Goal: Task Accomplishment & Management: Complete application form

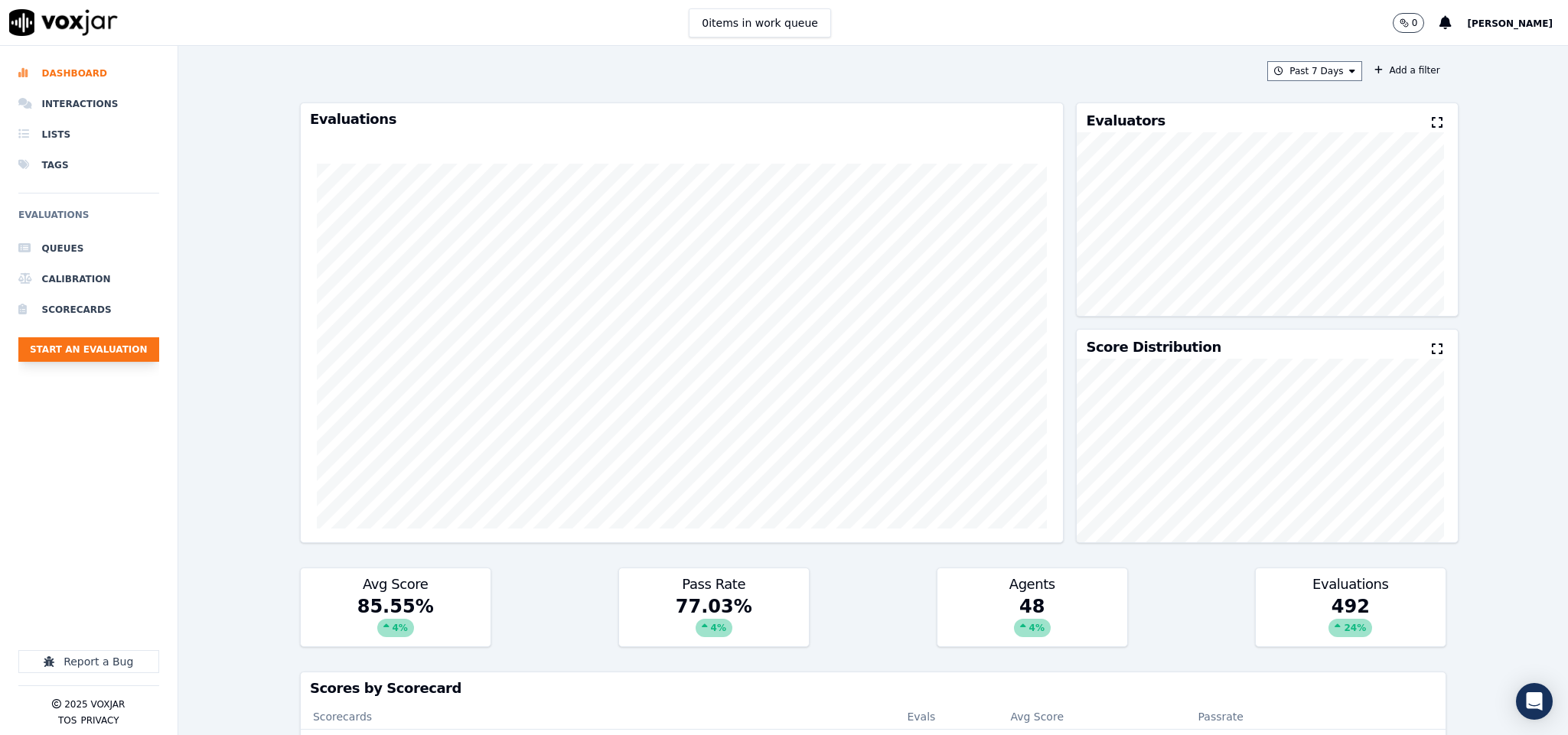
click at [78, 352] on button "Start an Evaluation" at bounding box center [88, 350] width 140 height 25
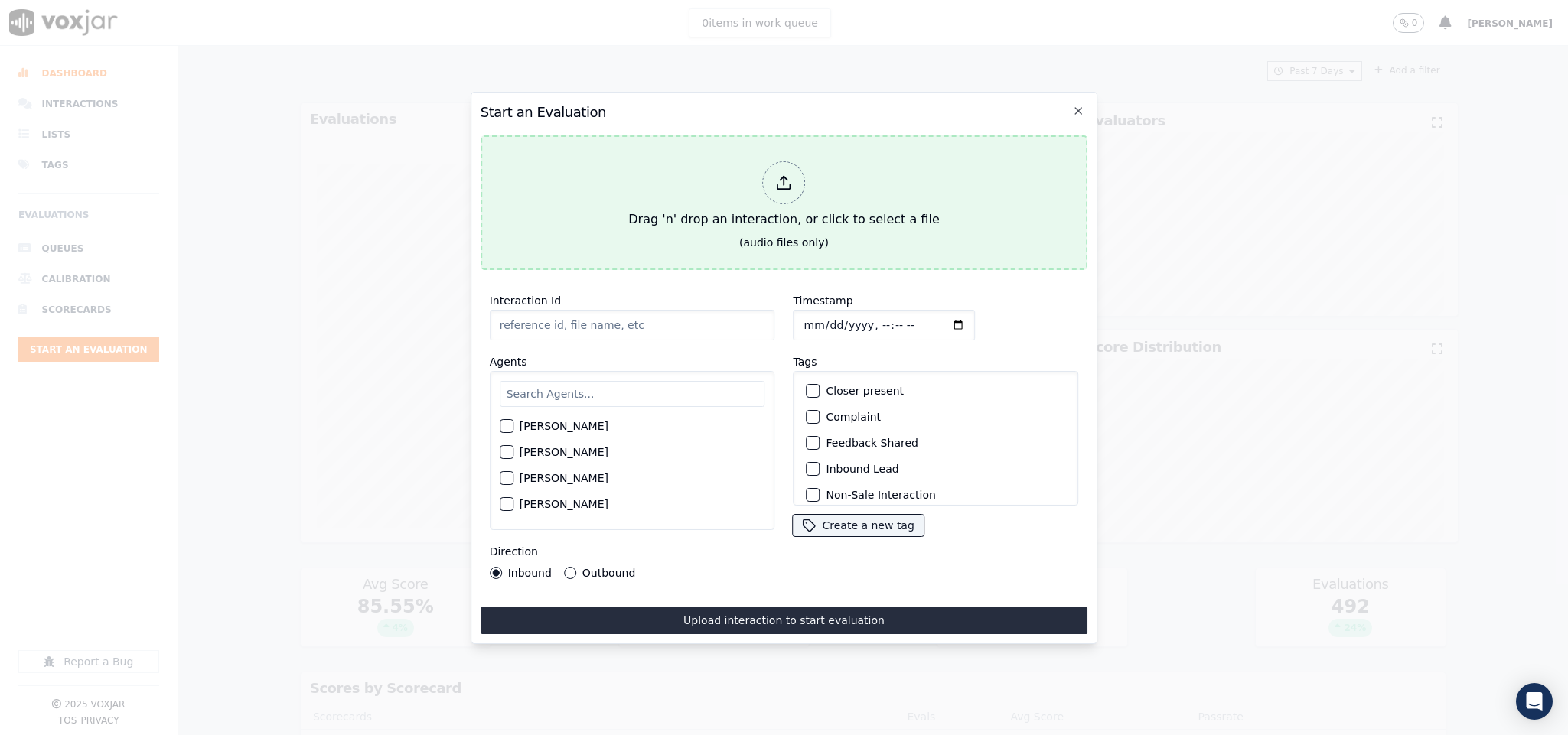
click at [801, 181] on div at bounding box center [784, 182] width 43 height 43
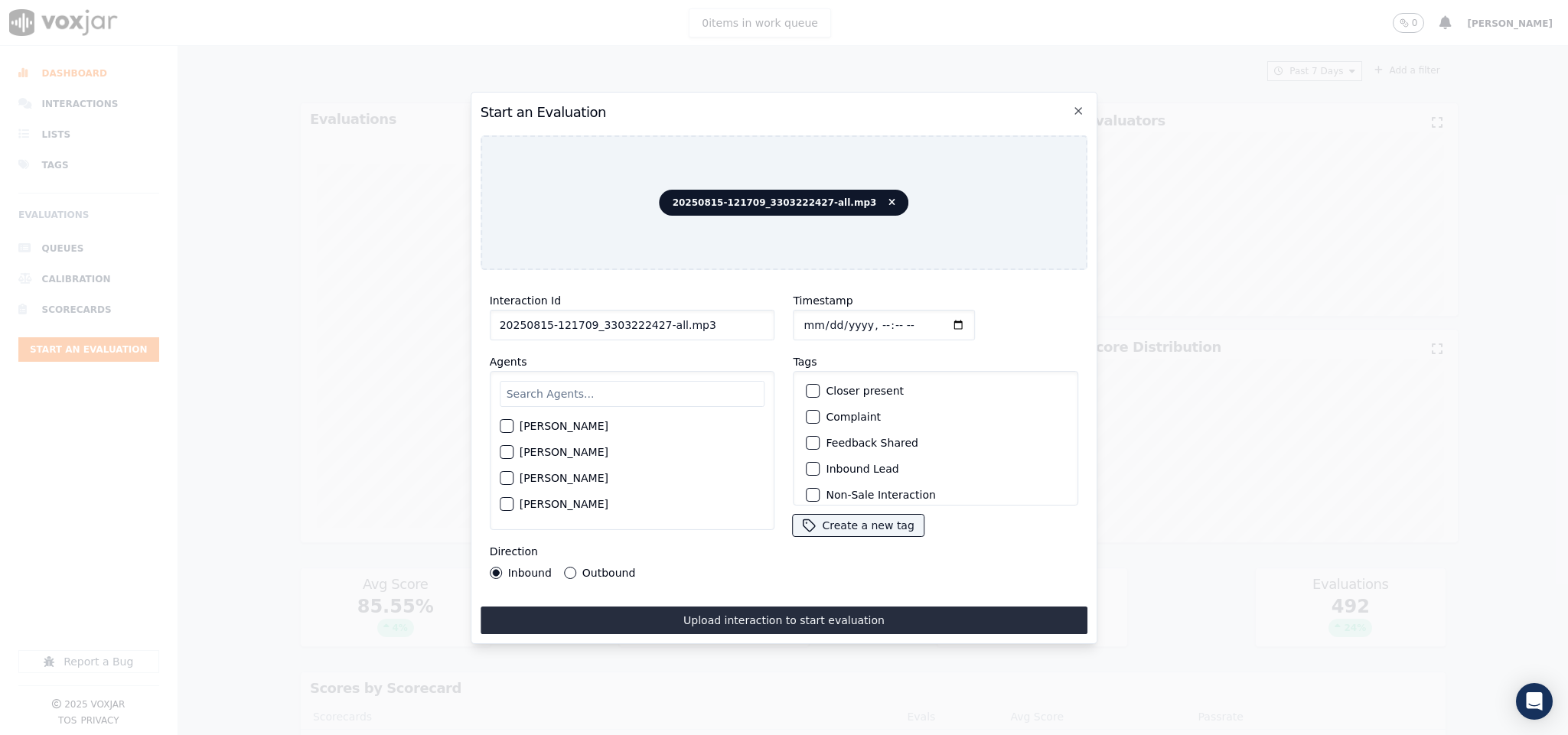
drag, startPoint x: 652, startPoint y: 317, endPoint x: 770, endPoint y: 338, distance: 119.9
click at [770, 338] on div "Interaction Id 20250815-121709_3303222427-all.mp3 Agents [PERSON_NAME] [PERSON_…" at bounding box center [632, 434] width 304 height 306
type input "20250815-121709_3303222427-C1"
click at [799, 319] on input "Timestamp" at bounding box center [884, 325] width 182 height 31
type input "[DATE]T19:57"
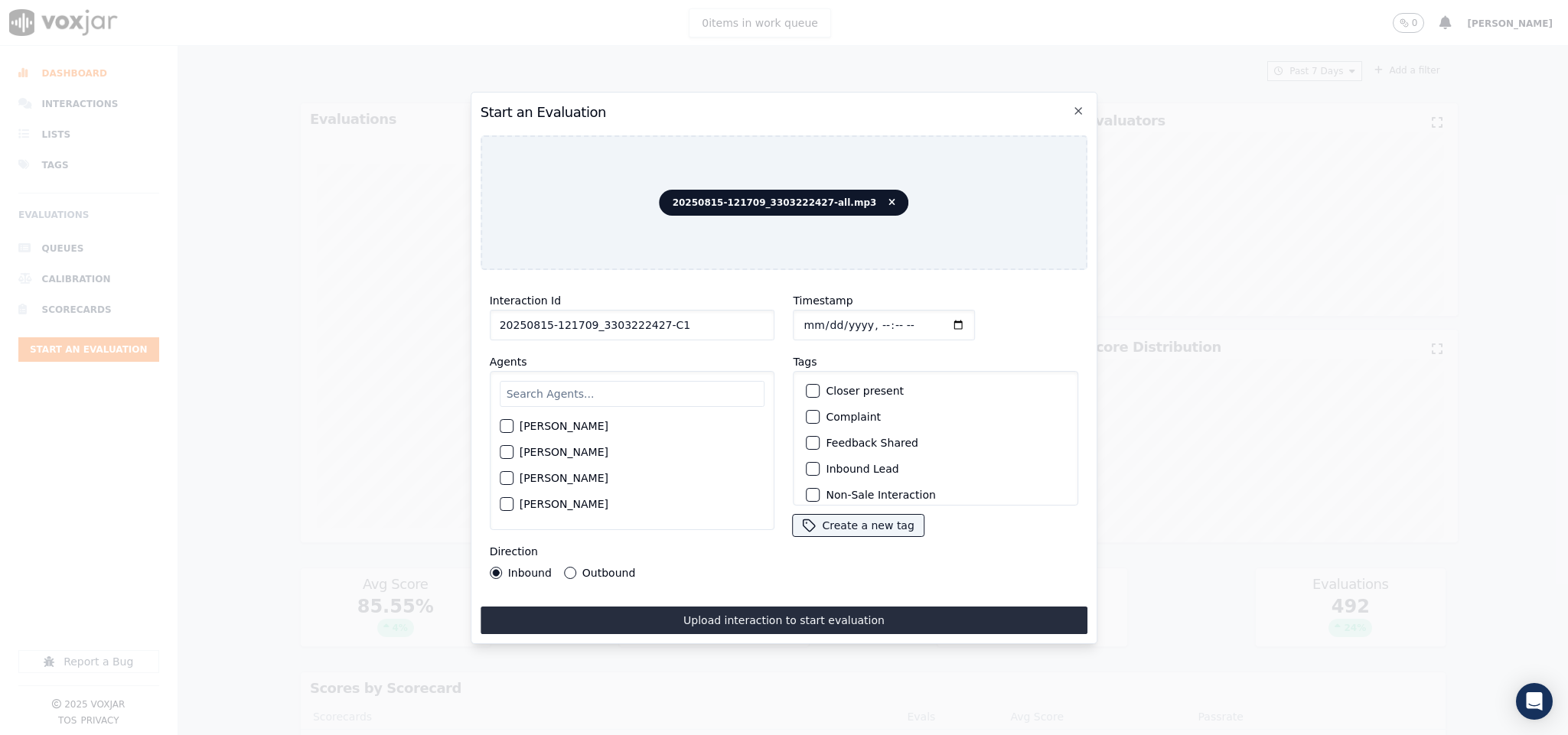
click at [564, 567] on button "Outbound" at bounding box center [570, 573] width 12 height 12
click at [807, 402] on div "button" at bounding box center [812, 407] width 11 height 11
click at [808, 480] on div "button" at bounding box center [812, 485] width 11 height 11
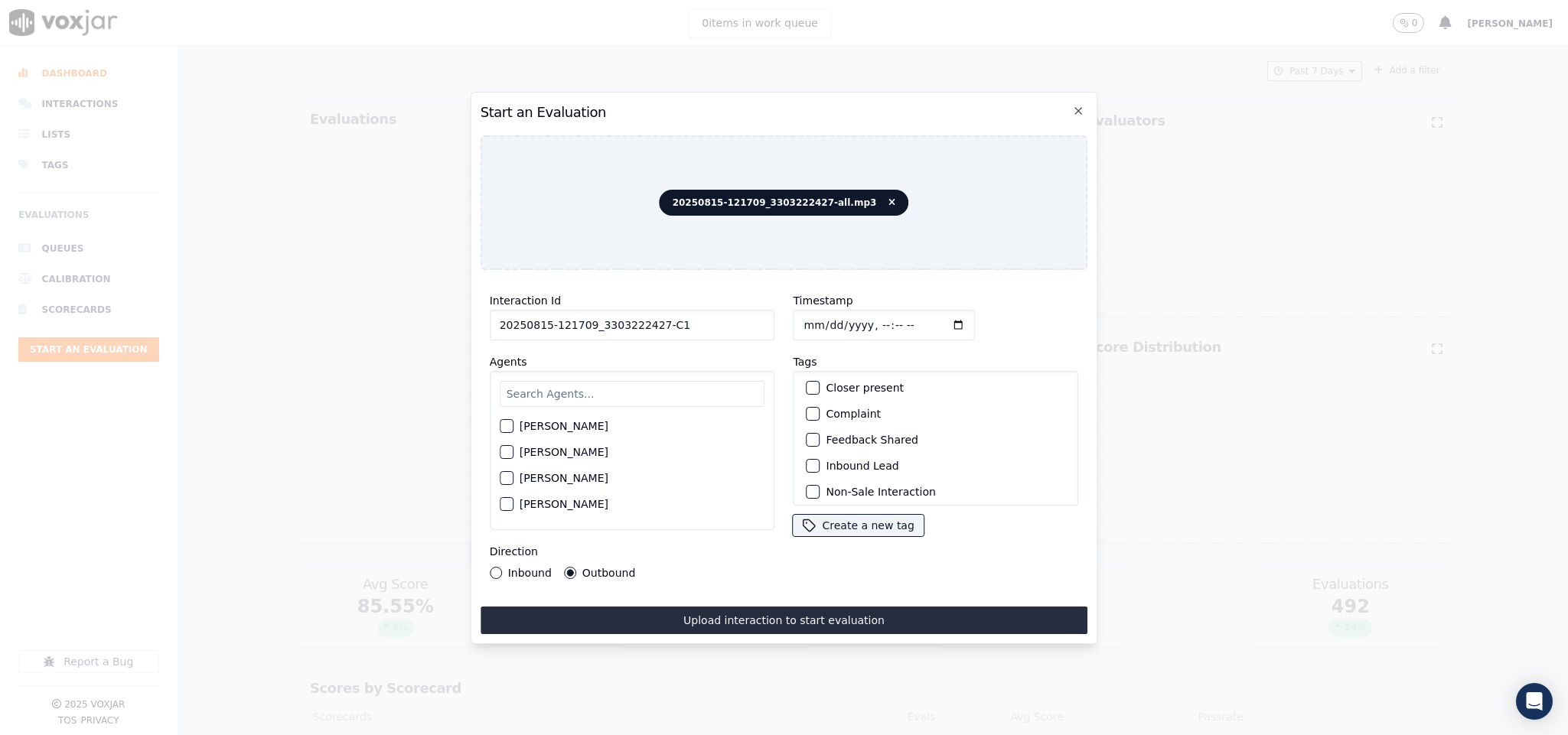
scroll to position [0, 0]
click at [807, 385] on div "button" at bounding box center [812, 390] width 11 height 11
click at [628, 385] on input "text" at bounding box center [632, 393] width 265 height 26
type input "ale"
click at [505, 425] on div "button" at bounding box center [505, 430] width 11 height 11
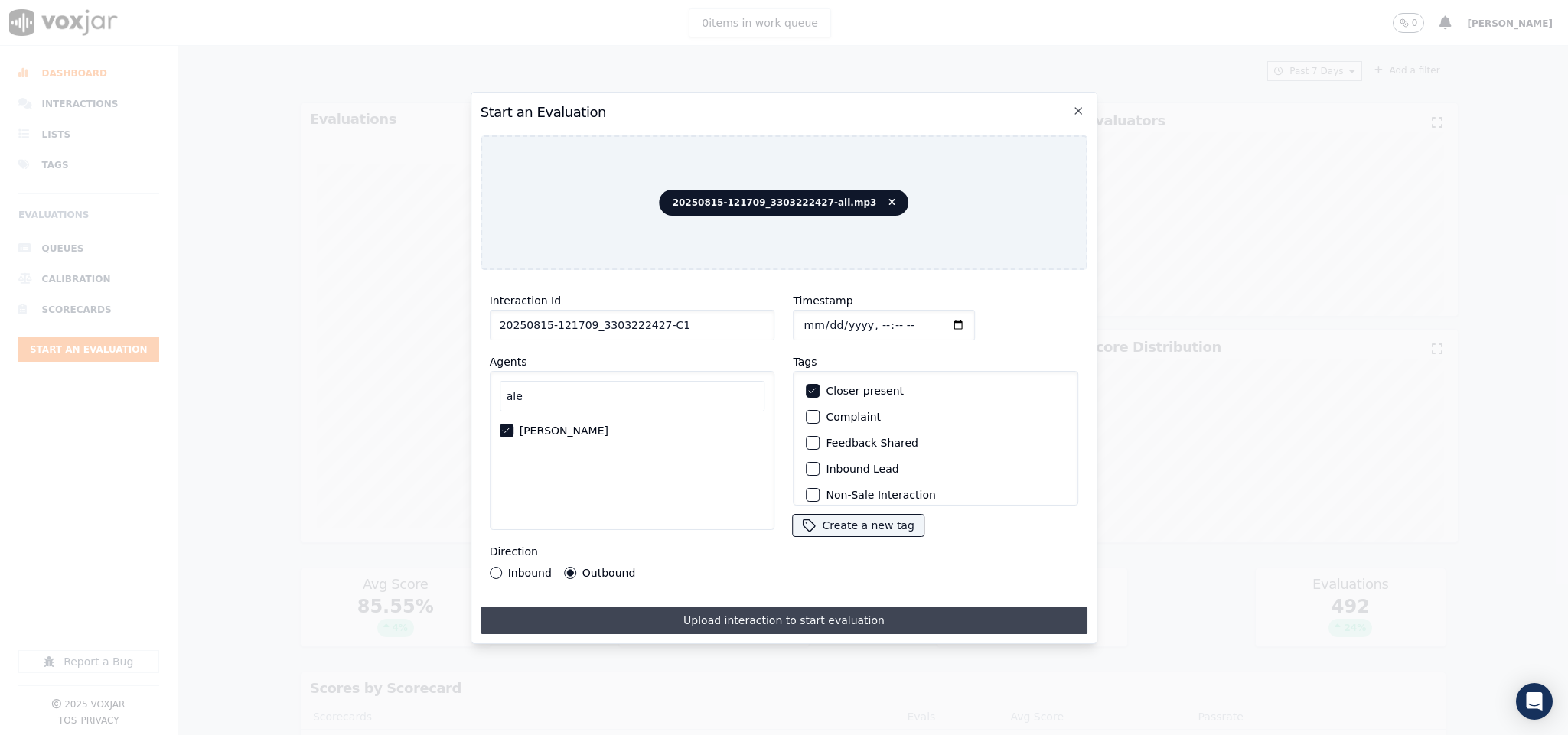
click at [593, 607] on button "Upload interaction to start evaluation" at bounding box center [784, 620] width 608 height 28
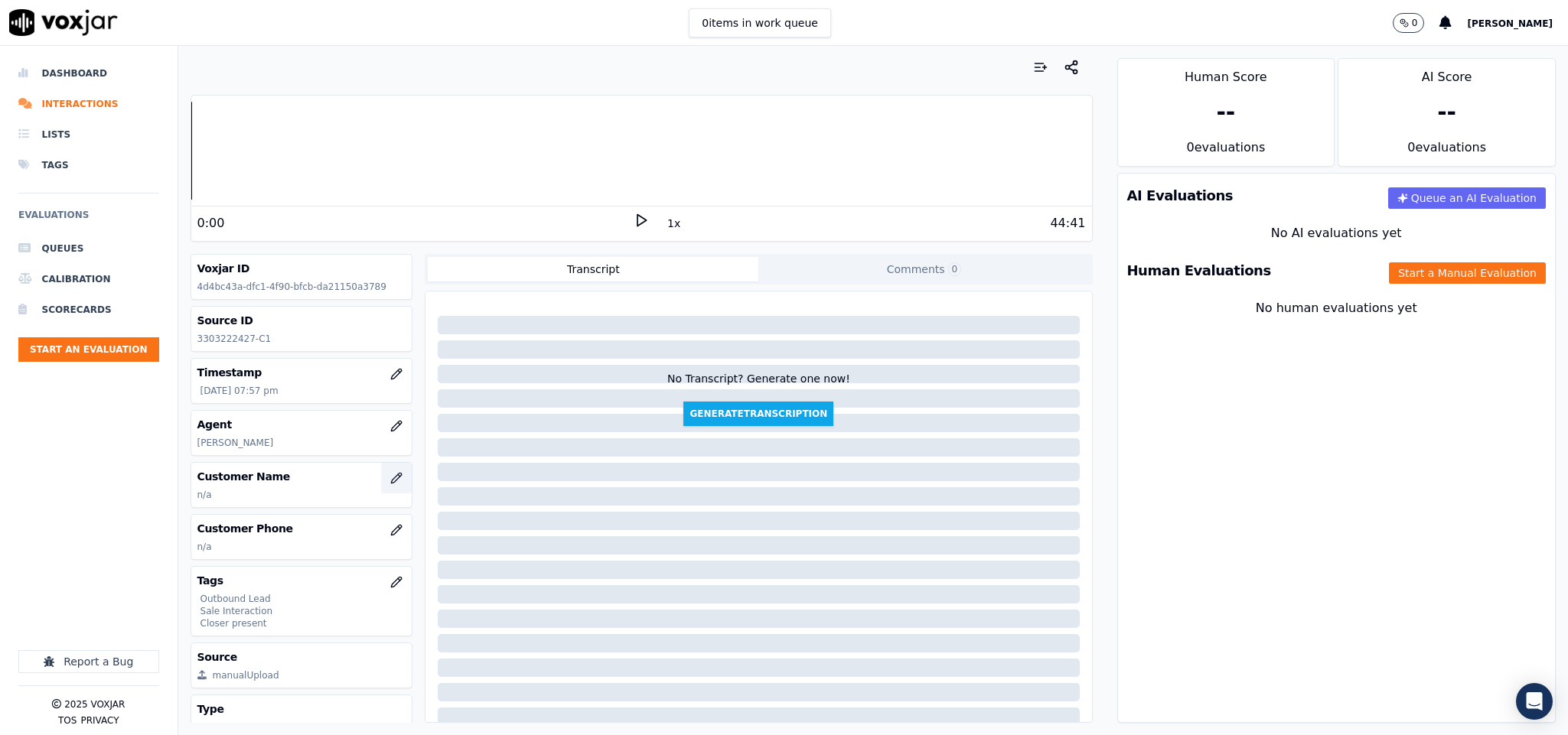
click at [391, 477] on icon "button" at bounding box center [396, 478] width 12 height 12
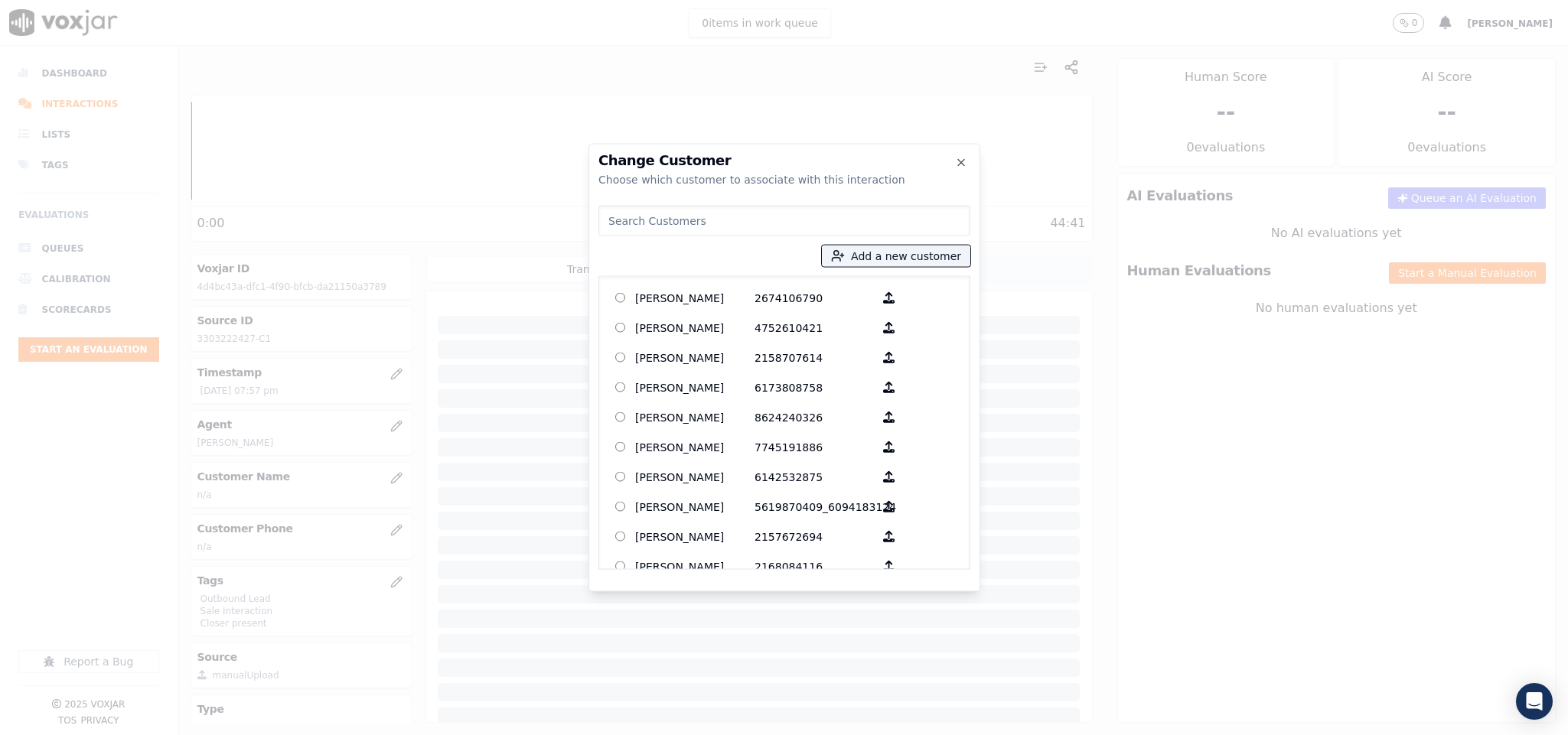
type input "[PERSON_NAME]"
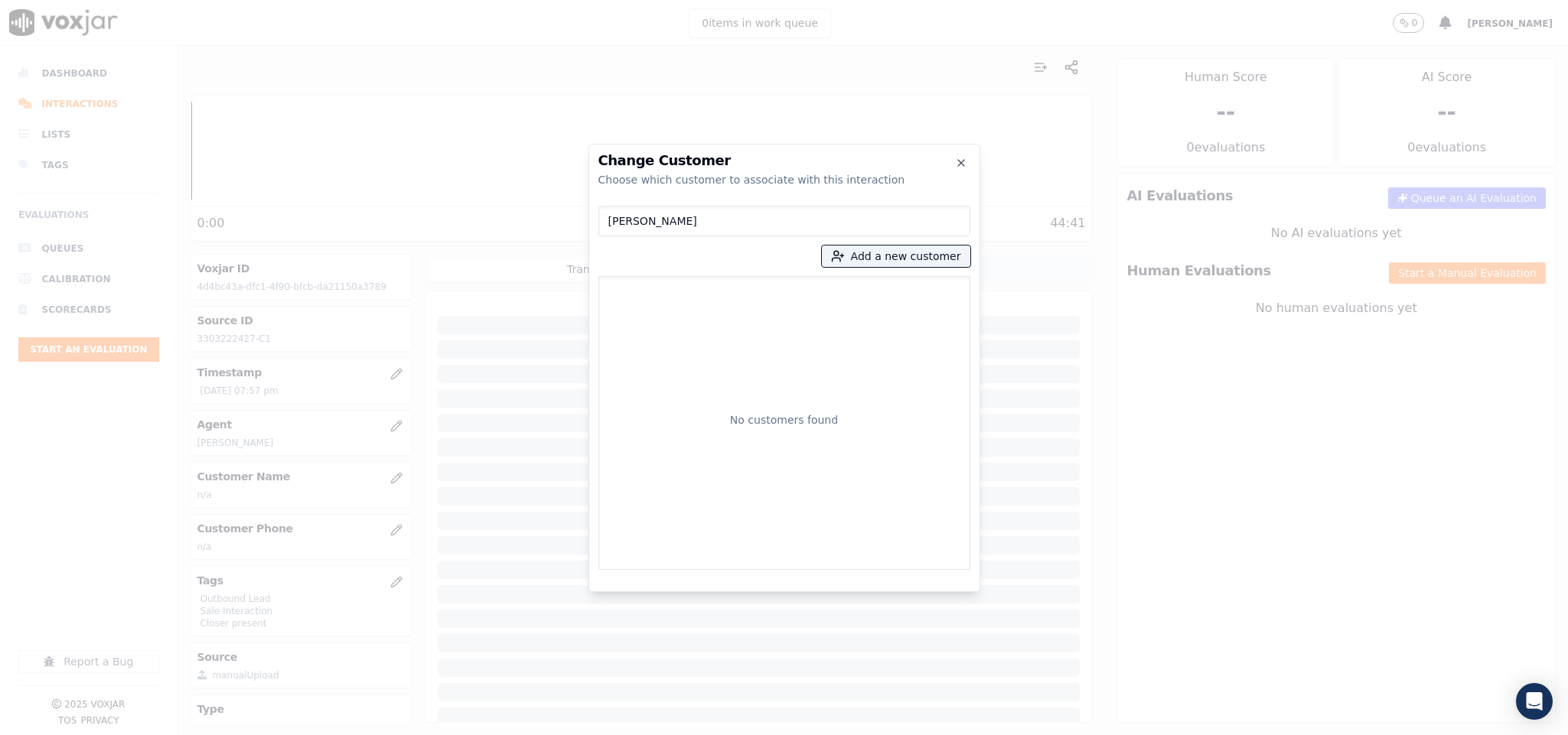
click at [611, 218] on input "[PERSON_NAME]" at bounding box center [784, 221] width 372 height 31
drag, startPoint x: 702, startPoint y: 222, endPoint x: 473, endPoint y: 246, distance: 230.3
click at [469, 734] on div "Change Customer Choose which customer to associate with this interaction [PERSO…" at bounding box center [784, 735] width 1568 height 0
click at [894, 248] on button "Add a new customer" at bounding box center [896, 257] width 148 height 22
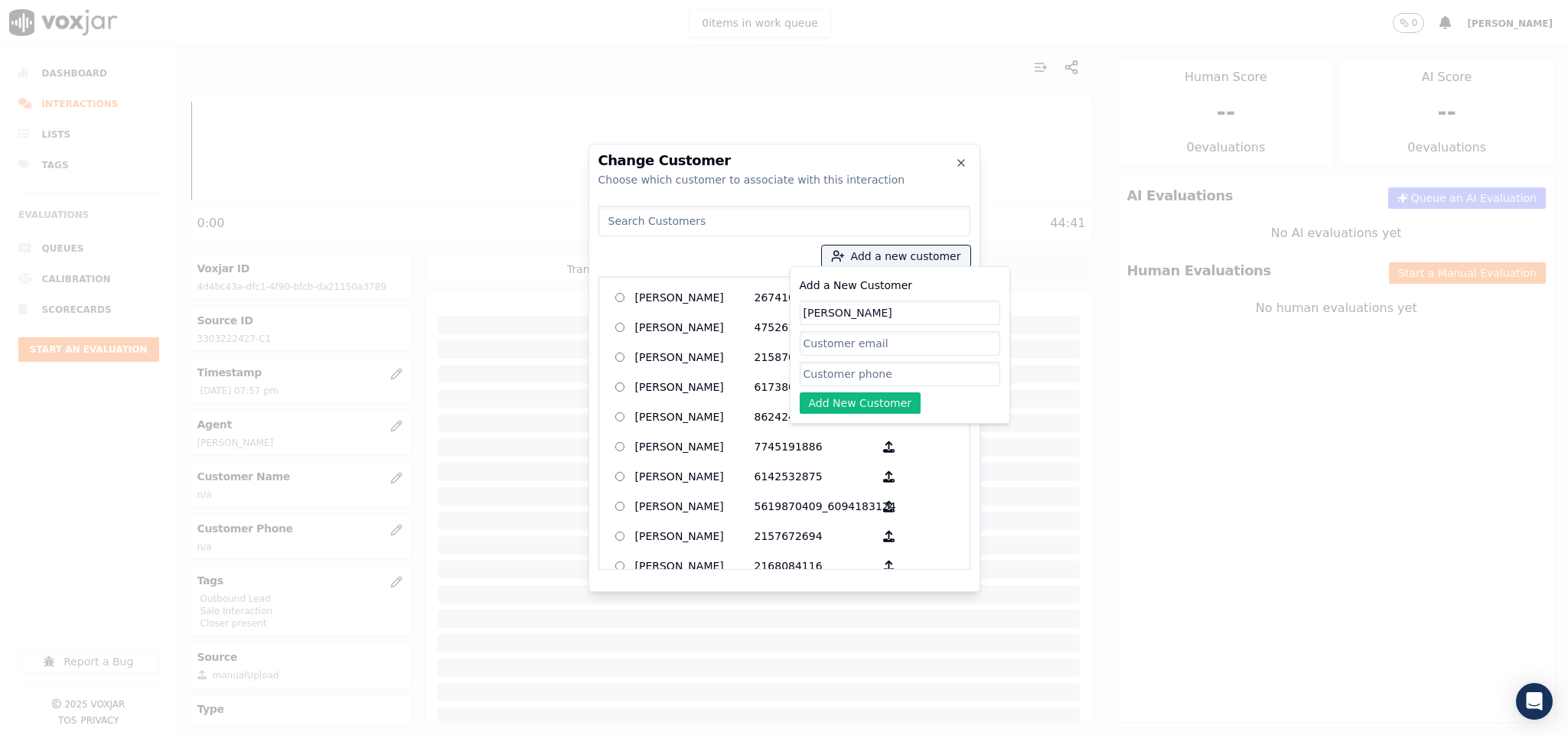
type input "[PERSON_NAME]"
drag, startPoint x: 818, startPoint y: 370, endPoint x: 825, endPoint y: 401, distance: 31.8
click at [818, 370] on input "Add a New Customer" at bounding box center [900, 373] width 200 height 25
paste input "3303222427"
type input "3303222427"
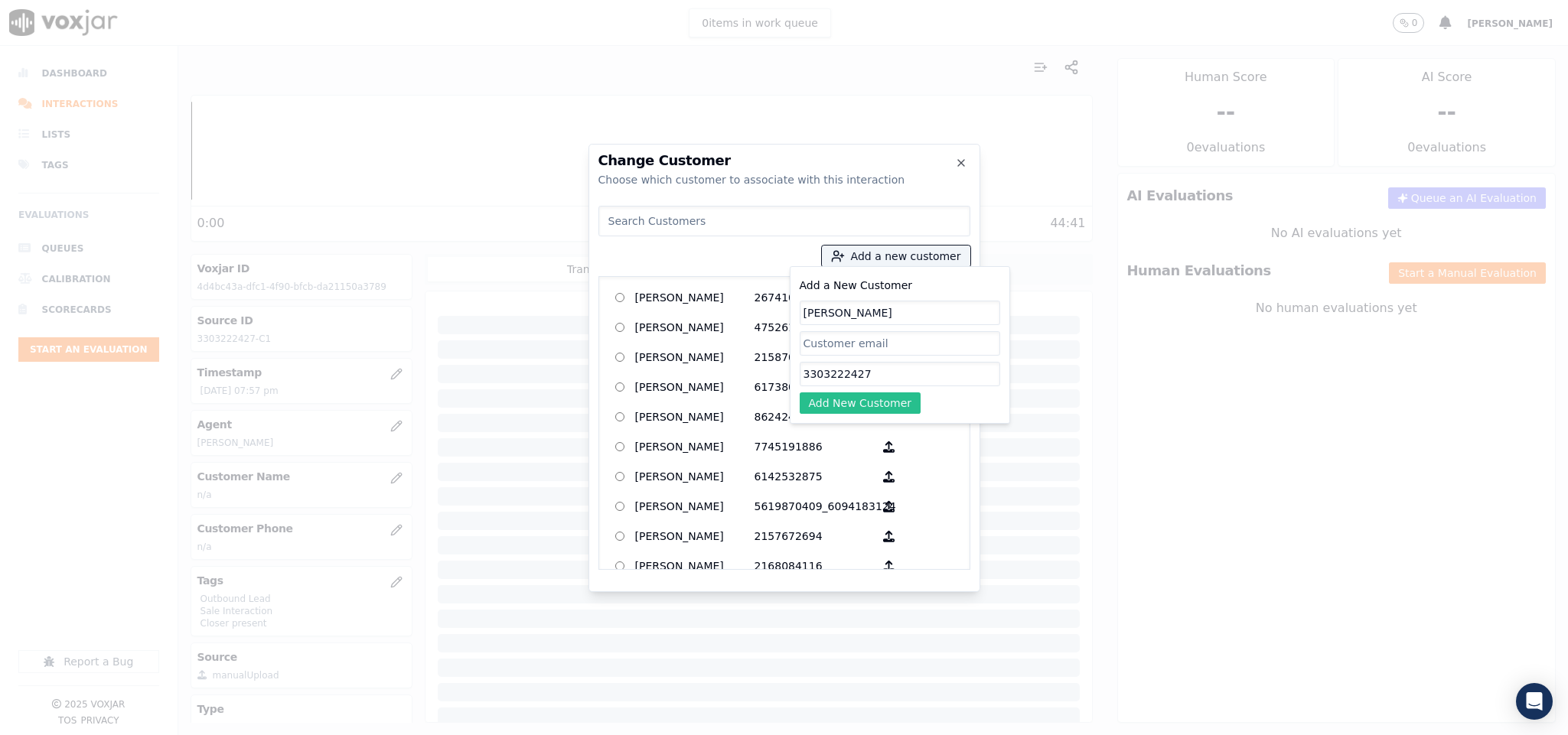
click at [829, 409] on button "Add New Customer" at bounding box center [861, 403] width 122 height 22
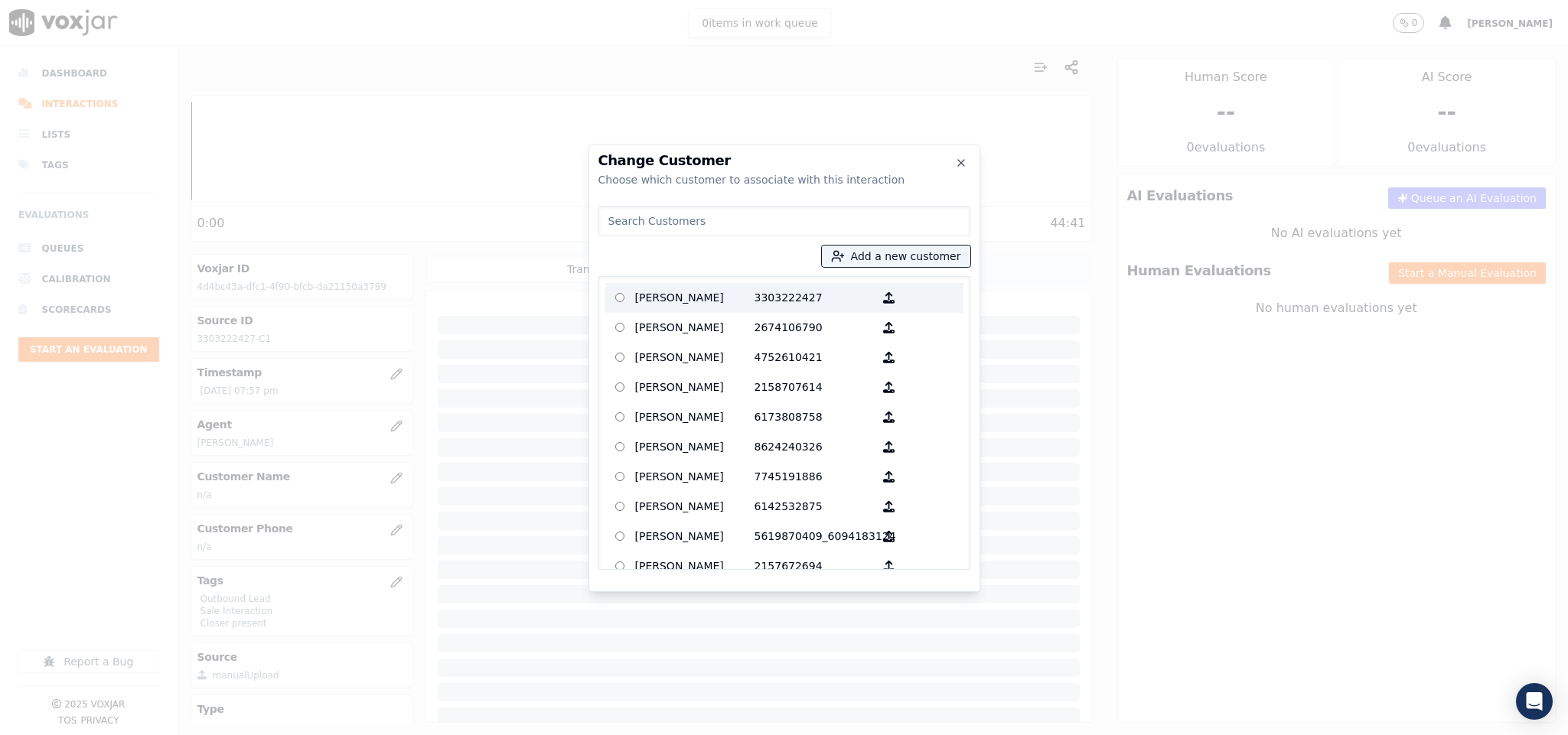
click at [710, 302] on p "[PERSON_NAME]" at bounding box center [694, 298] width 120 height 24
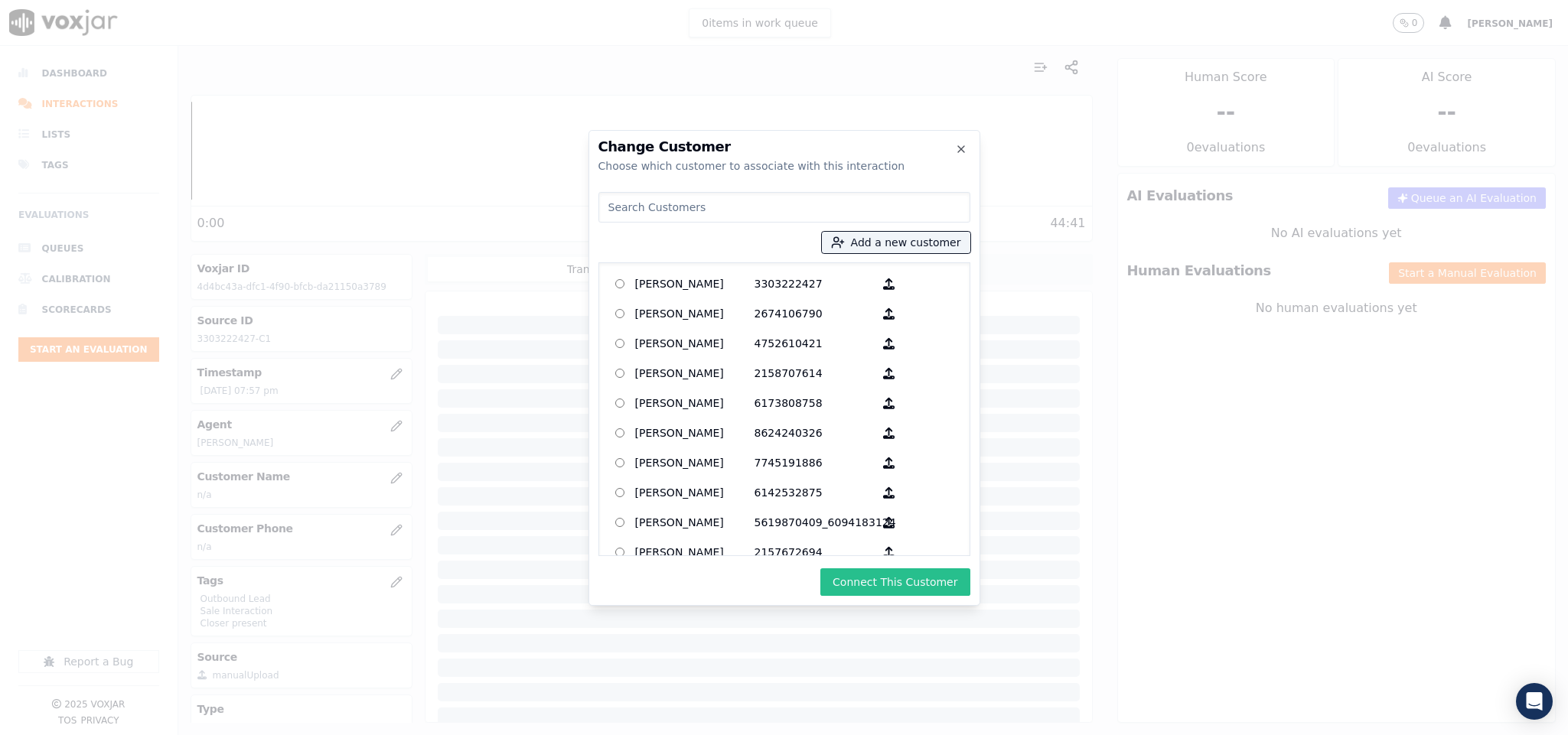
click at [859, 575] on button "Connect This Customer" at bounding box center [895, 583] width 149 height 28
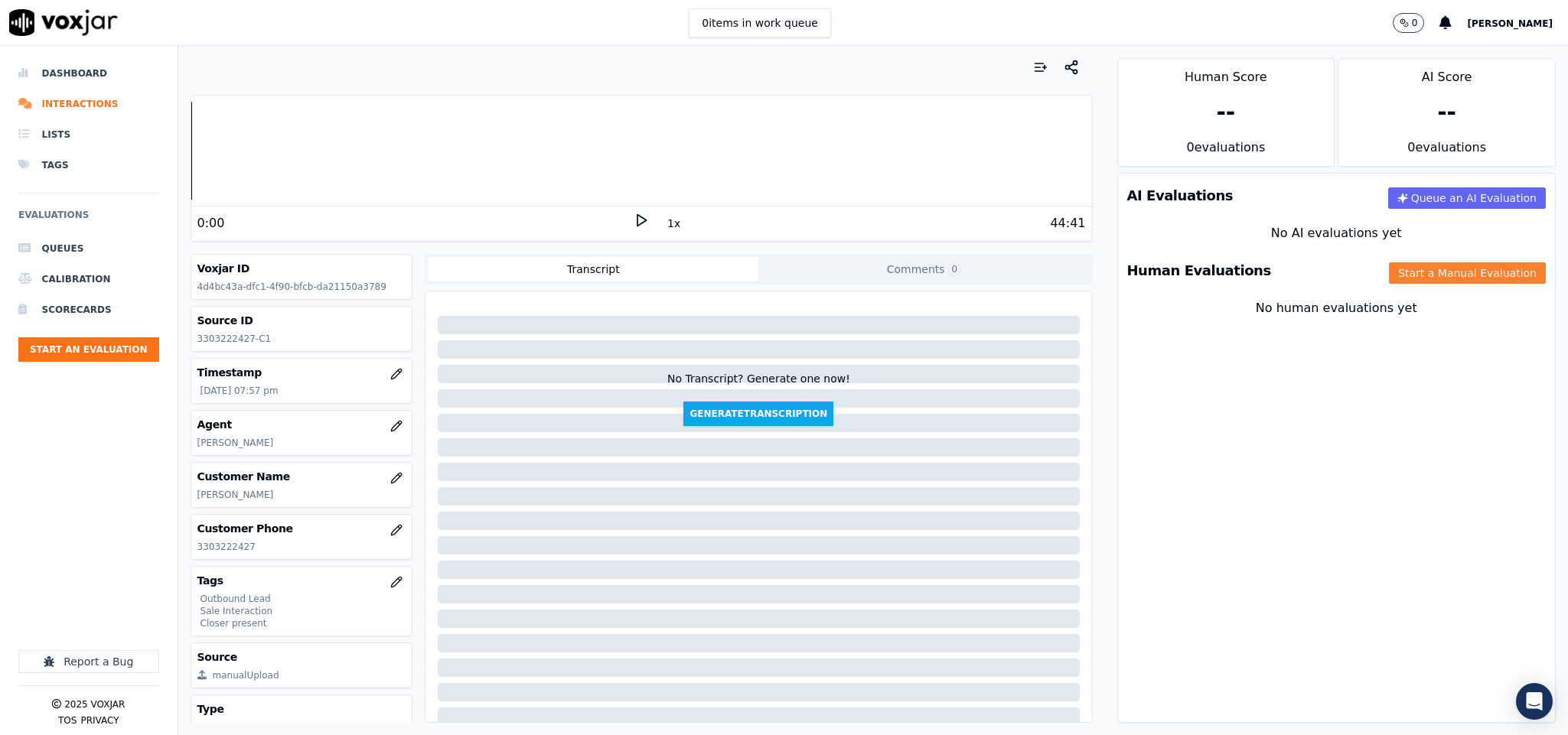
click at [1389, 271] on button "Start a Manual Evaluation" at bounding box center [1466, 273] width 156 height 22
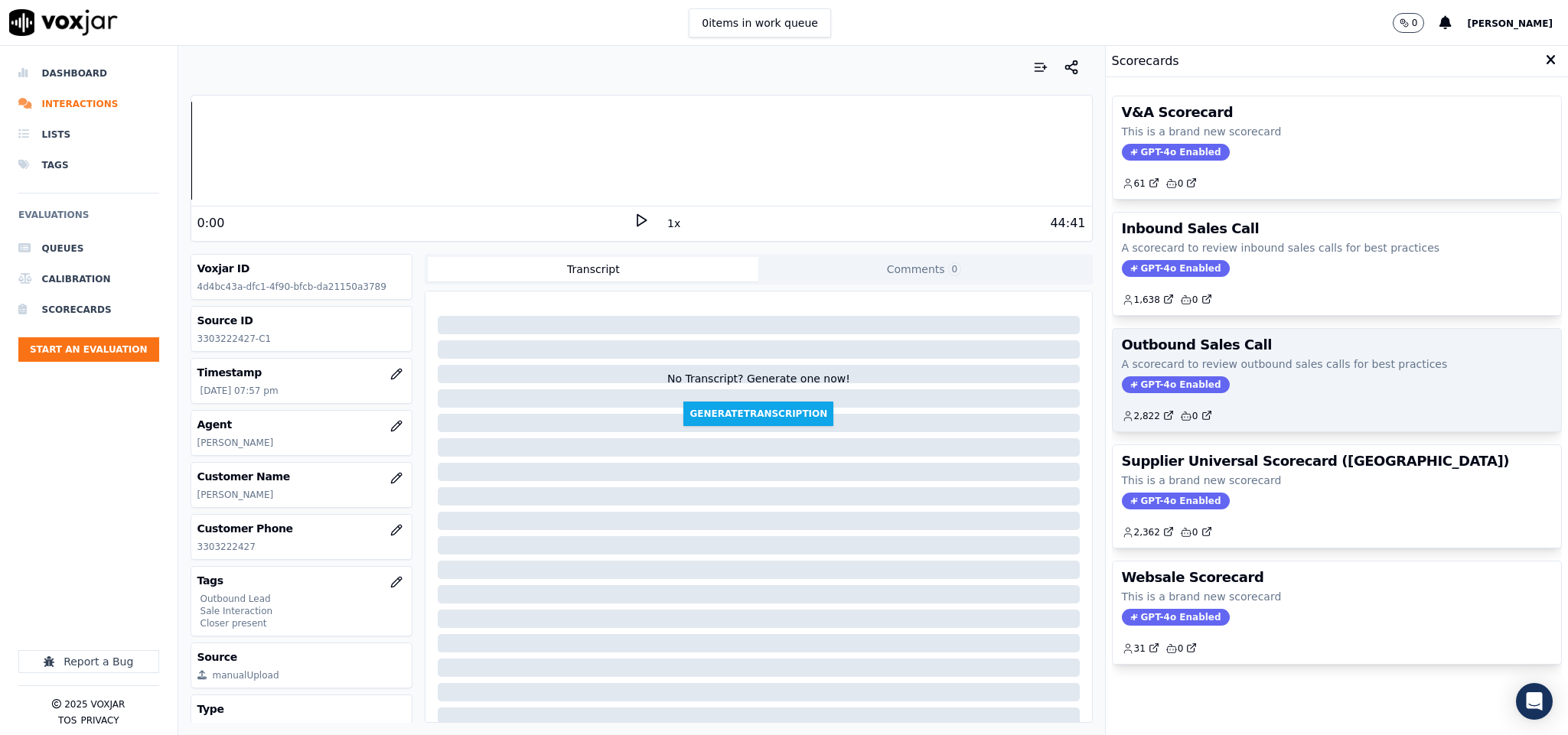
click at [1139, 378] on div "Outbound Sales Call A scorecard to review outbound sales calls for best practic…" at bounding box center [1337, 379] width 449 height 103
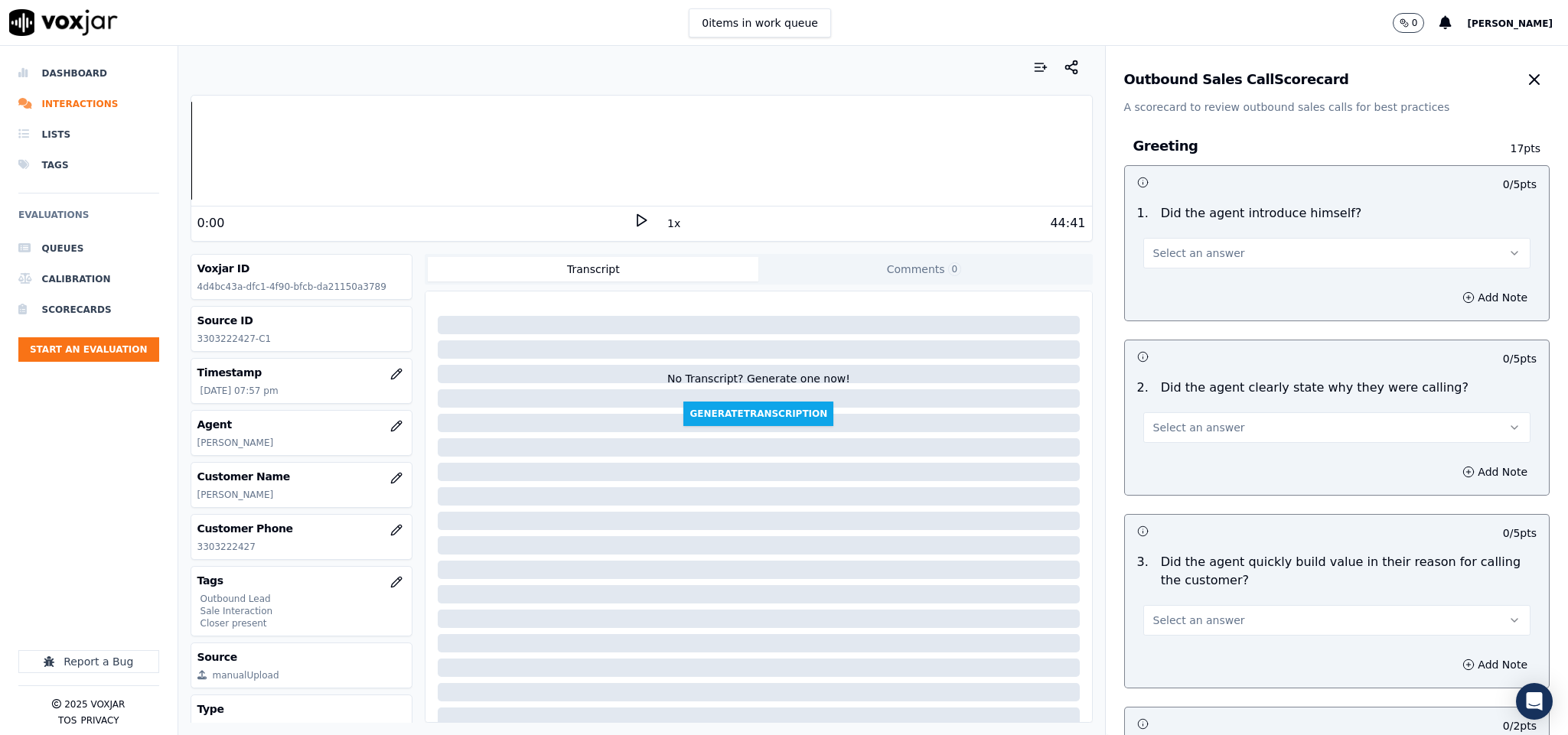
click at [1176, 253] on span "Select an answer" at bounding box center [1198, 253] width 92 height 15
click at [1157, 281] on div "Yes" at bounding box center [1299, 288] width 351 height 25
click at [1221, 430] on button "Select an answer" at bounding box center [1336, 427] width 388 height 31
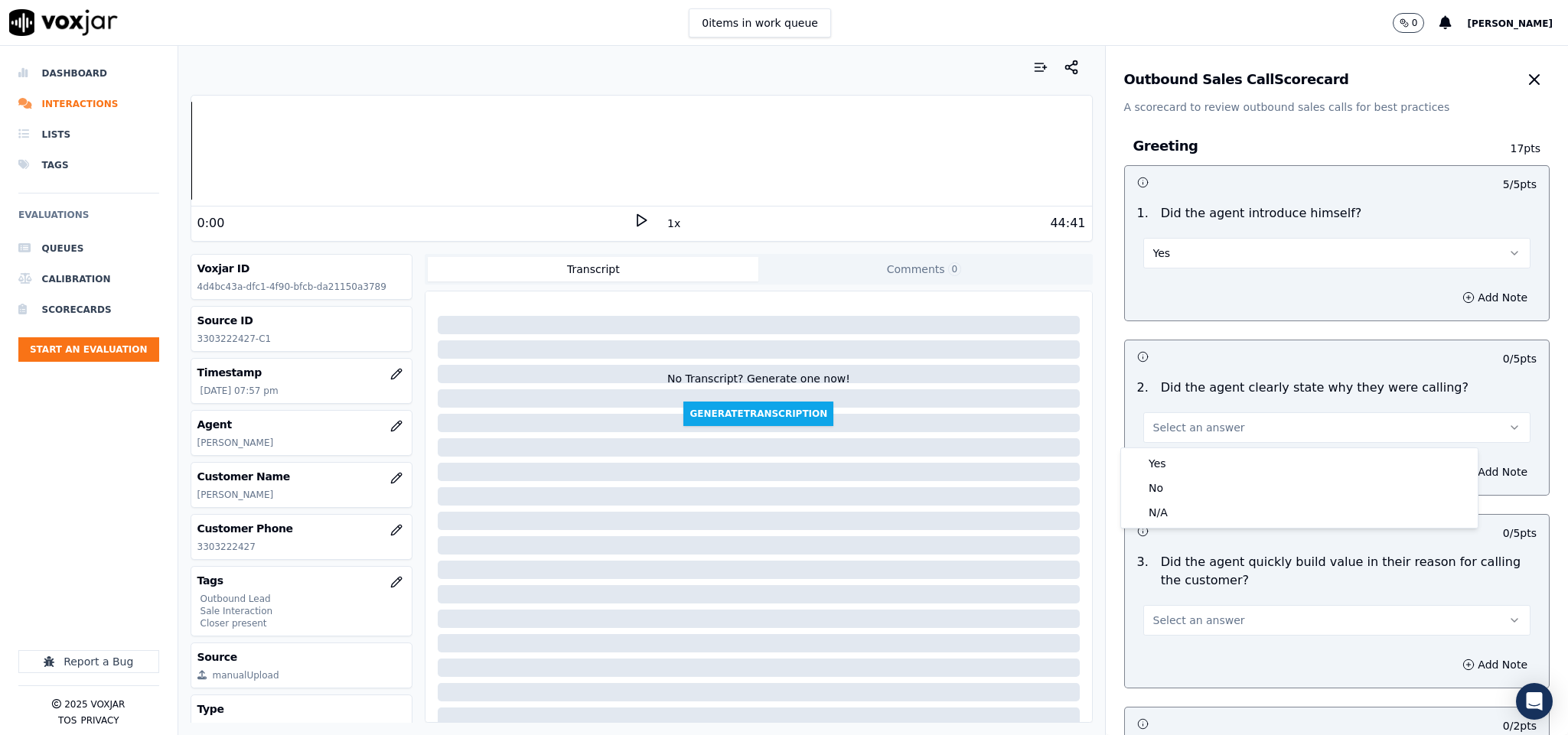
click at [1205, 457] on div "Yes" at bounding box center [1299, 463] width 351 height 25
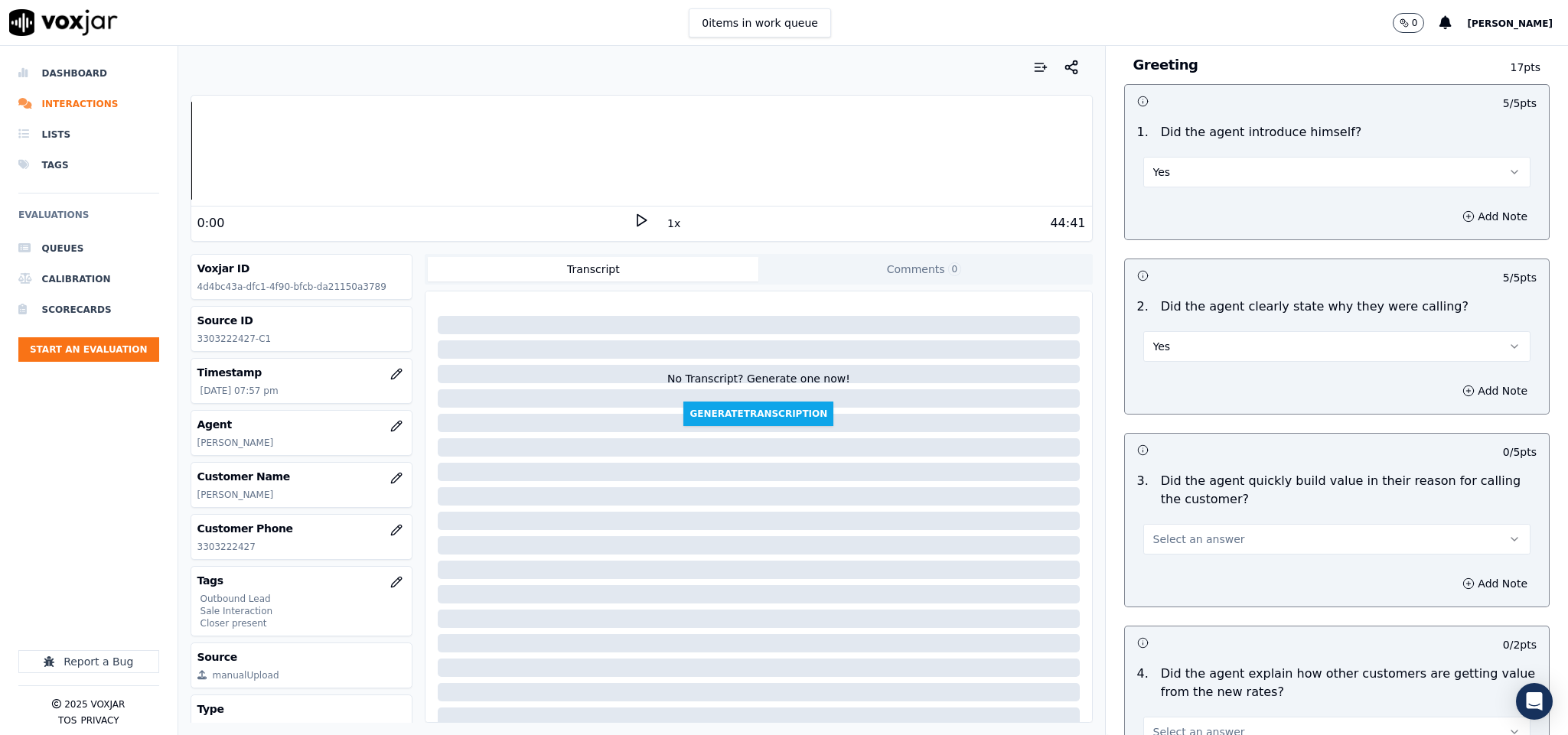
scroll to position [229, 0]
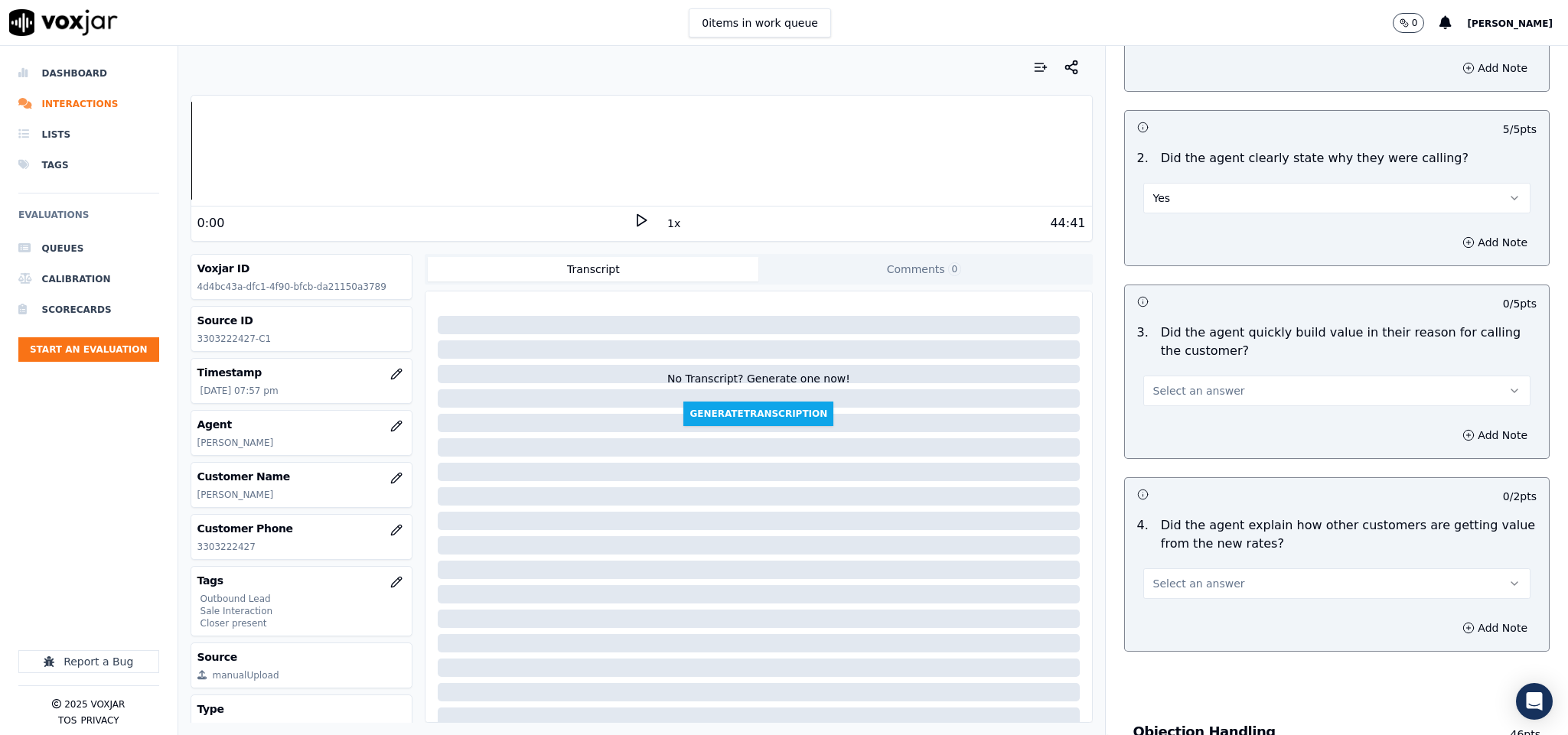
click at [1196, 390] on span "Select an answer" at bounding box center [1198, 390] width 92 height 15
click at [1173, 420] on div "Yes" at bounding box center [1299, 427] width 351 height 25
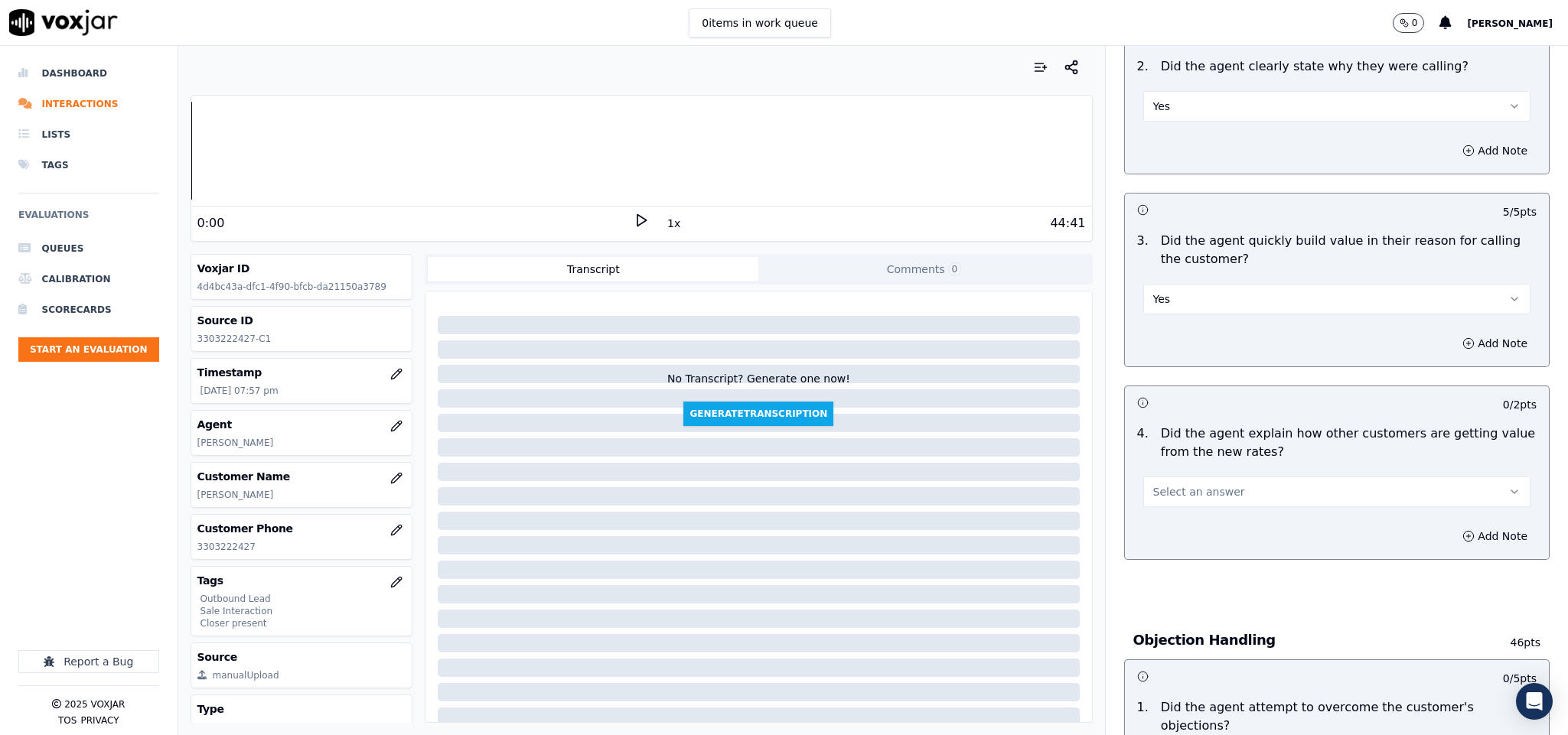
scroll to position [459, 0]
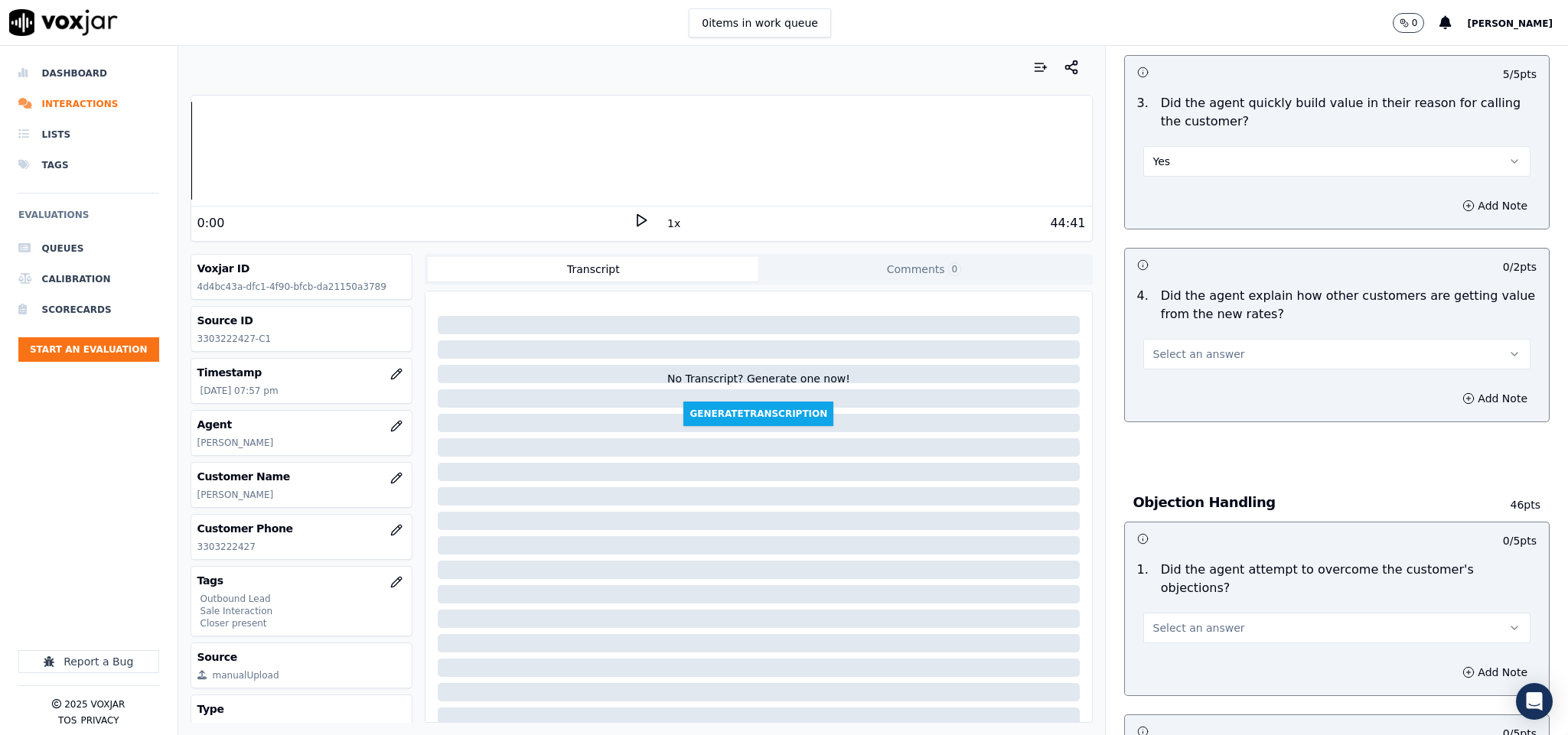
click at [1195, 361] on span "Select an answer" at bounding box center [1198, 354] width 92 height 15
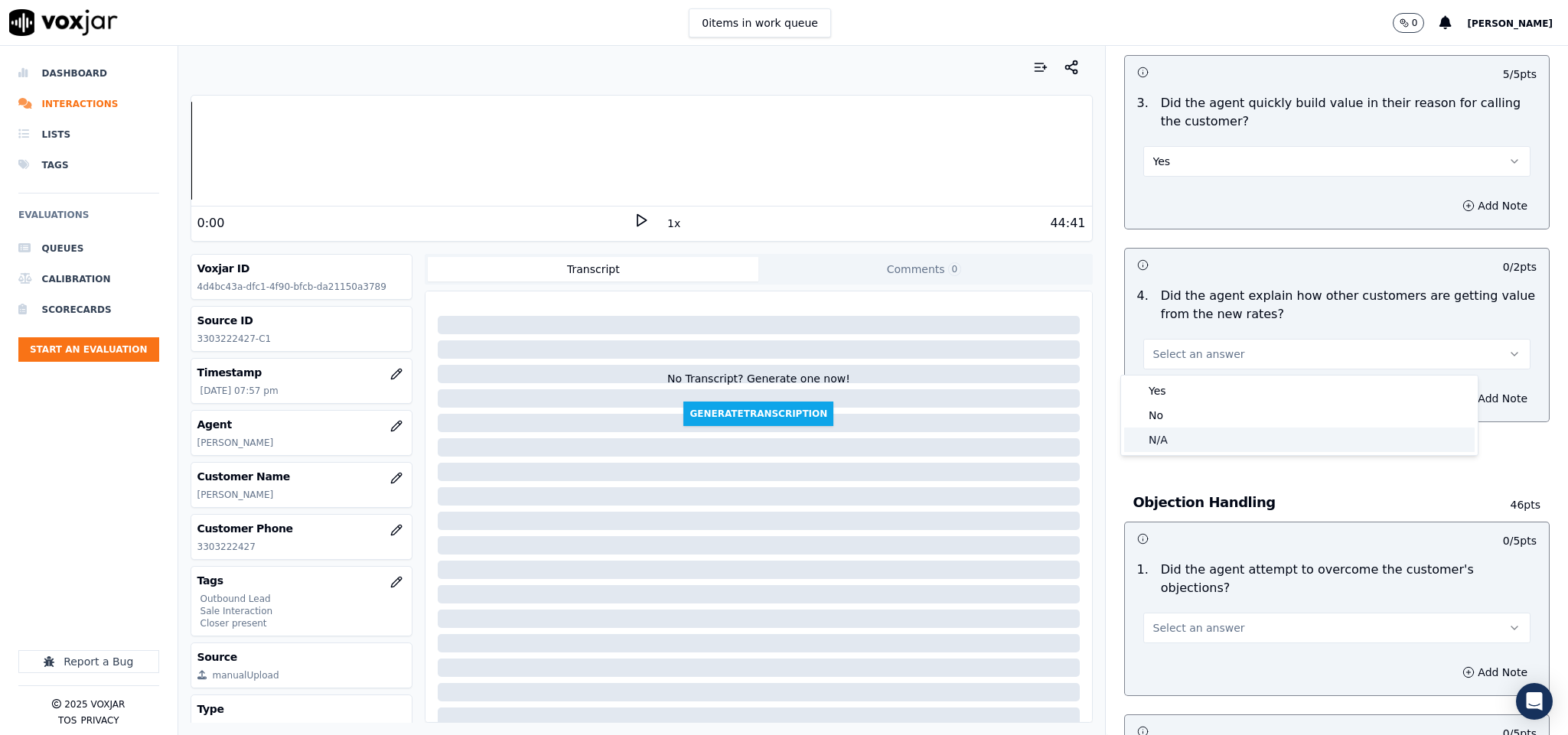
click at [1182, 434] on div "N/A" at bounding box center [1299, 439] width 351 height 25
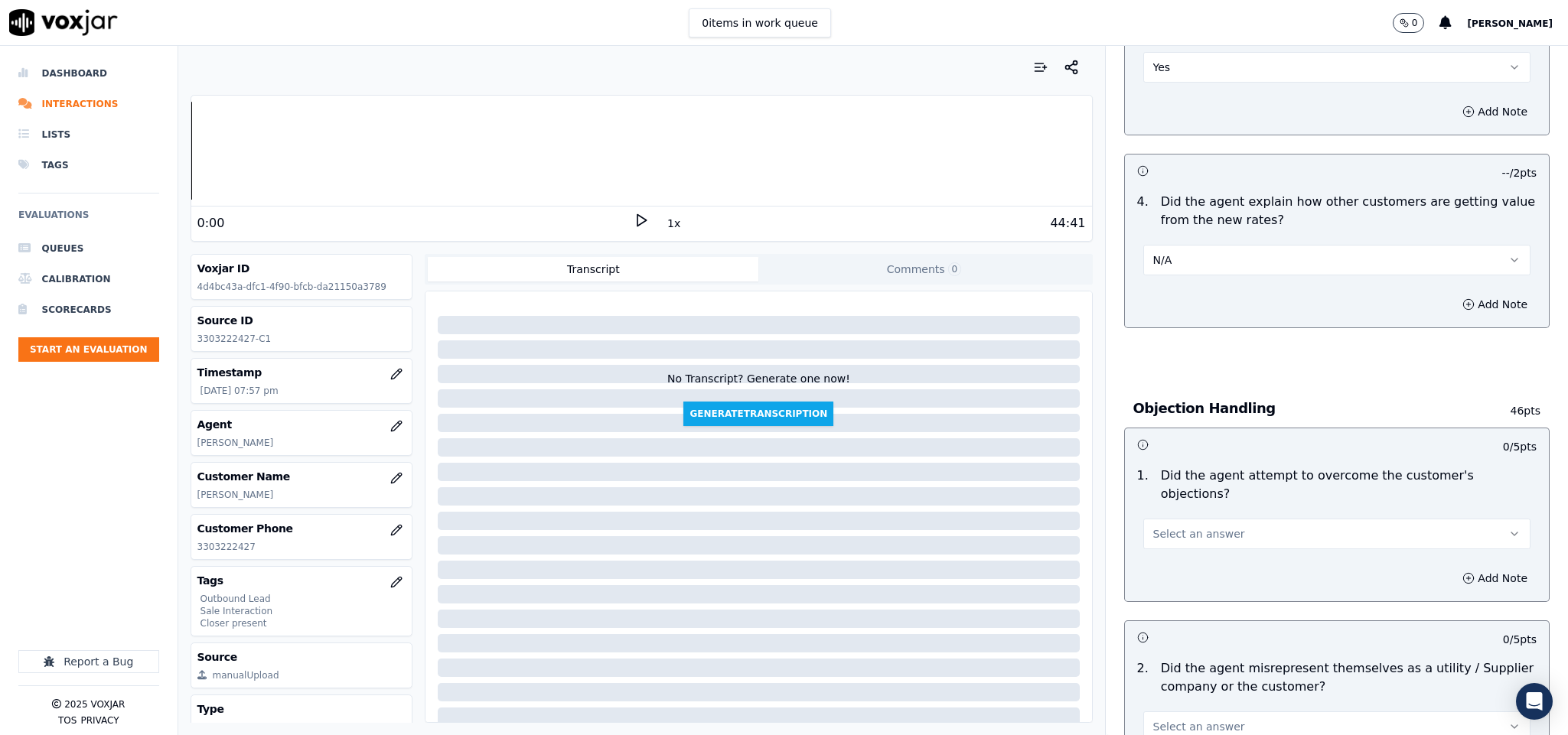
scroll to position [688, 0]
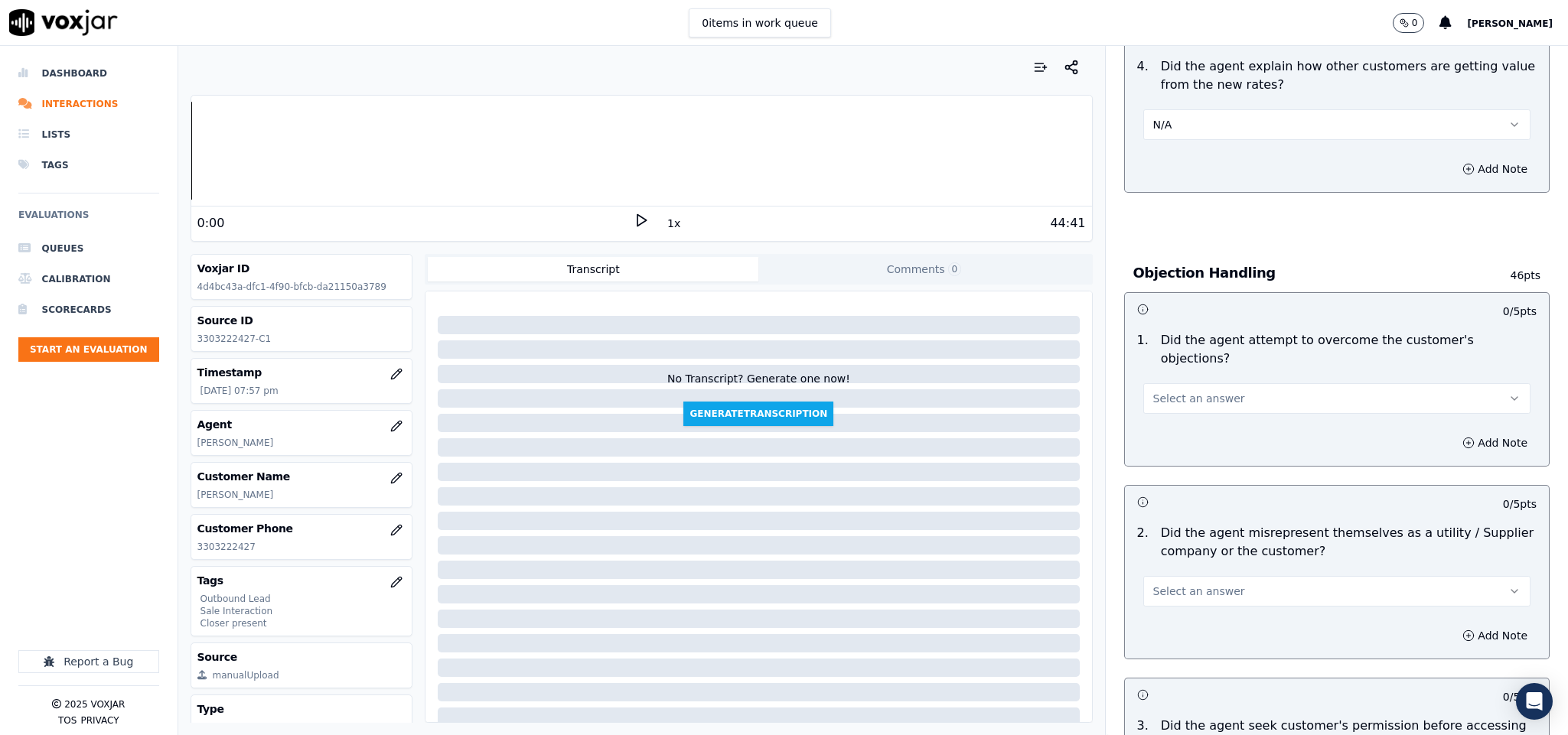
click at [1179, 390] on span "Select an answer" at bounding box center [1198, 397] width 92 height 15
drag, startPoint x: 1169, startPoint y: 415, endPoint x: 1165, endPoint y: 408, distance: 8.1
click at [1169, 416] on div "Yes" at bounding box center [1299, 417] width 351 height 25
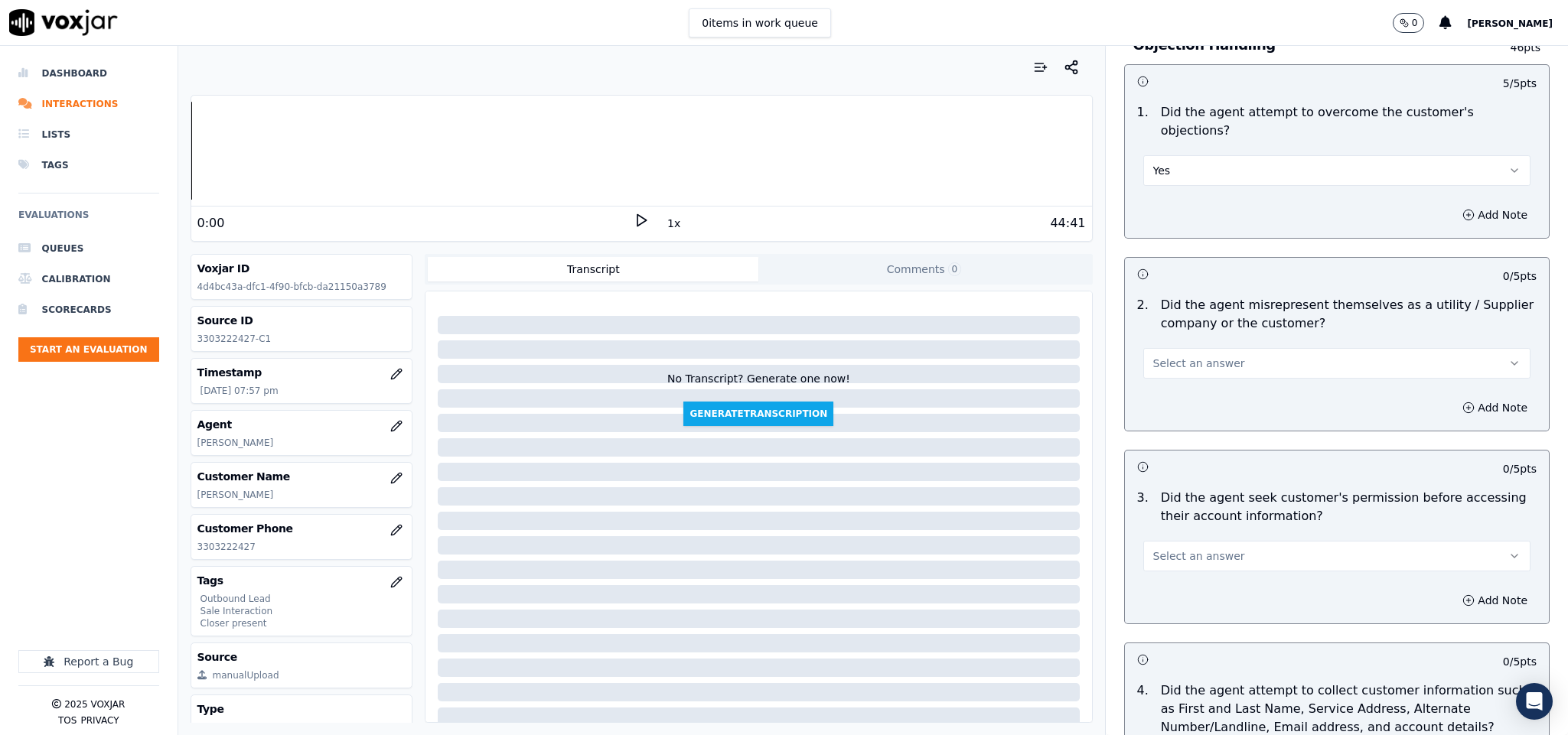
scroll to position [918, 0]
click at [1182, 355] on span "Select an answer" at bounding box center [1198, 362] width 92 height 15
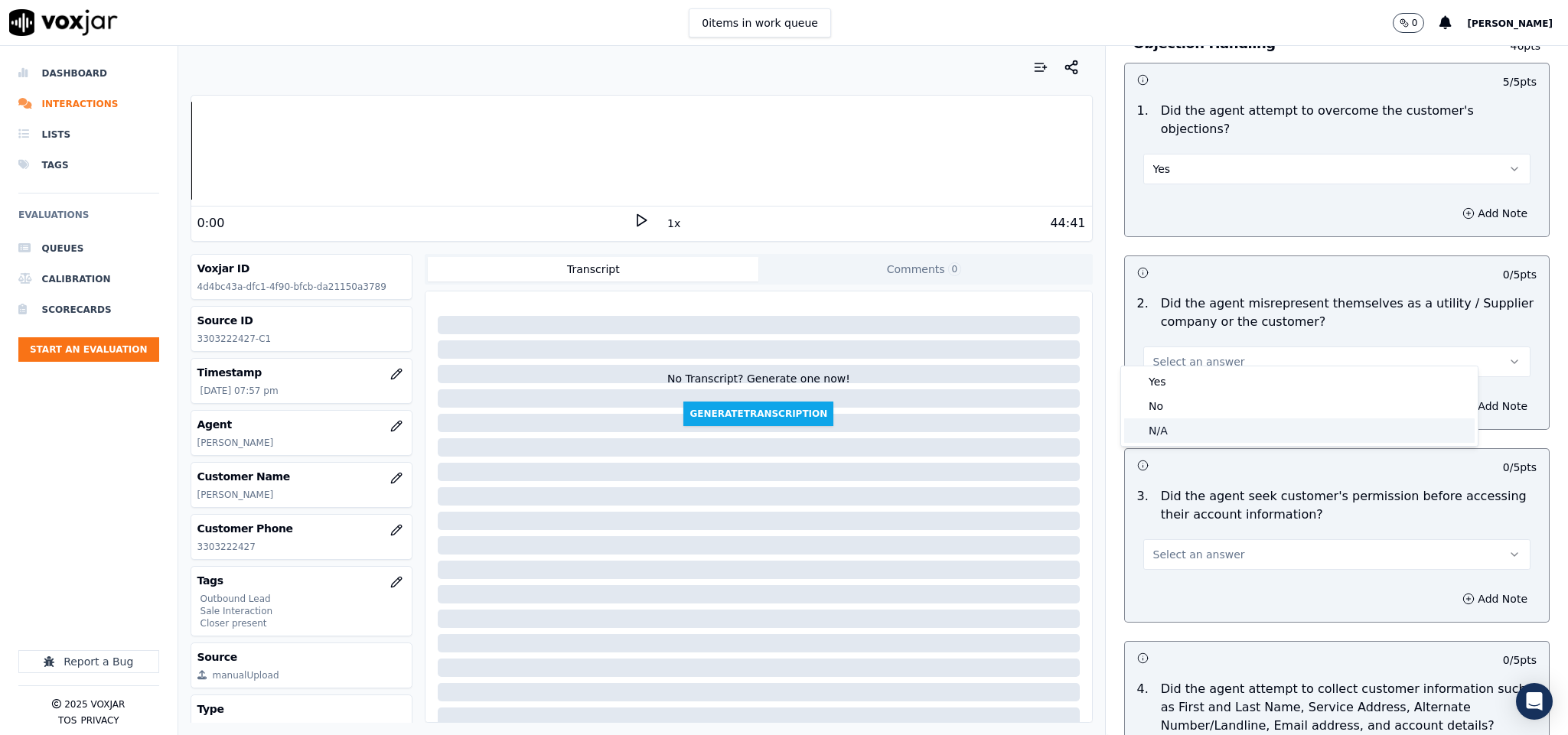
click at [1167, 406] on div "No" at bounding box center [1299, 406] width 351 height 25
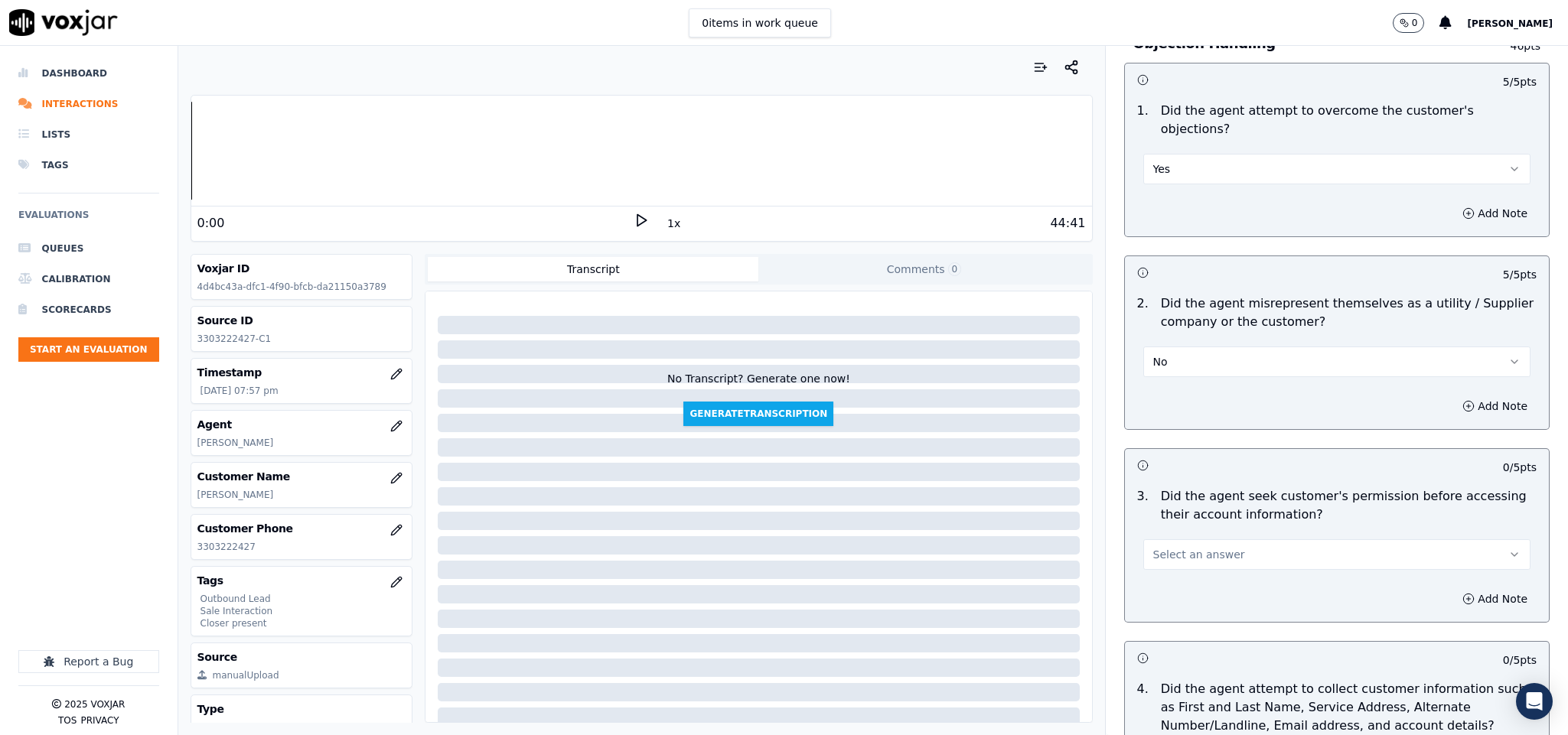
click at [1188, 347] on button "No" at bounding box center [1336, 362] width 388 height 31
click at [1180, 378] on div "Yes" at bounding box center [1299, 381] width 351 height 25
click at [1452, 399] on button "Add Note" at bounding box center [1494, 406] width 84 height 22
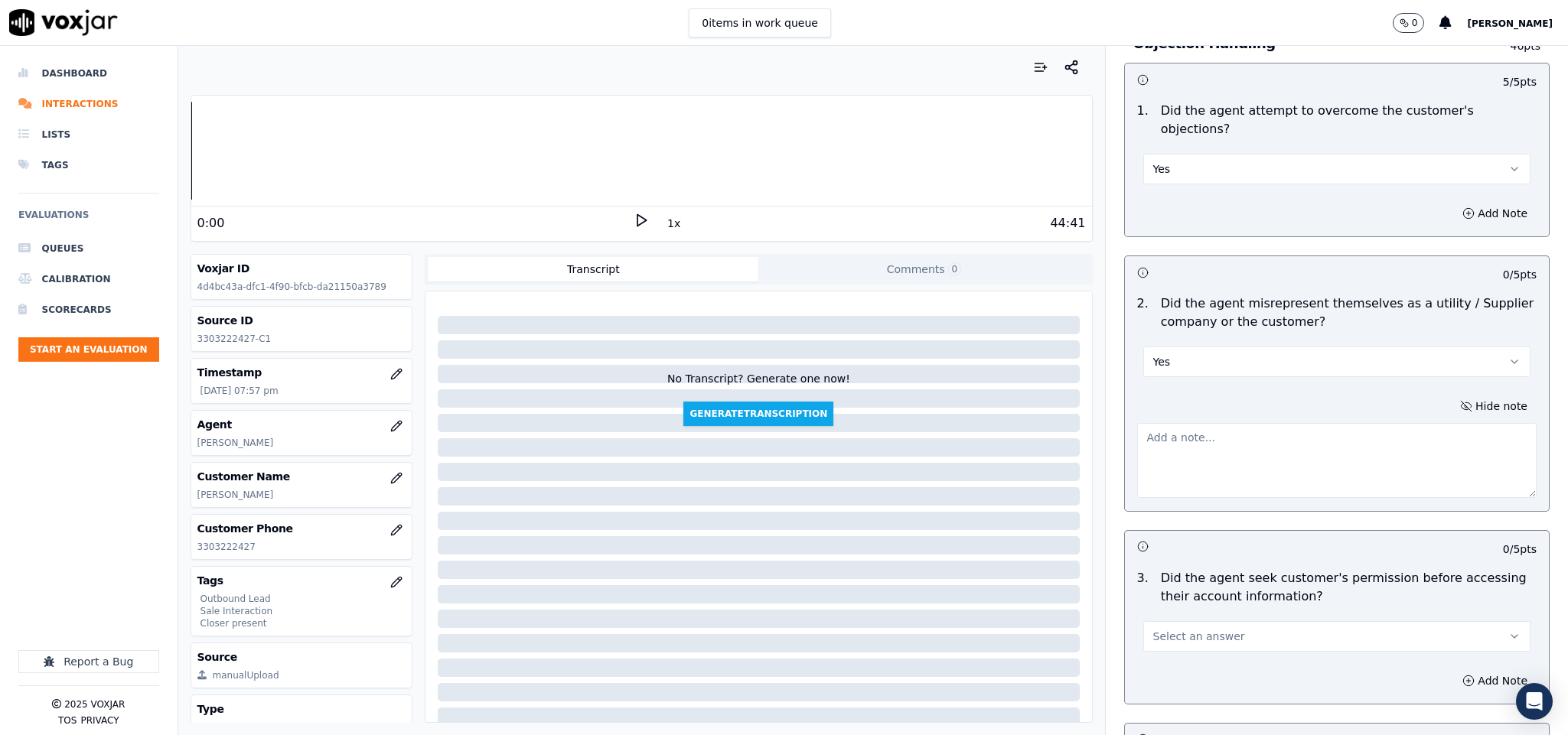
click at [1288, 468] on textarea at bounding box center [1337, 460] width 400 height 75
paste textarea "@5:36 [PERSON_NAME] - I have your rate in front of me at the moment and current…"
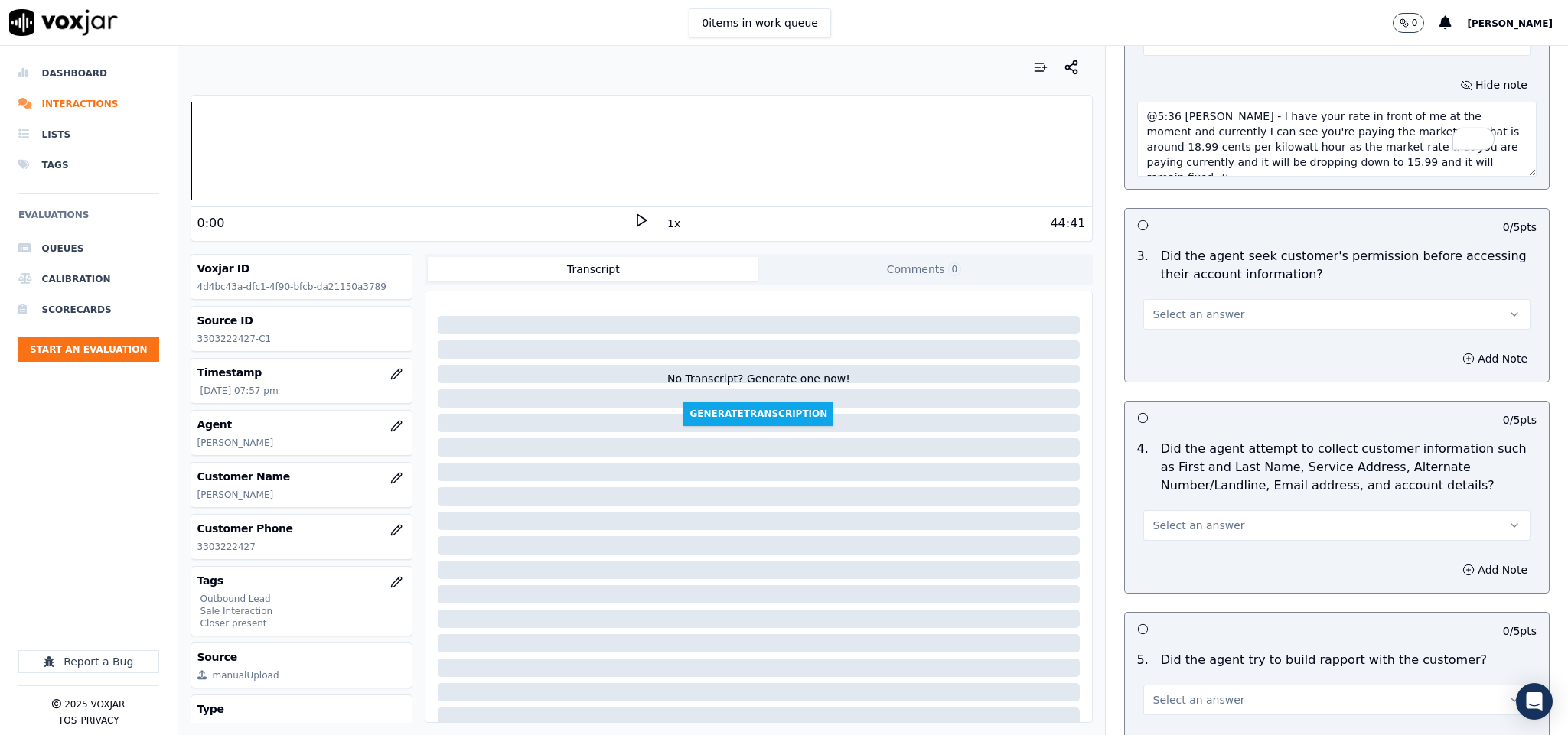
scroll to position [1262, 0]
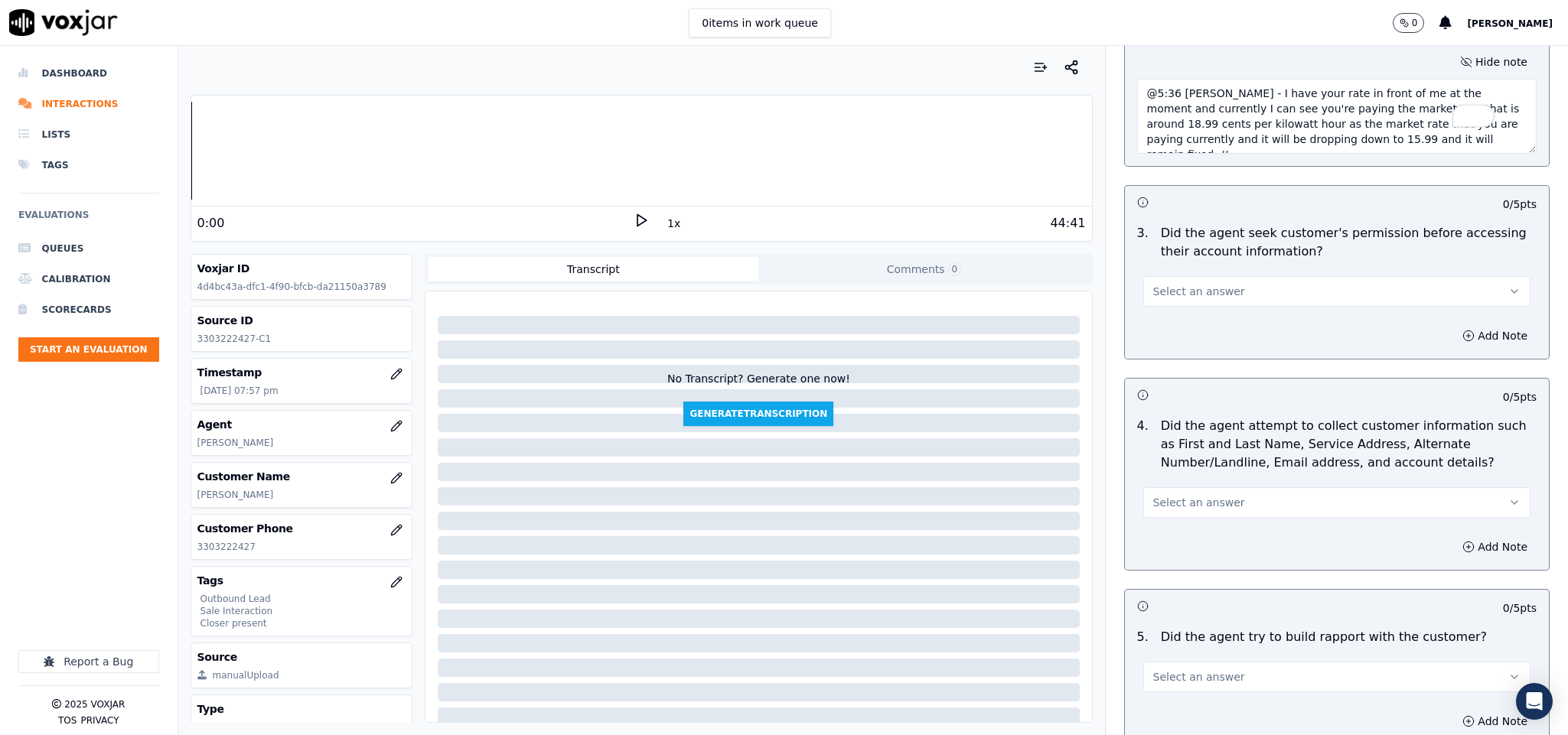
type textarea "@5:36 [PERSON_NAME] - I have your rate in front of me at the moment and current…"
click at [1242, 276] on button "Select an answer" at bounding box center [1336, 291] width 388 height 31
click at [1179, 333] on div "No" at bounding box center [1299, 337] width 351 height 25
click at [1205, 279] on button "No" at bounding box center [1336, 291] width 388 height 31
click at [1182, 315] on div "Yes" at bounding box center [1299, 313] width 351 height 25
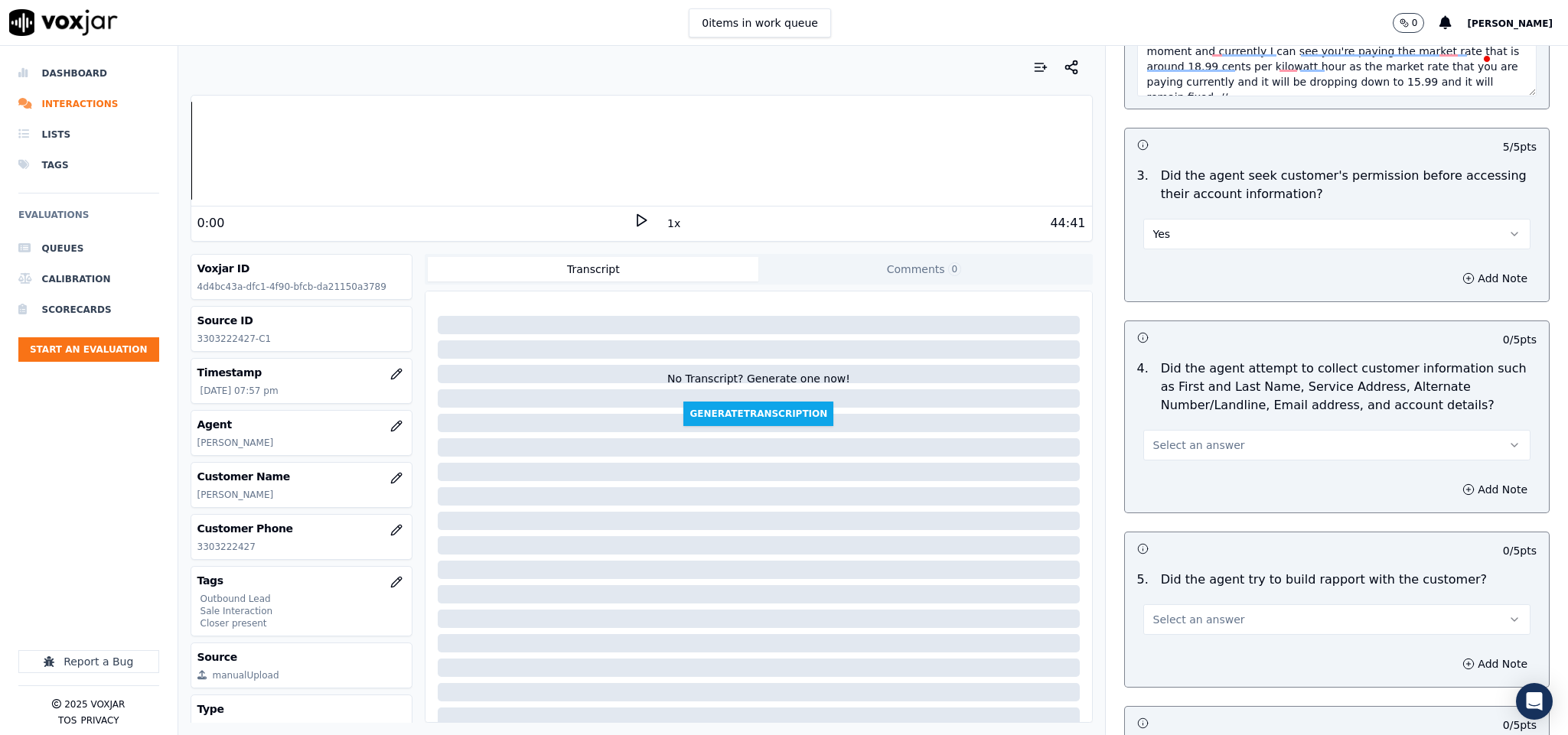
scroll to position [1376, 0]
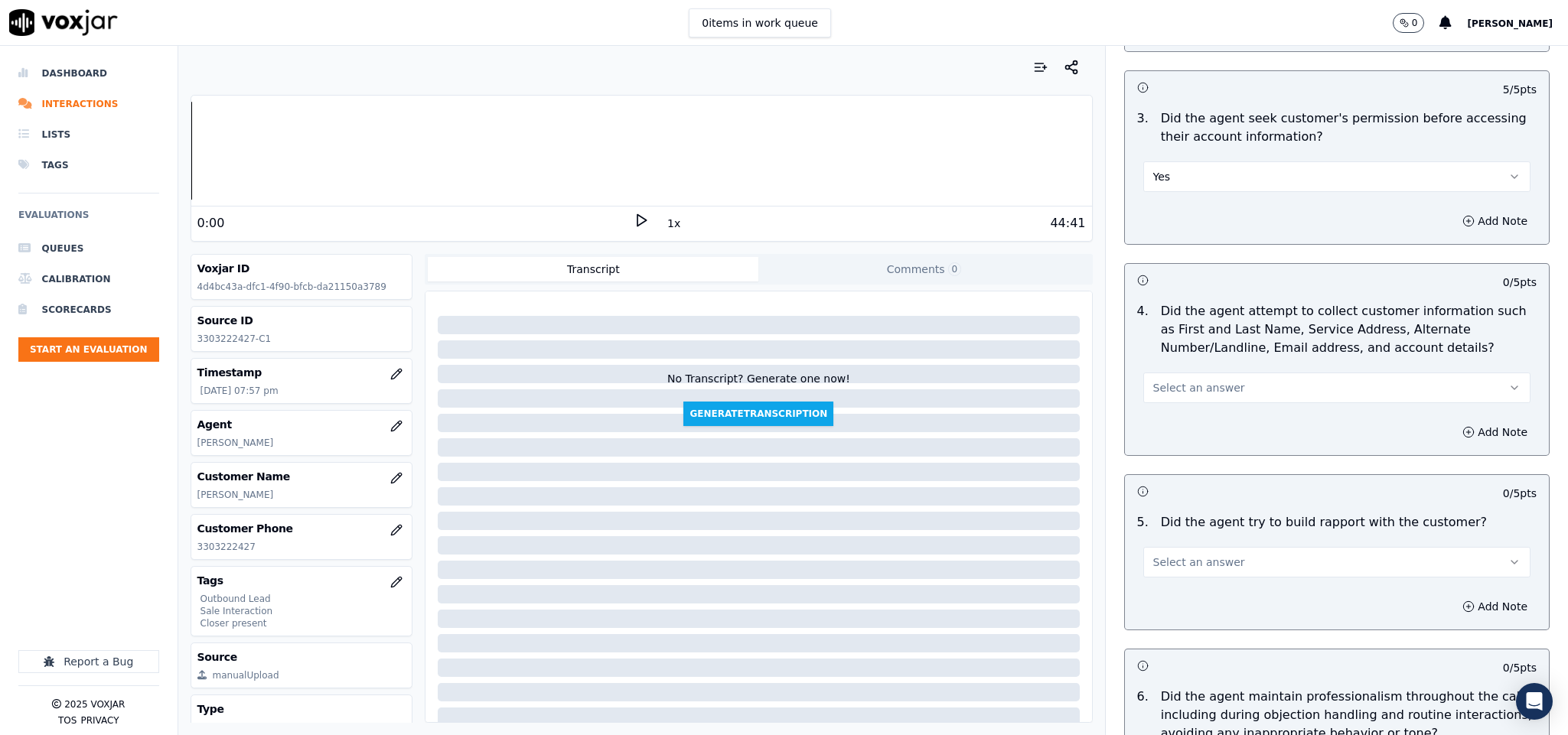
click at [1224, 380] on button "Select an answer" at bounding box center [1336, 387] width 388 height 31
click at [1184, 457] on div "N/A" at bounding box center [1299, 459] width 351 height 25
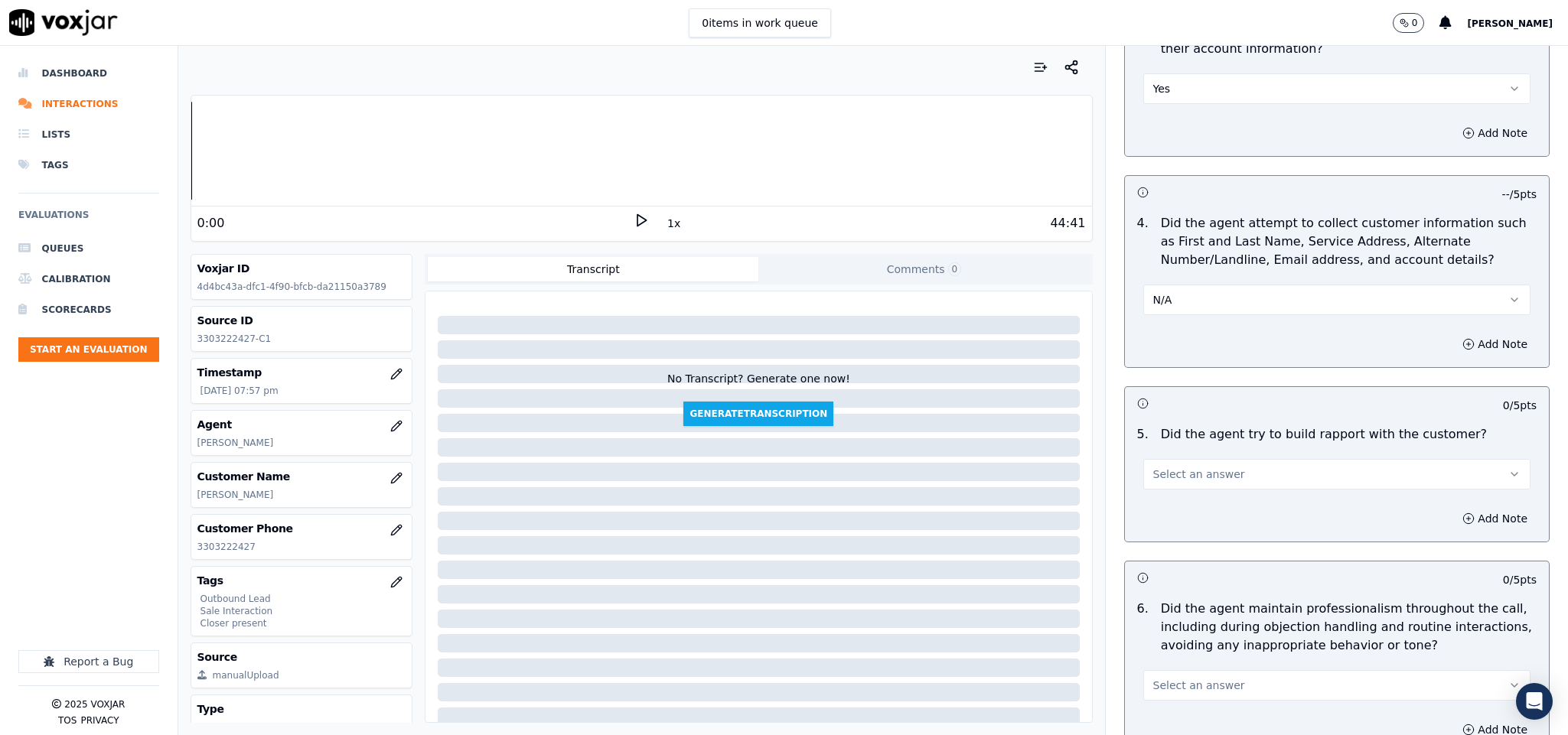
scroll to position [1606, 0]
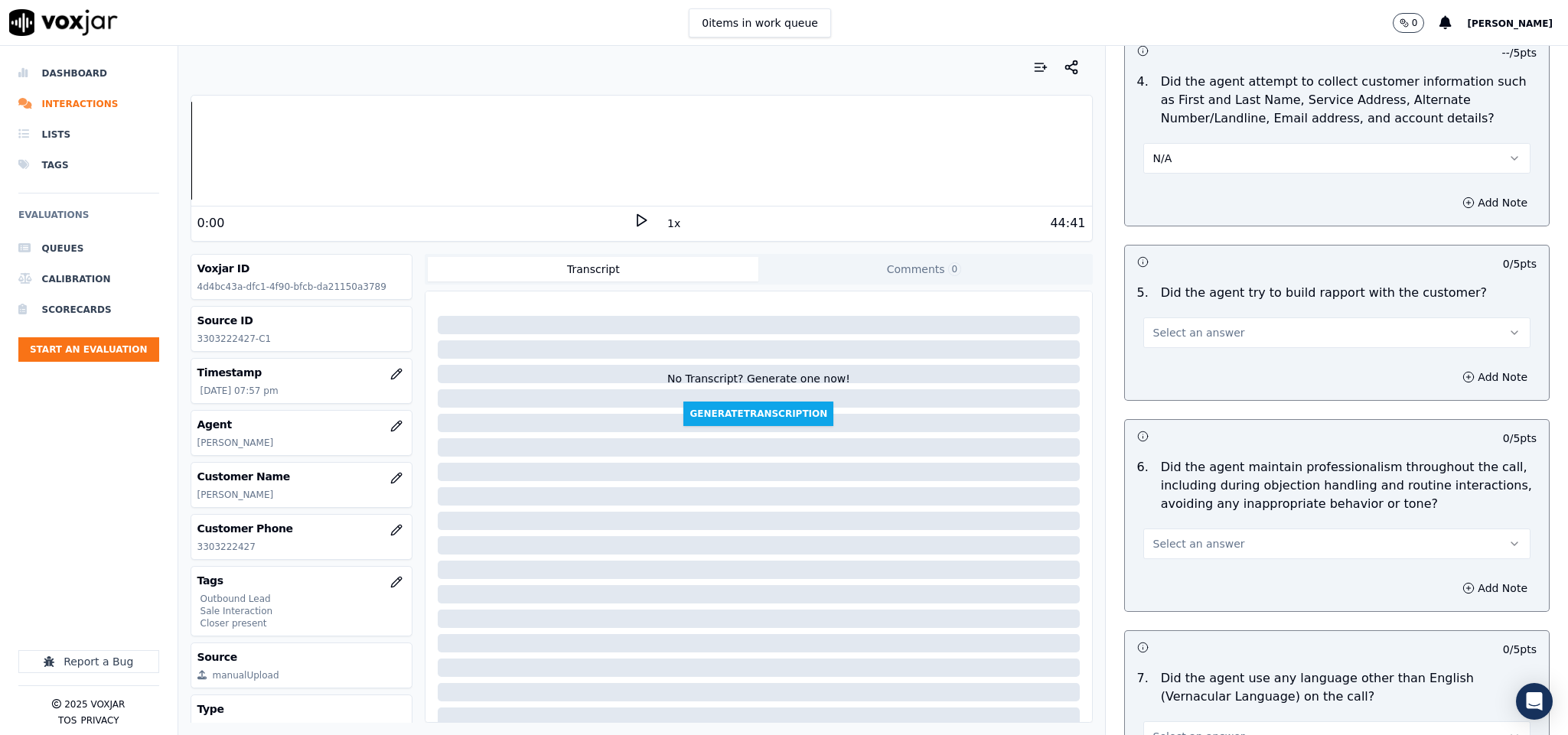
click at [1201, 325] on span "Select an answer" at bounding box center [1198, 332] width 92 height 15
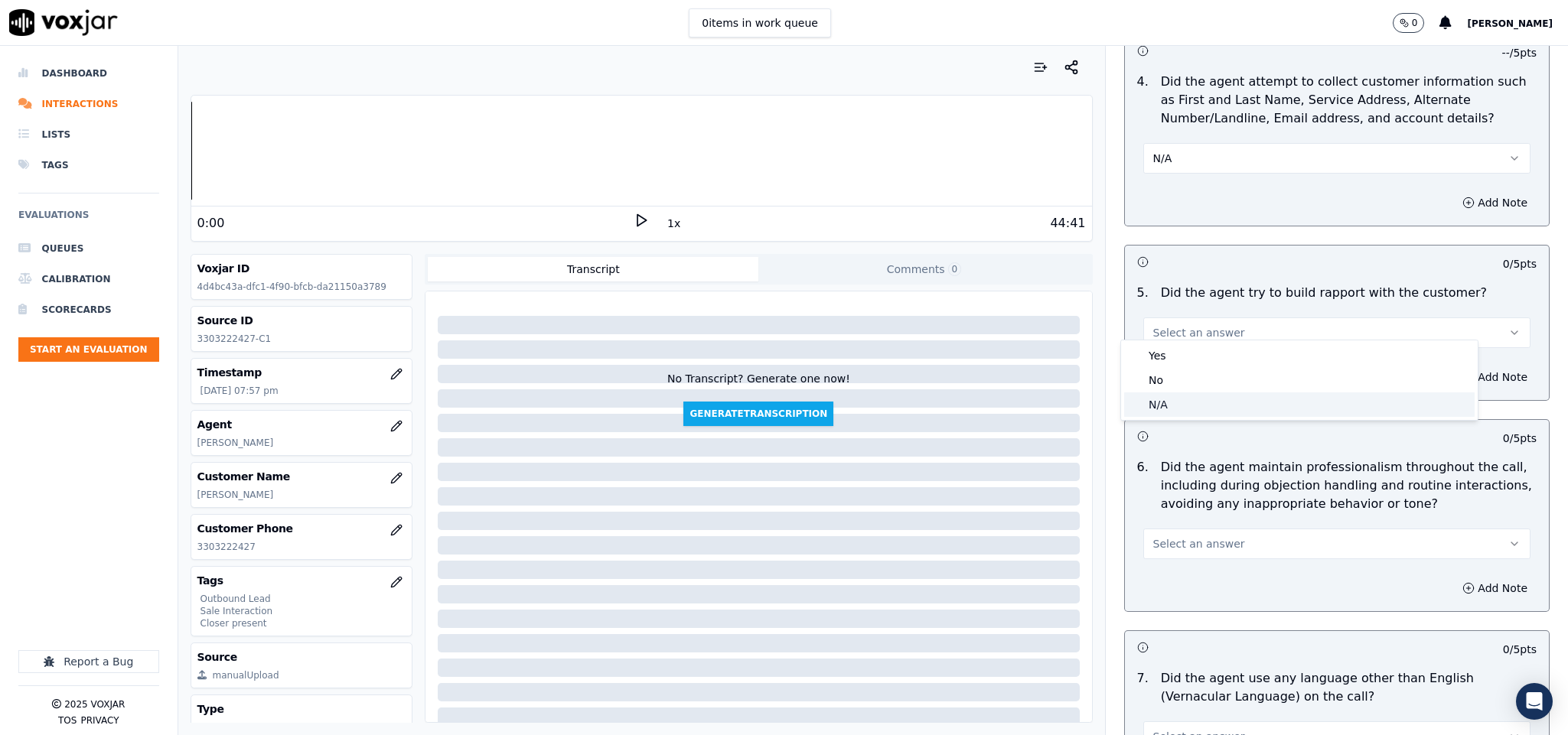
click at [1182, 395] on div "N/A" at bounding box center [1299, 404] width 351 height 25
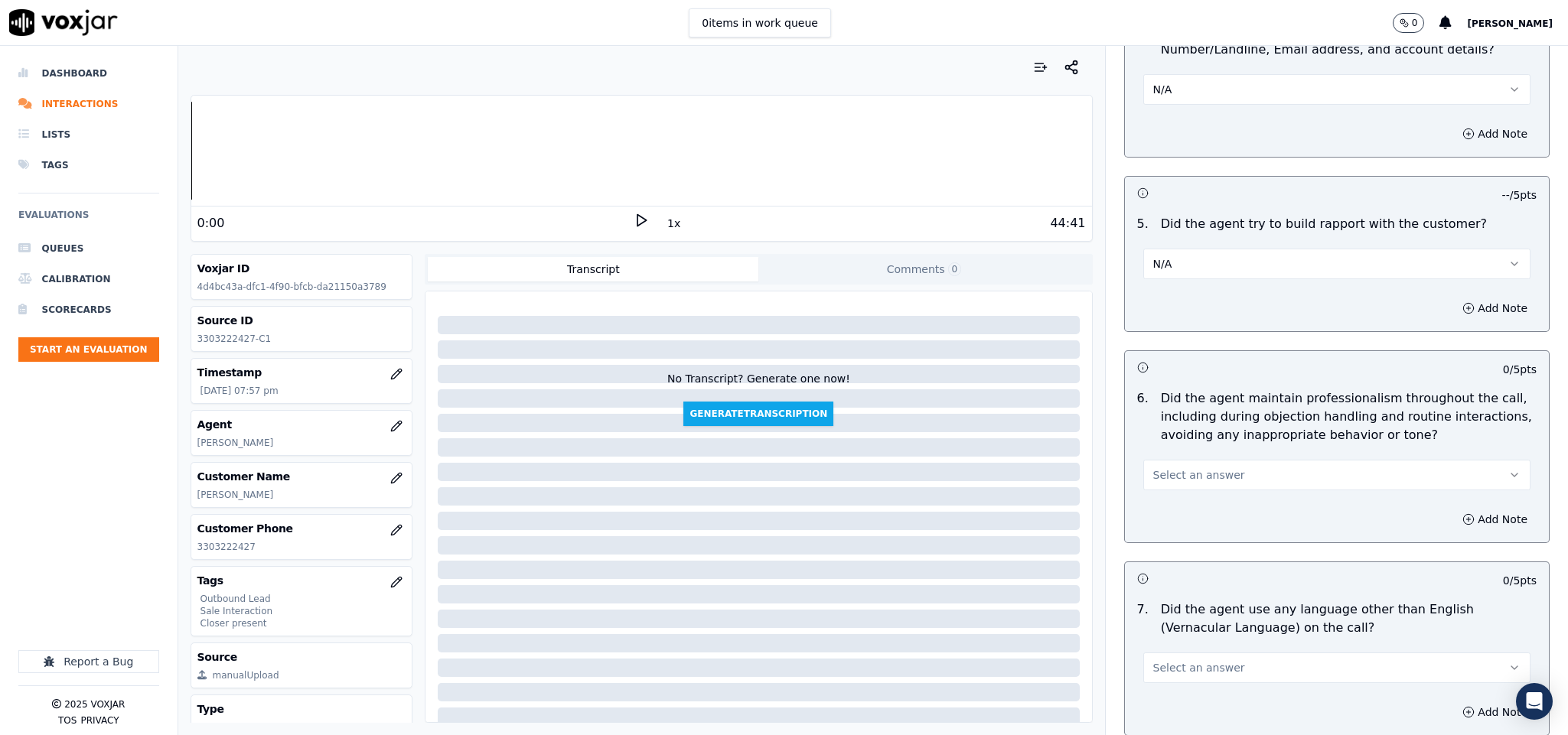
scroll to position [1721, 0]
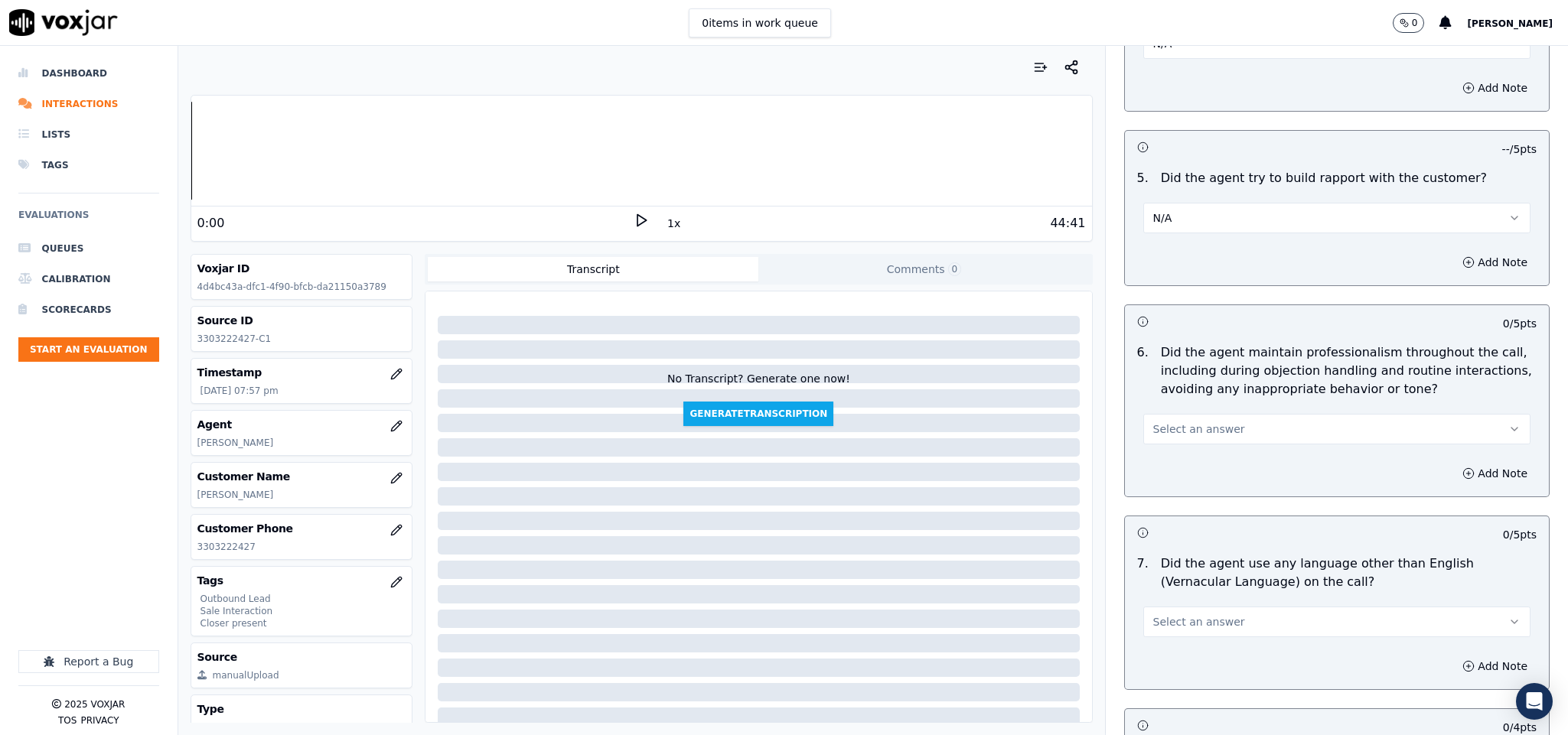
click at [1188, 421] on span "Select an answer" at bounding box center [1198, 428] width 92 height 15
click at [1165, 453] on div "Yes" at bounding box center [1299, 452] width 351 height 25
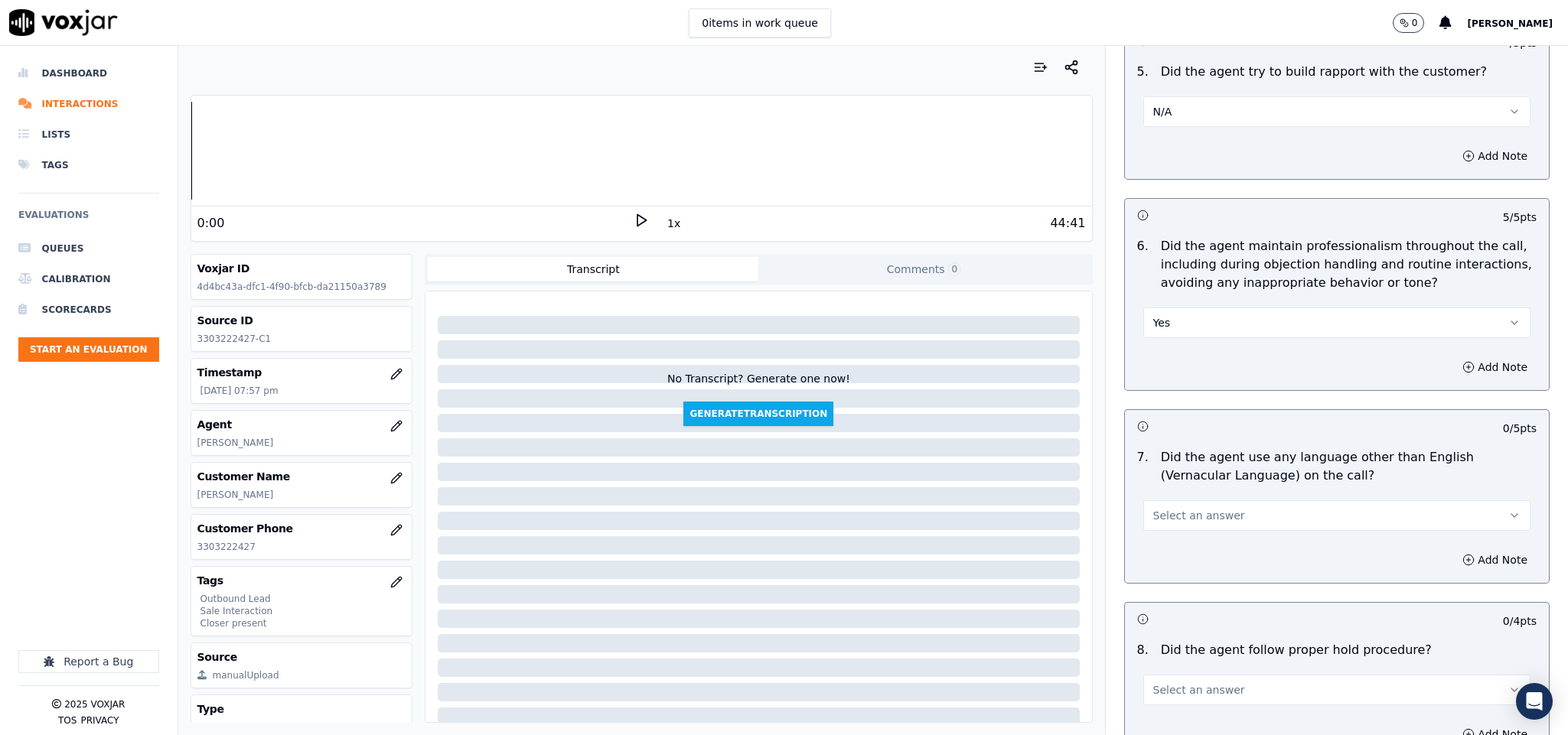
scroll to position [1950, 0]
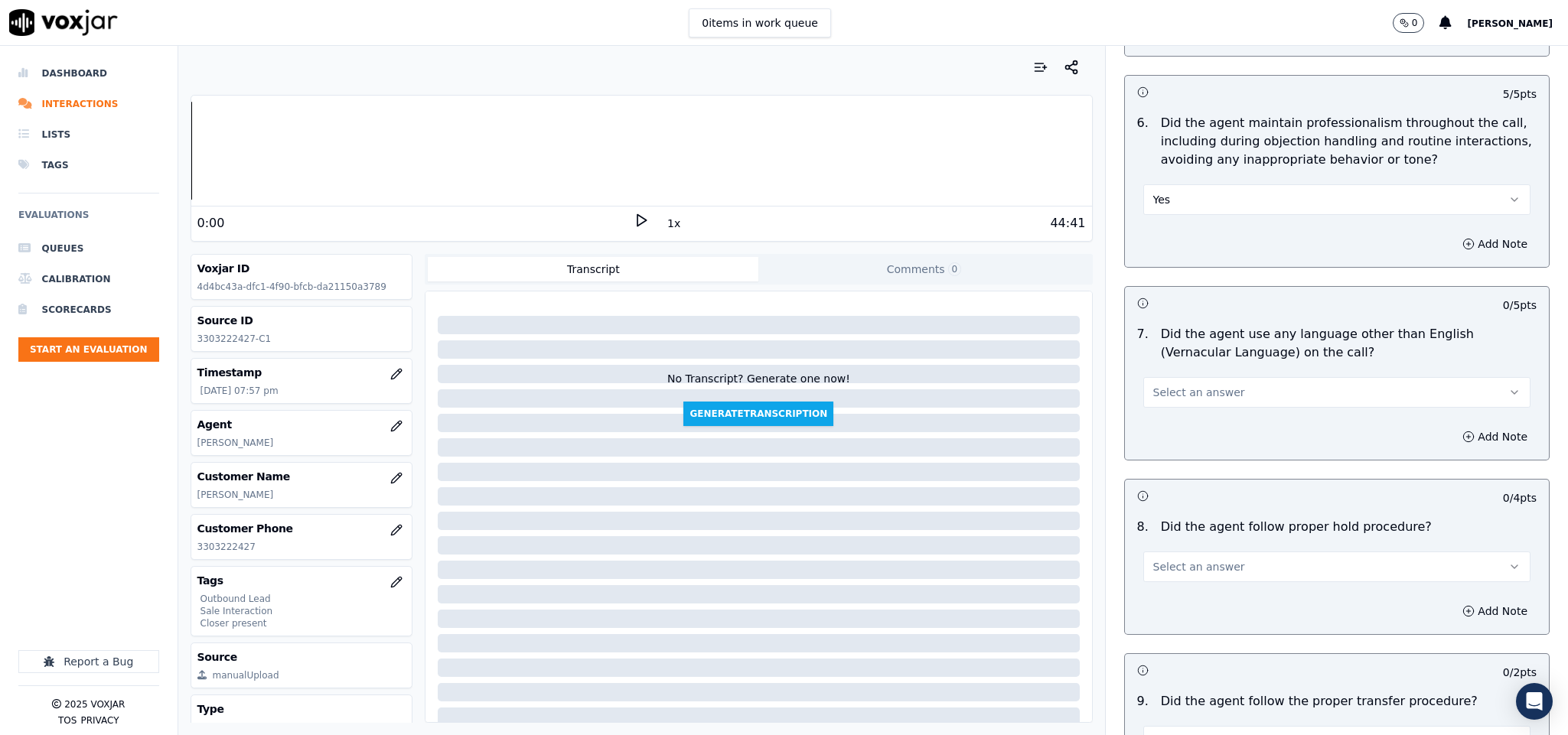
click at [1177, 384] on span "Select an answer" at bounding box center [1198, 391] width 92 height 15
click at [1165, 446] on div "No" at bounding box center [1299, 440] width 351 height 25
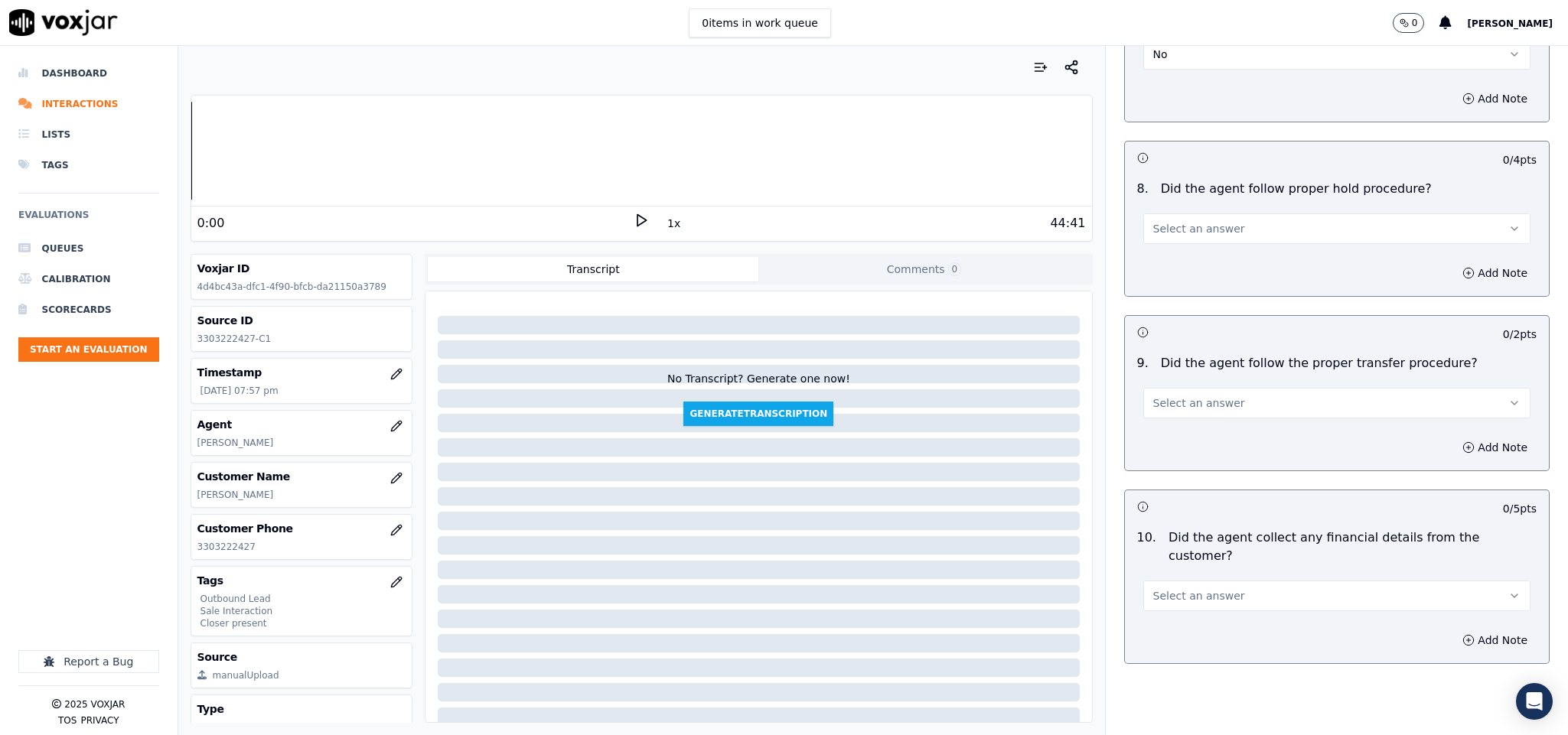
scroll to position [2295, 0]
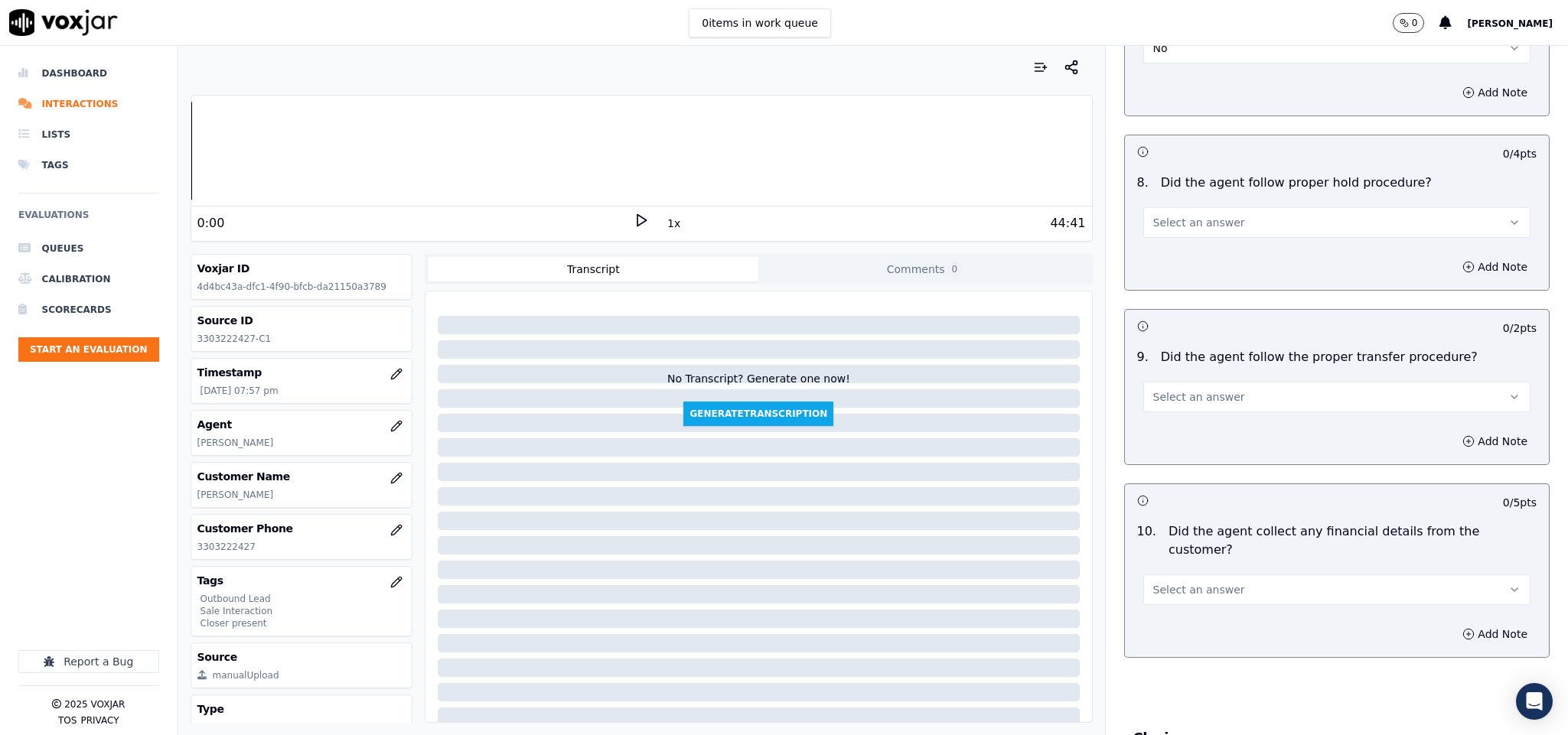
click at [1192, 215] on span "Select an answer" at bounding box center [1198, 222] width 92 height 15
click at [1176, 243] on div "Yes" at bounding box center [1299, 247] width 351 height 25
click at [1221, 385] on button "Select an answer" at bounding box center [1336, 396] width 388 height 31
click at [1198, 434] on div "No" at bounding box center [1299, 446] width 351 height 25
click at [1452, 430] on button "Add Note" at bounding box center [1494, 441] width 84 height 22
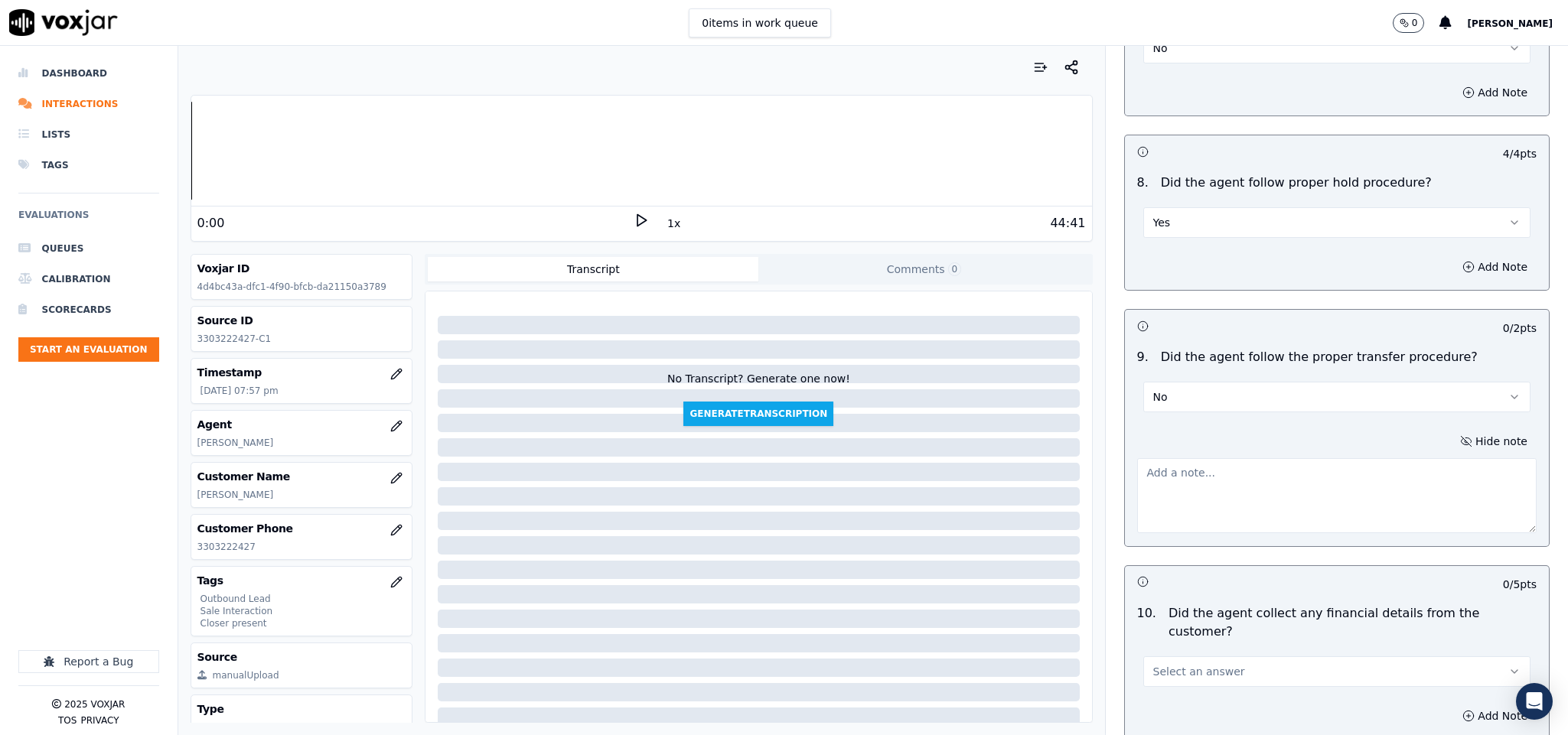
click at [1321, 468] on textarea at bounding box center [1337, 495] width 400 height 75
paste textarea "@10:21 - “The call was transferred to another agent without informing the custo…"
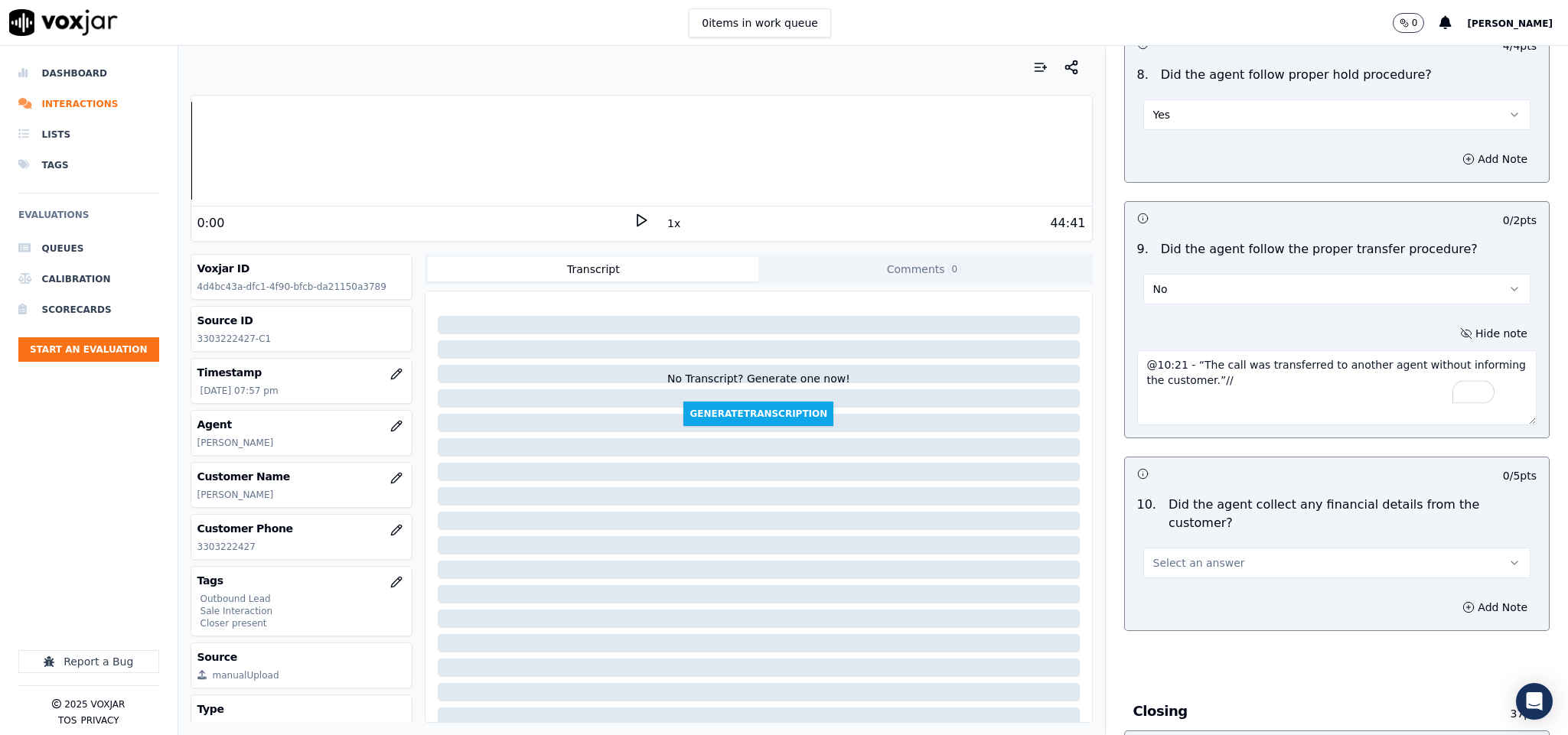
scroll to position [2524, 0]
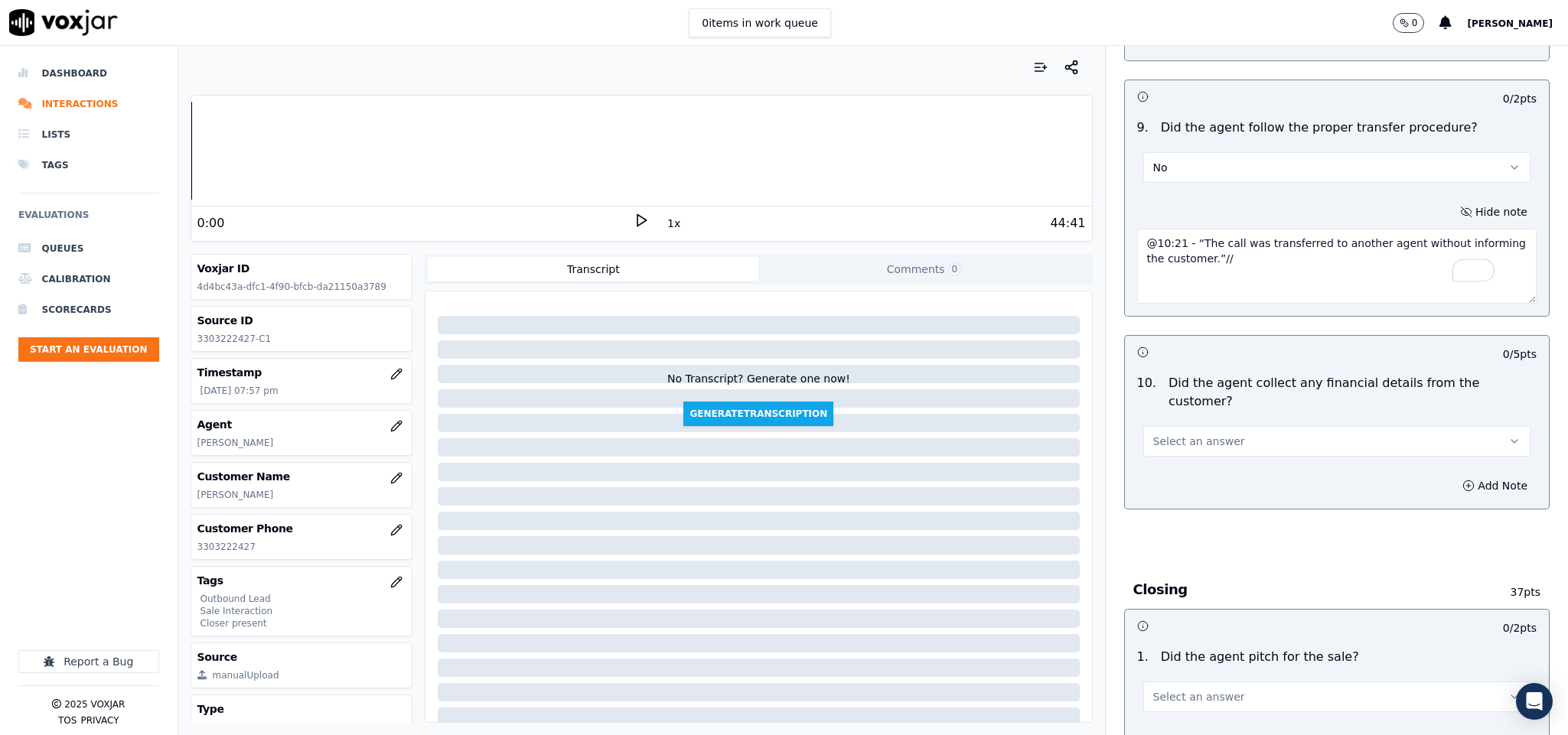
type textarea "@10:21 - “The call was transferred to another agent without informing the custo…"
click at [1225, 426] on button "Select an answer" at bounding box center [1336, 441] width 388 height 31
click at [1169, 471] on div "No" at bounding box center [1299, 474] width 351 height 25
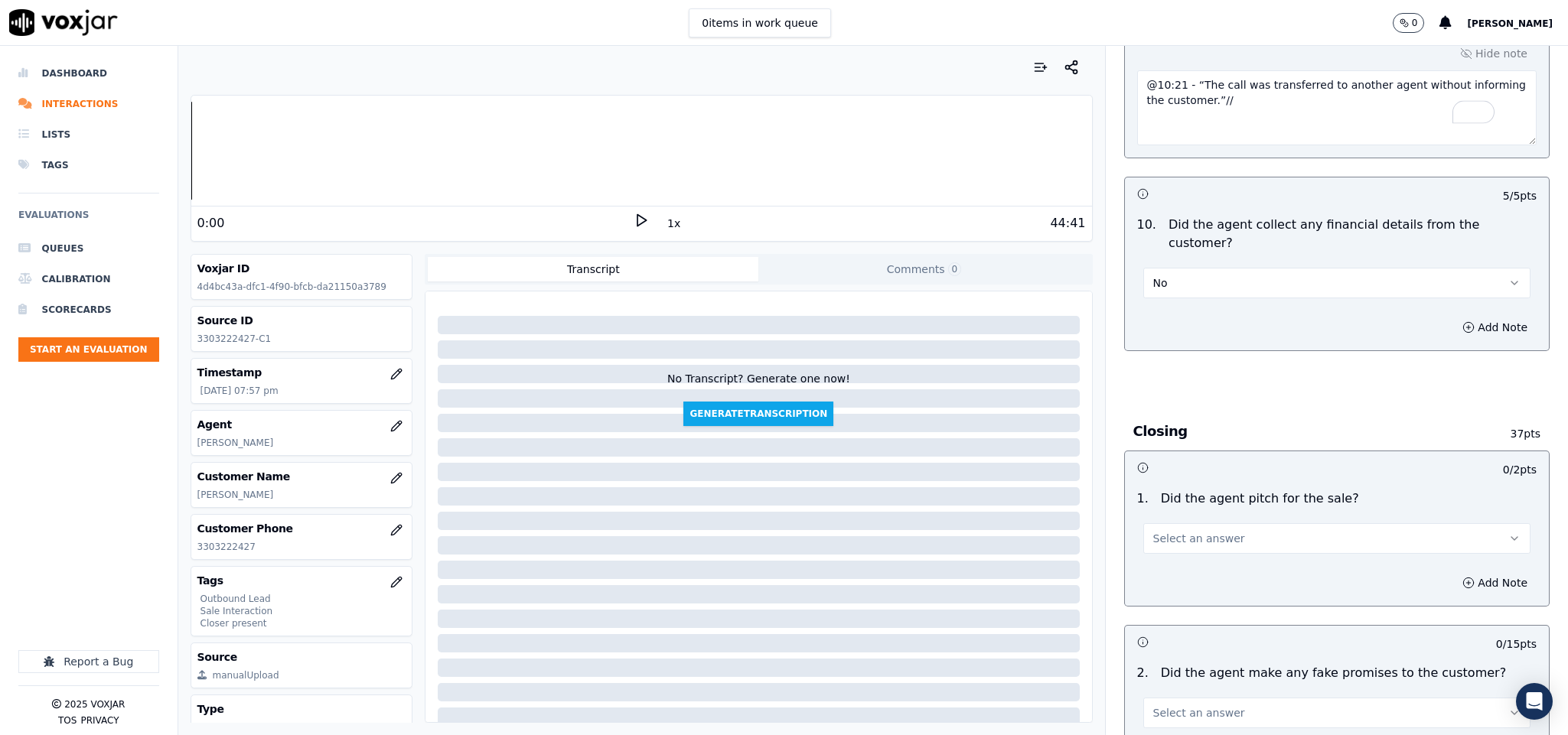
scroll to position [2868, 0]
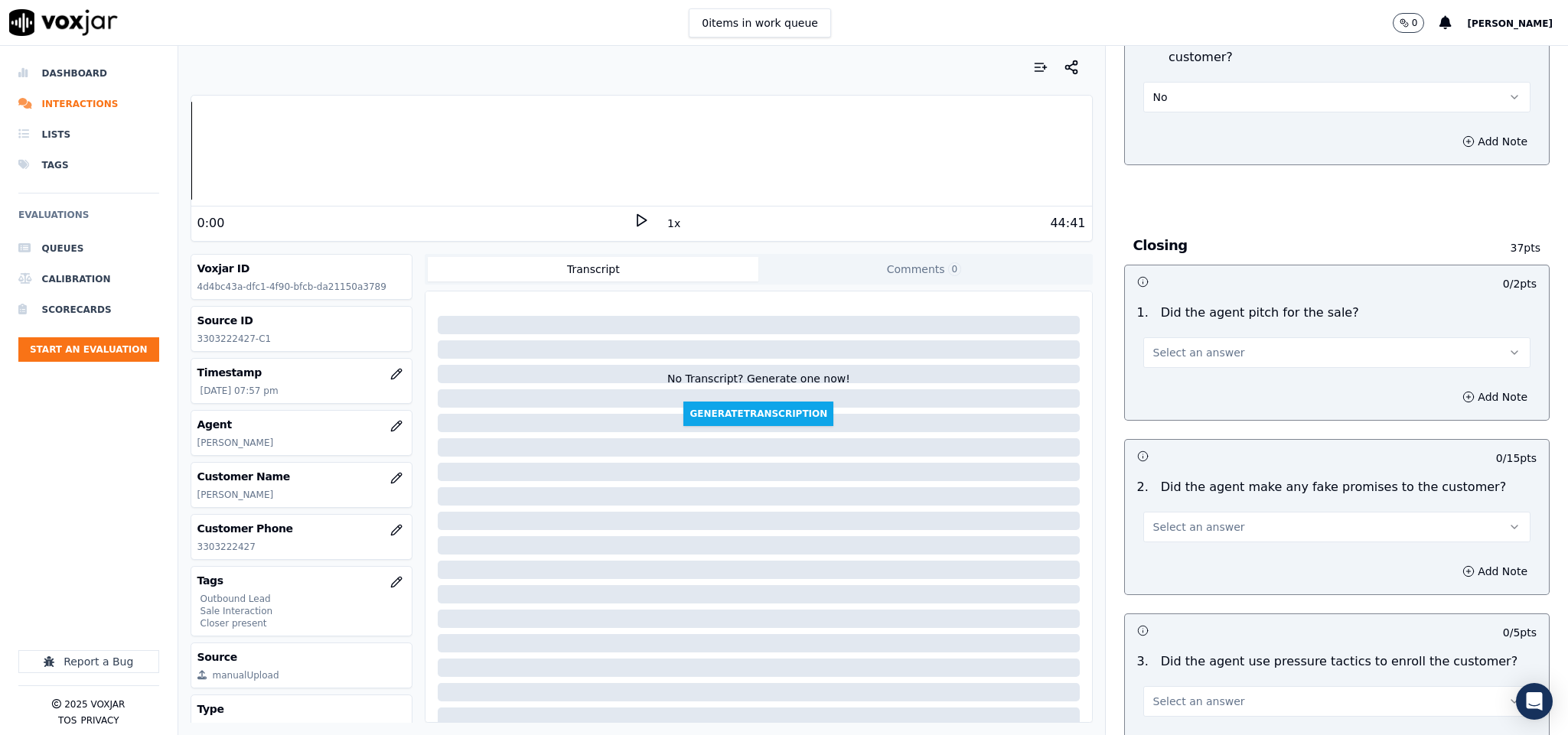
click at [1169, 345] on span "Select an answer" at bounding box center [1198, 352] width 92 height 15
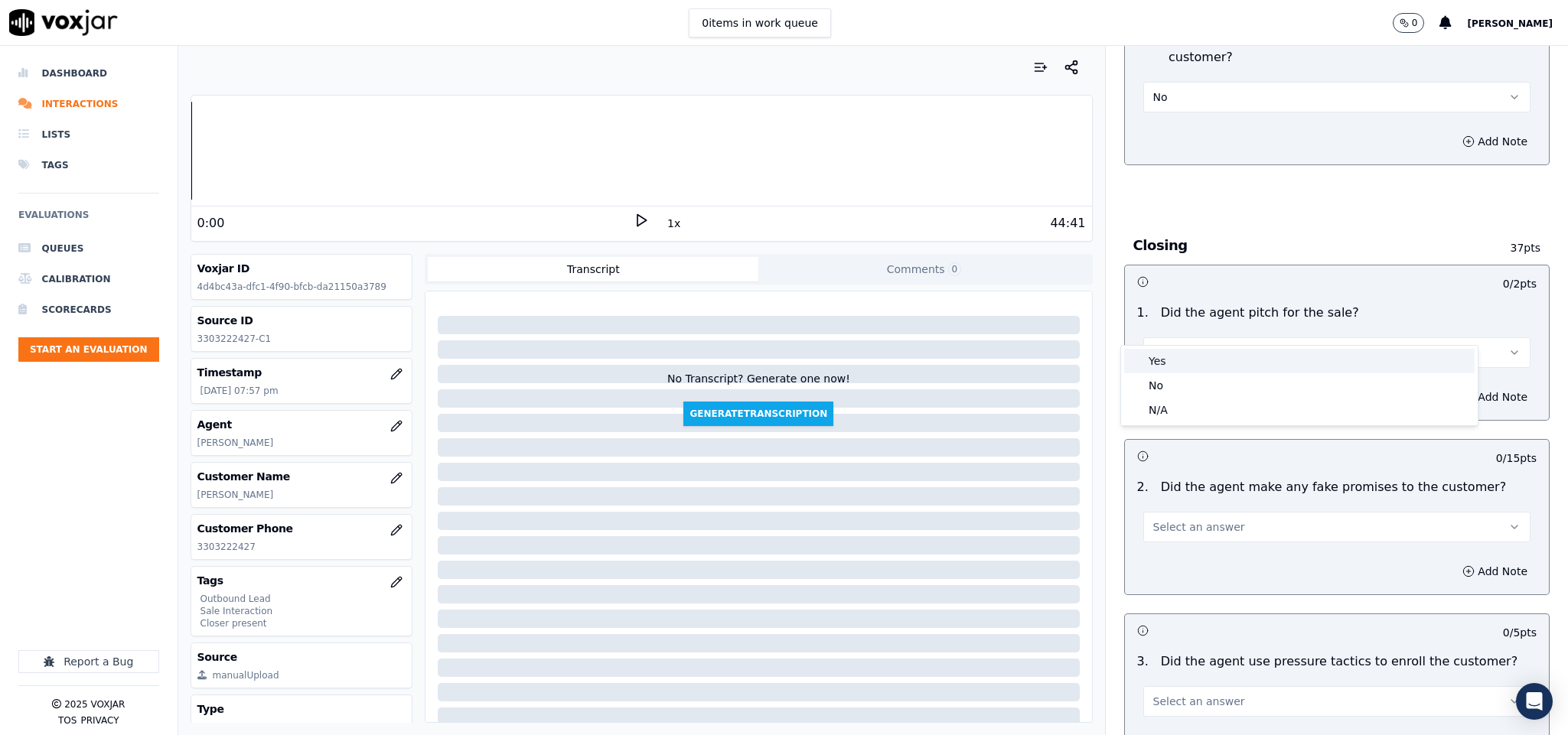
click at [1169, 354] on div "Yes" at bounding box center [1299, 361] width 351 height 25
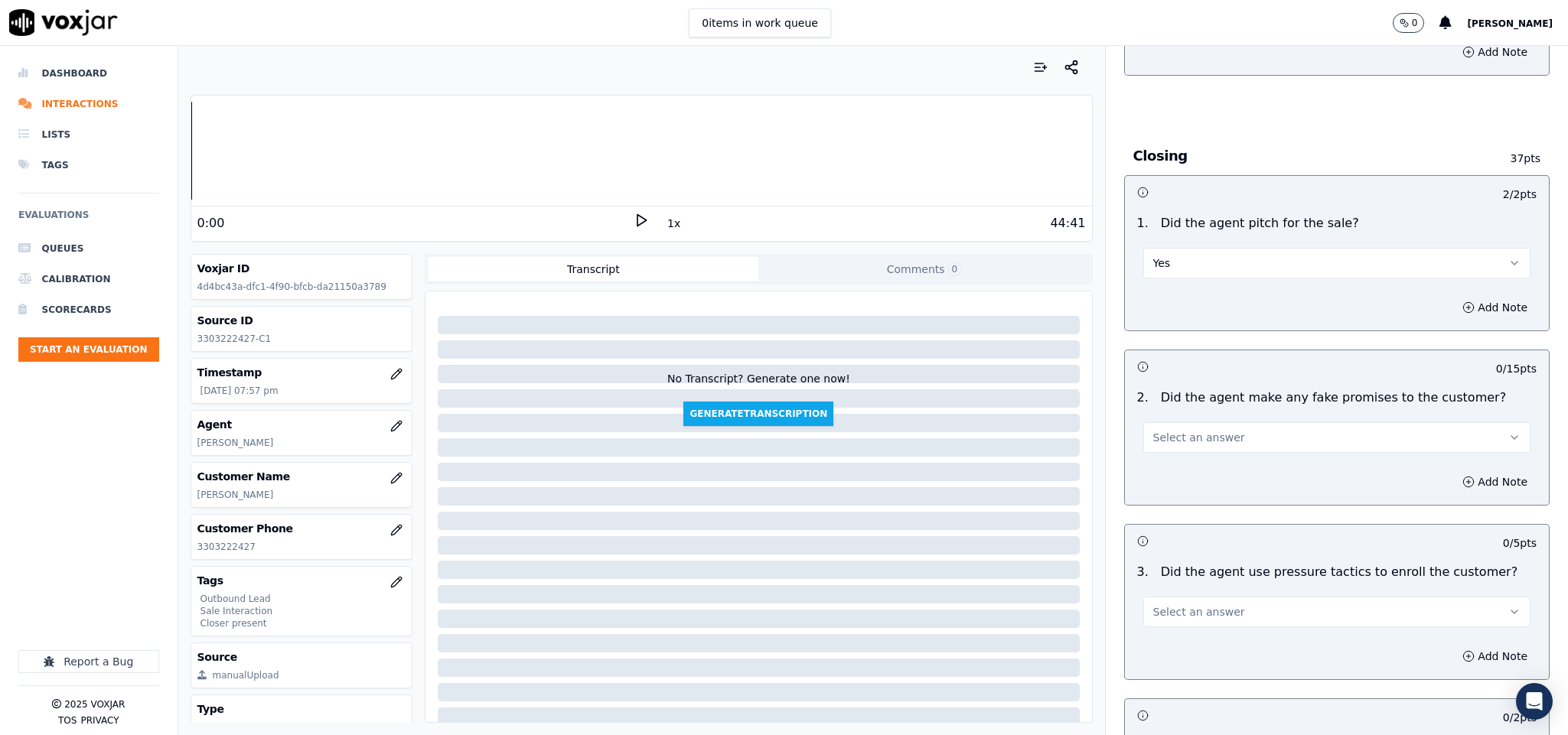
scroll to position [3097, 0]
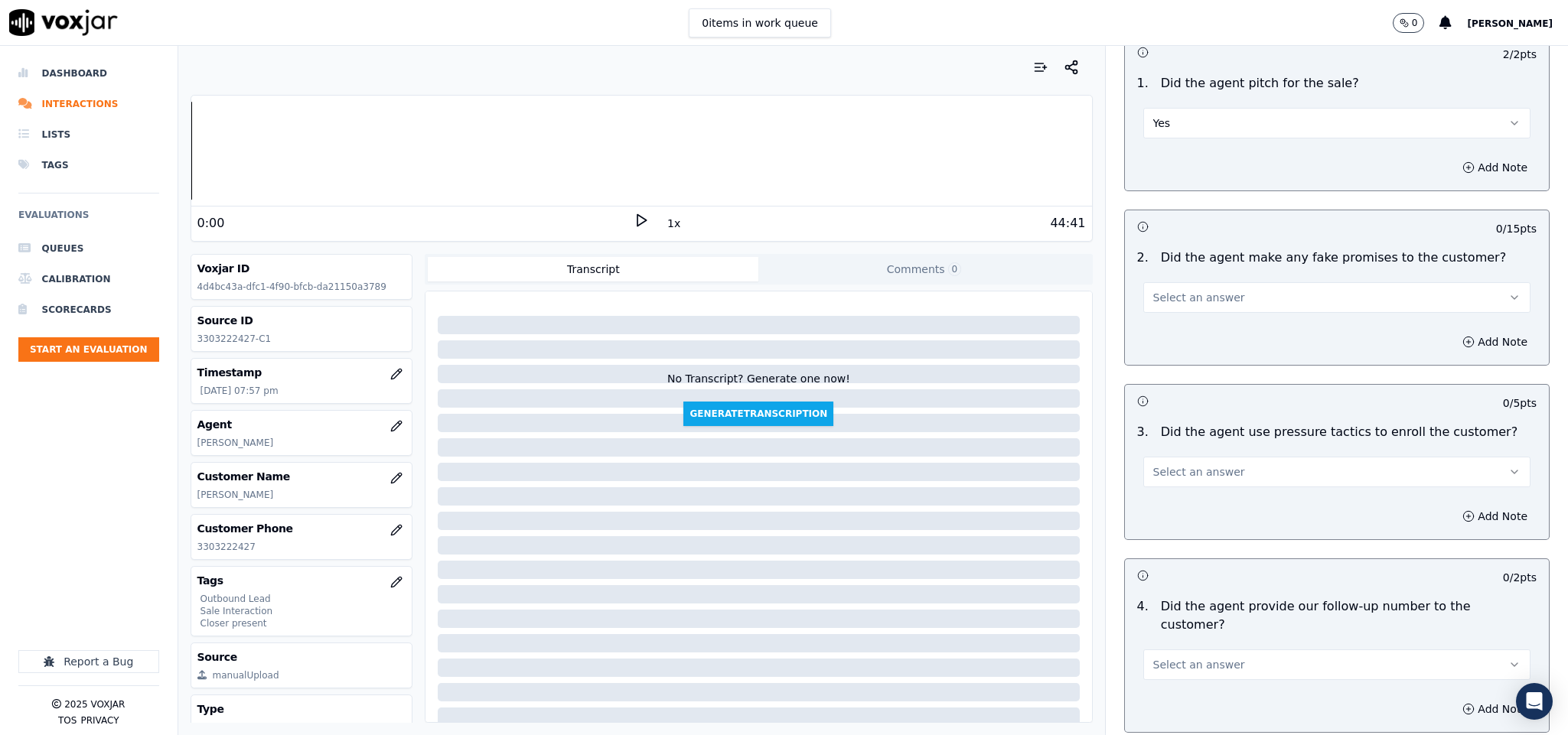
click at [1193, 290] on span "Select an answer" at bounding box center [1198, 297] width 92 height 15
click at [1162, 325] on div "No" at bounding box center [1299, 331] width 351 height 25
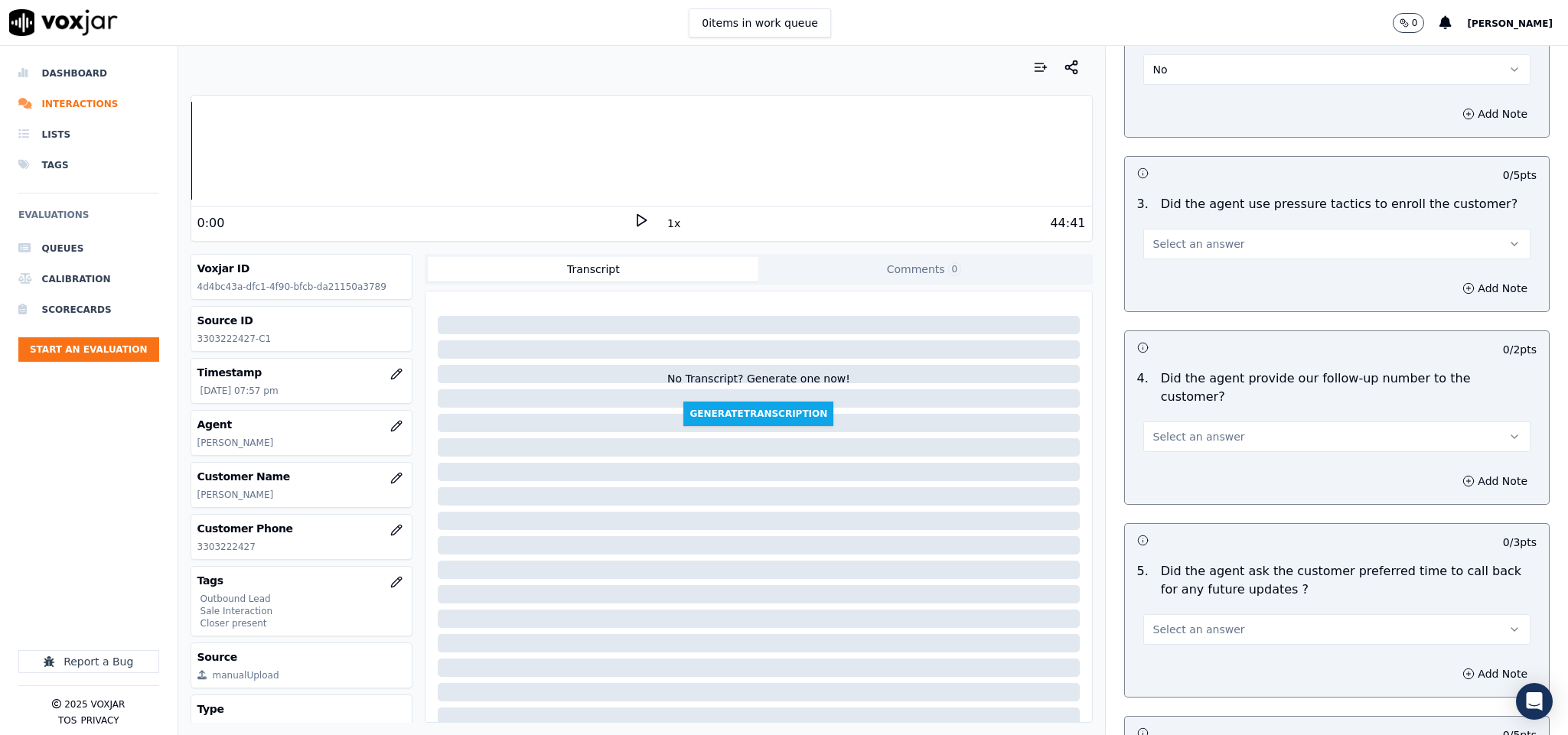
scroll to position [3327, 0]
click at [1198, 235] on span "Select an answer" at bounding box center [1198, 242] width 92 height 15
click at [1180, 276] on div "No" at bounding box center [1299, 277] width 351 height 25
click at [1225, 420] on button "Select an answer" at bounding box center [1336, 435] width 388 height 31
click at [1176, 468] on div "N/A" at bounding box center [1299, 476] width 351 height 25
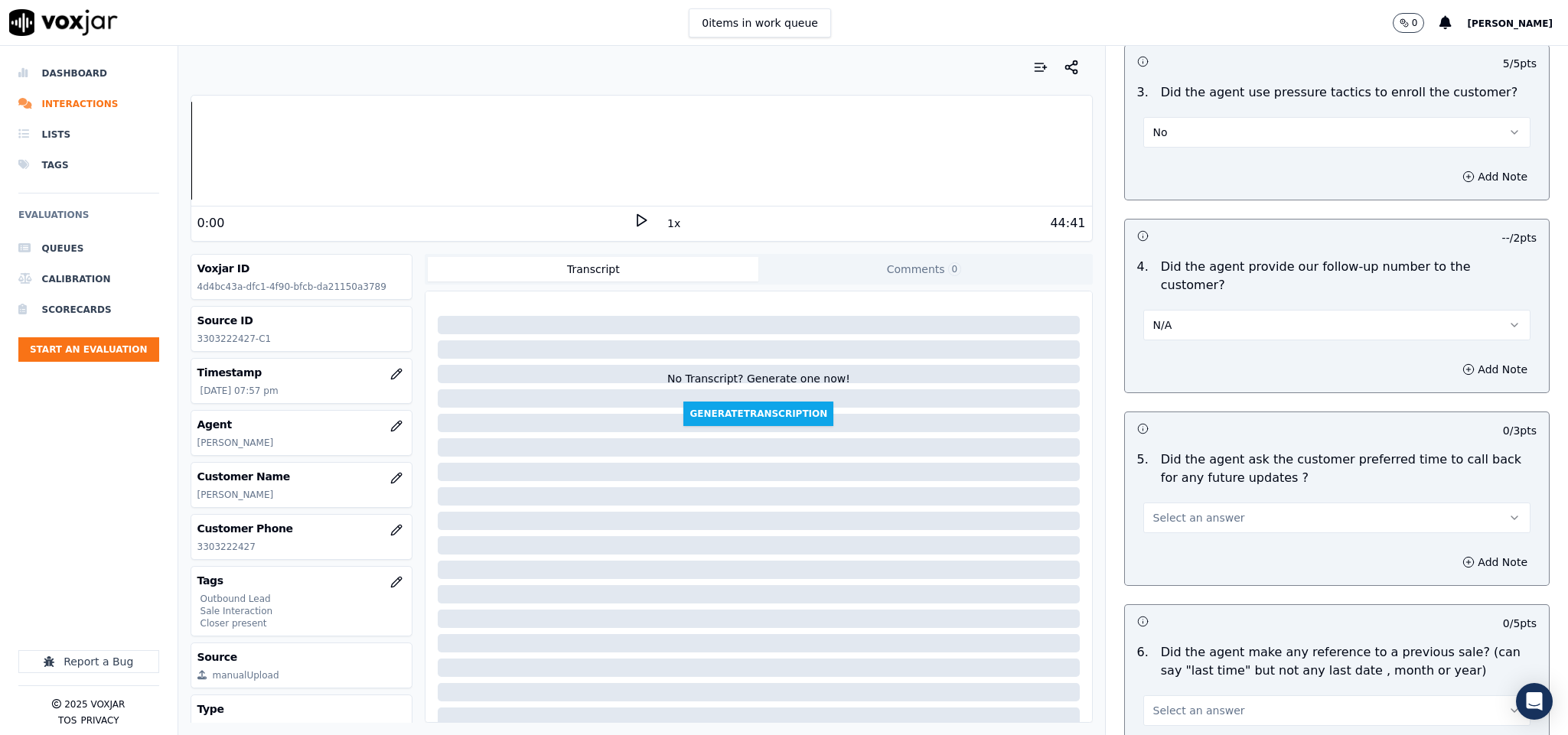
scroll to position [3556, 0]
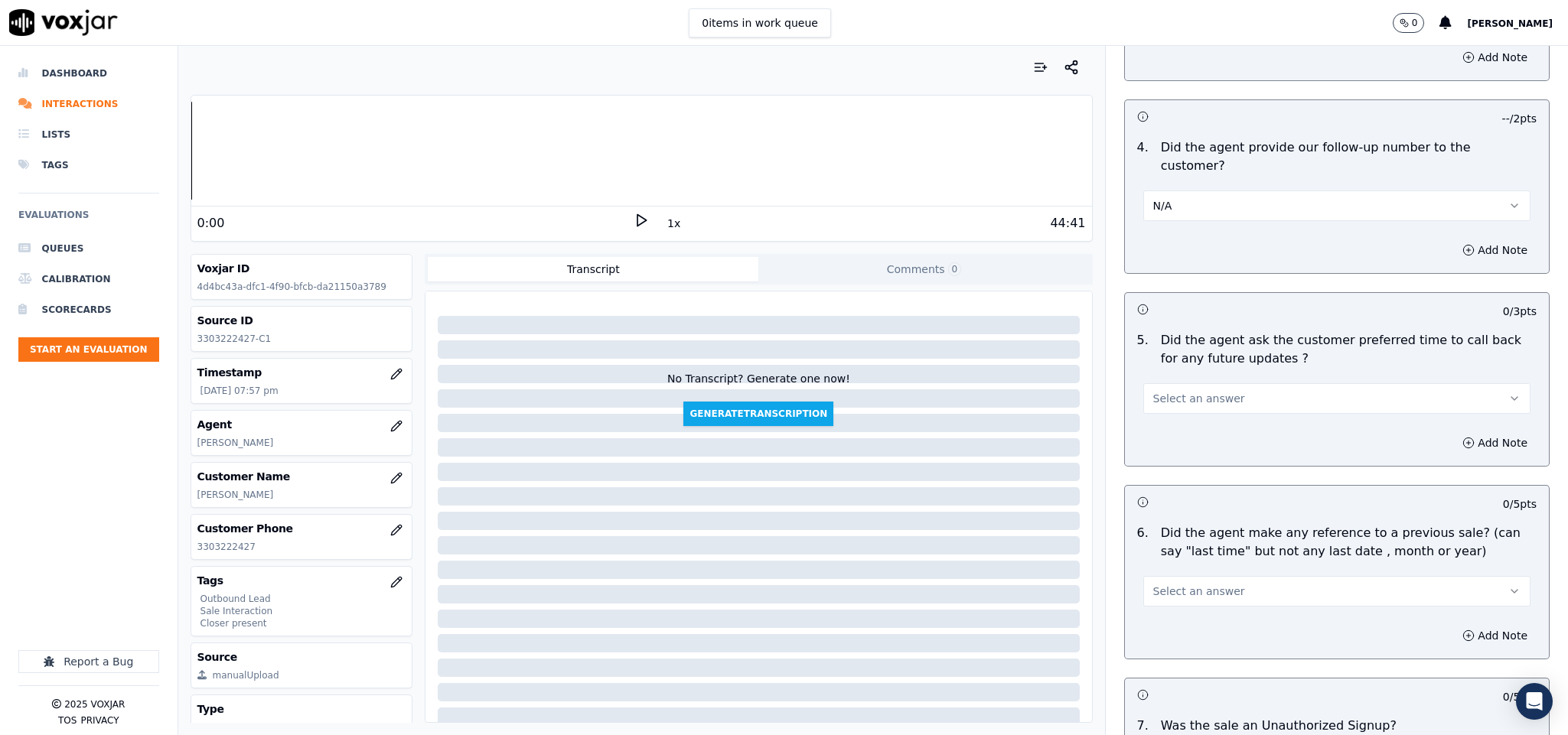
drag, startPoint x: 1177, startPoint y: 366, endPoint x: 1189, endPoint y: 371, distance: 13.0
click at [1178, 383] on button "Select an answer" at bounding box center [1336, 398] width 388 height 31
click at [1169, 440] on div "N/A" at bounding box center [1299, 440] width 351 height 25
click at [1202, 576] on button "Select an answer" at bounding box center [1336, 591] width 388 height 31
click at [1176, 576] on button "Select an answer" at bounding box center [1336, 591] width 388 height 31
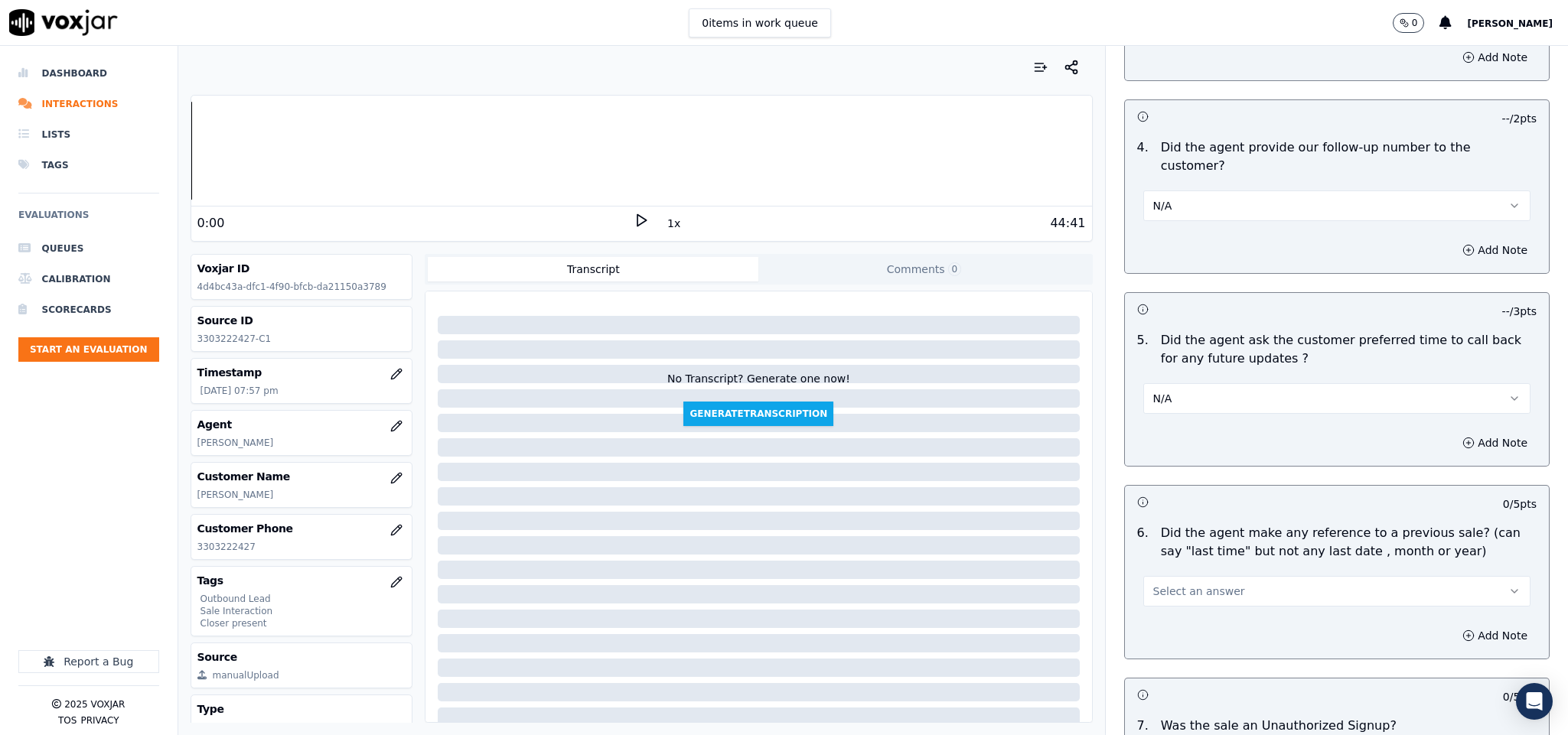
click at [1171, 612] on div "Add Note" at bounding box center [1337, 635] width 424 height 46
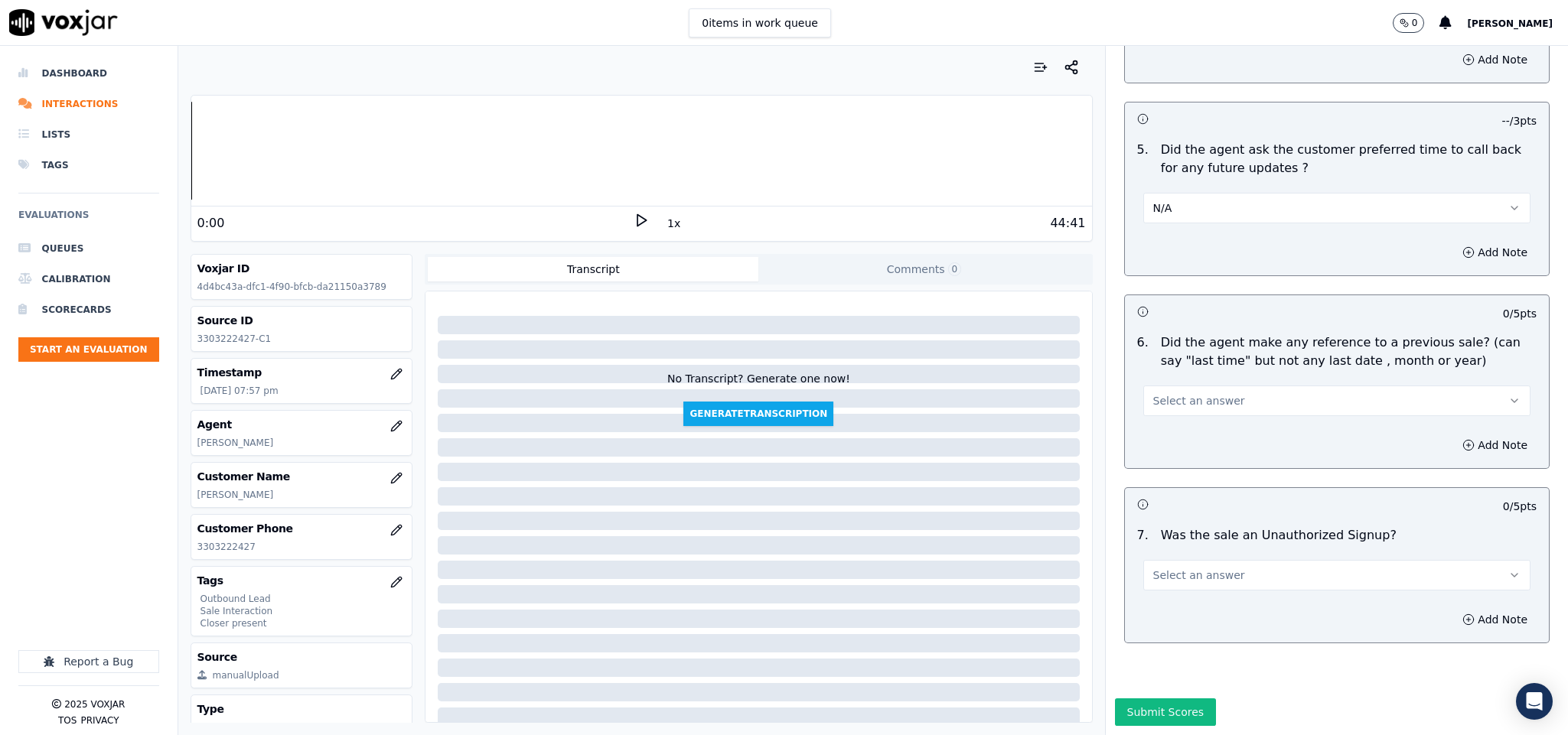
scroll to position [3759, 0]
click at [1196, 385] on button "Select an answer" at bounding box center [1336, 400] width 388 height 31
click at [1186, 387] on div "Yes" at bounding box center [1299, 382] width 351 height 25
click at [1452, 434] on button "Add Note" at bounding box center [1494, 445] width 84 height 22
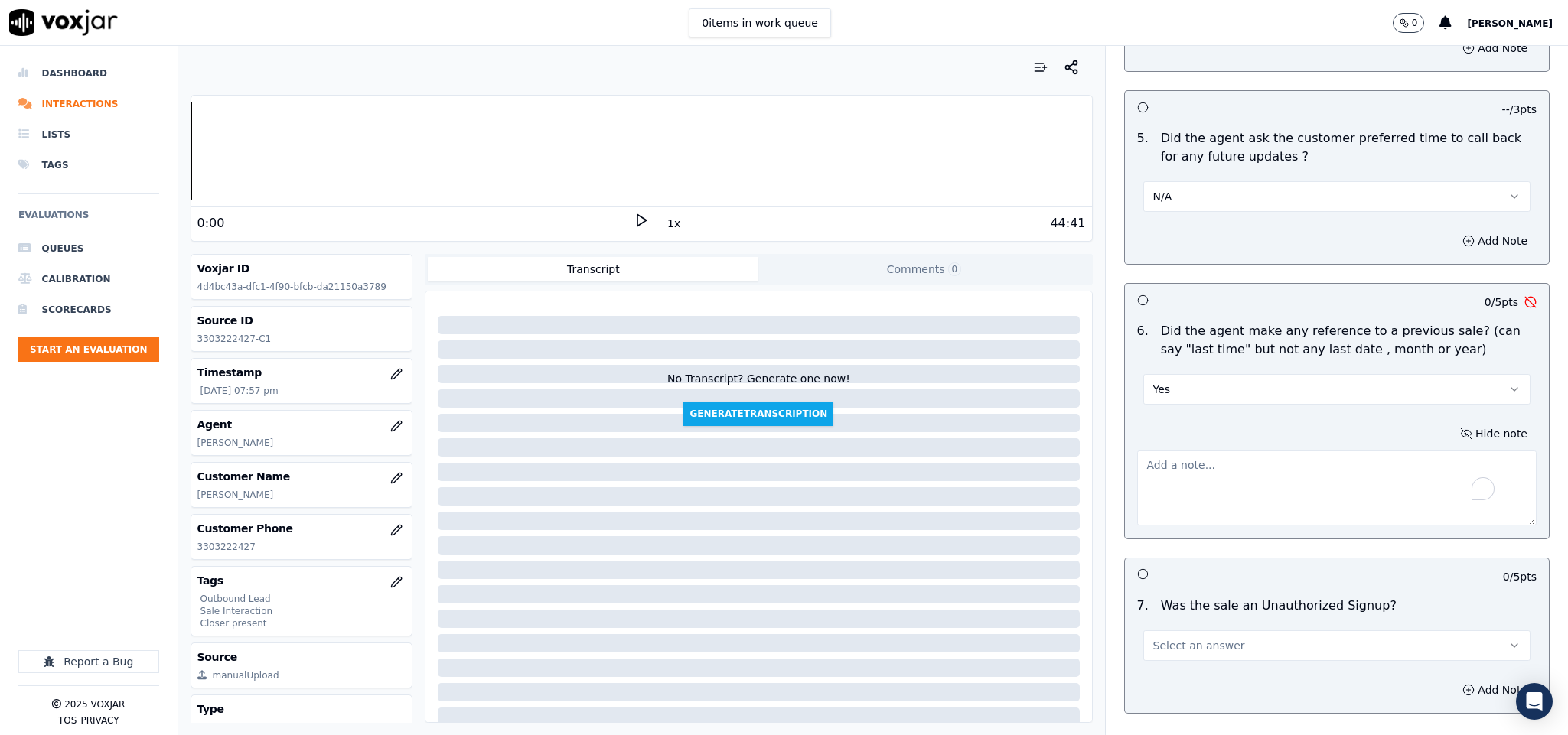
click at [1285, 450] on textarea "To enrich screen reader interactions, please activate Accessibility in Grammarl…" at bounding box center [1337, 487] width 400 height 75
paste textarea "@1:10 The customer informs - I don't know because I'm not too sureI have someth…"
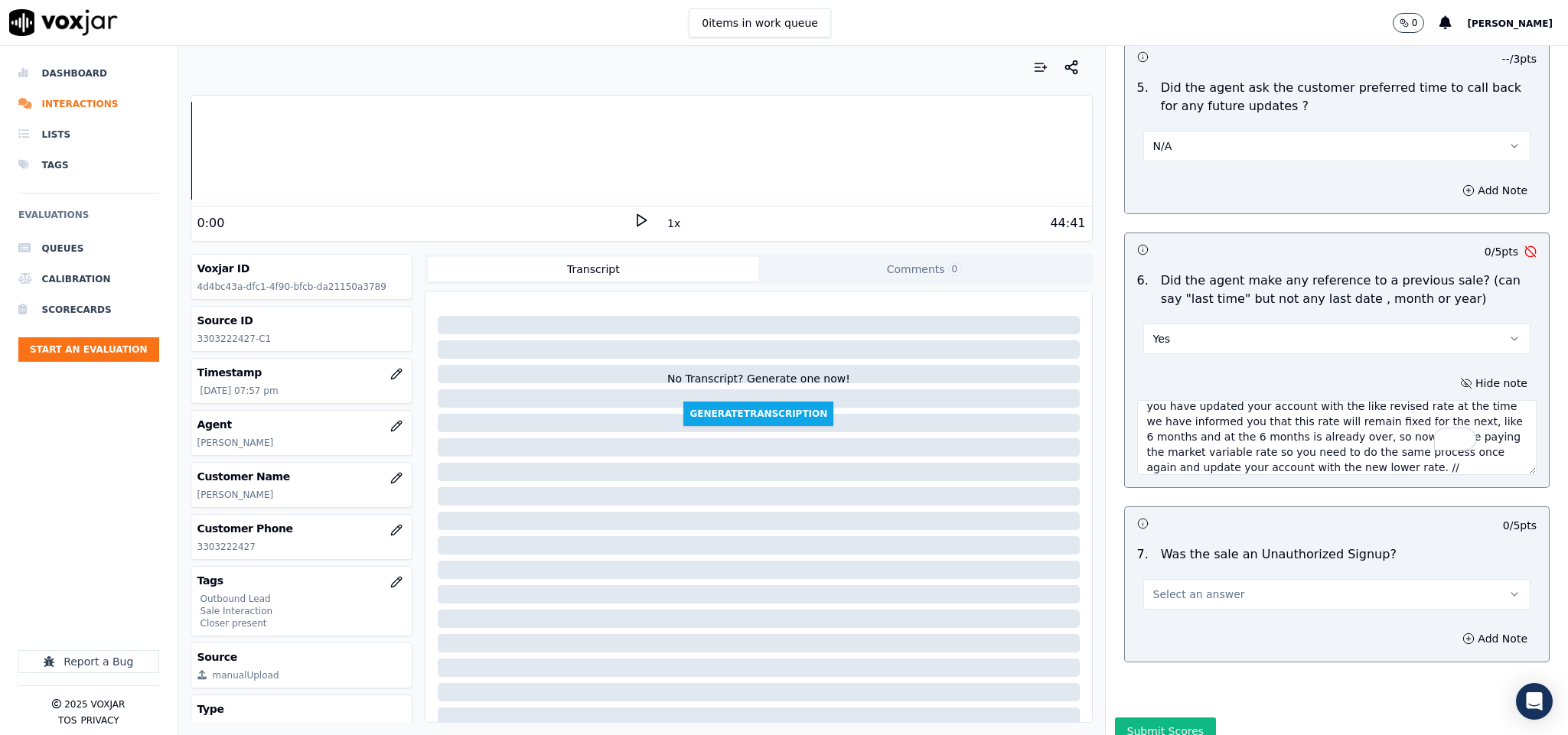
scroll to position [3839, 0]
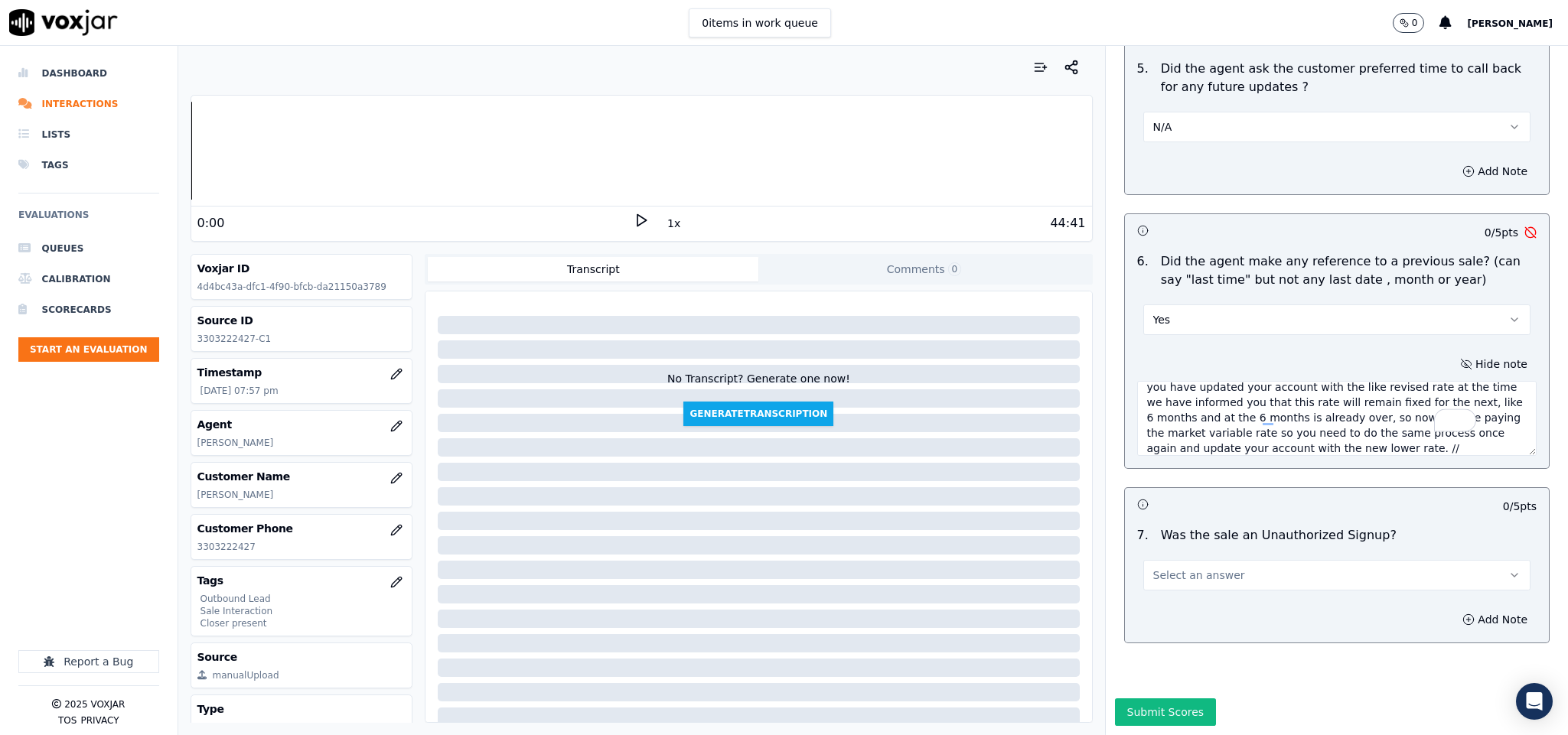
type textarea "@1:10 The customer informs - I don't know because I'm not too sureI have someth…"
click at [1195, 560] on button "Select an answer" at bounding box center [1336, 575] width 388 height 31
click at [1167, 576] on div "No" at bounding box center [1299, 583] width 351 height 25
click at [1164, 698] on button "Submit Scores" at bounding box center [1166, 712] width 102 height 28
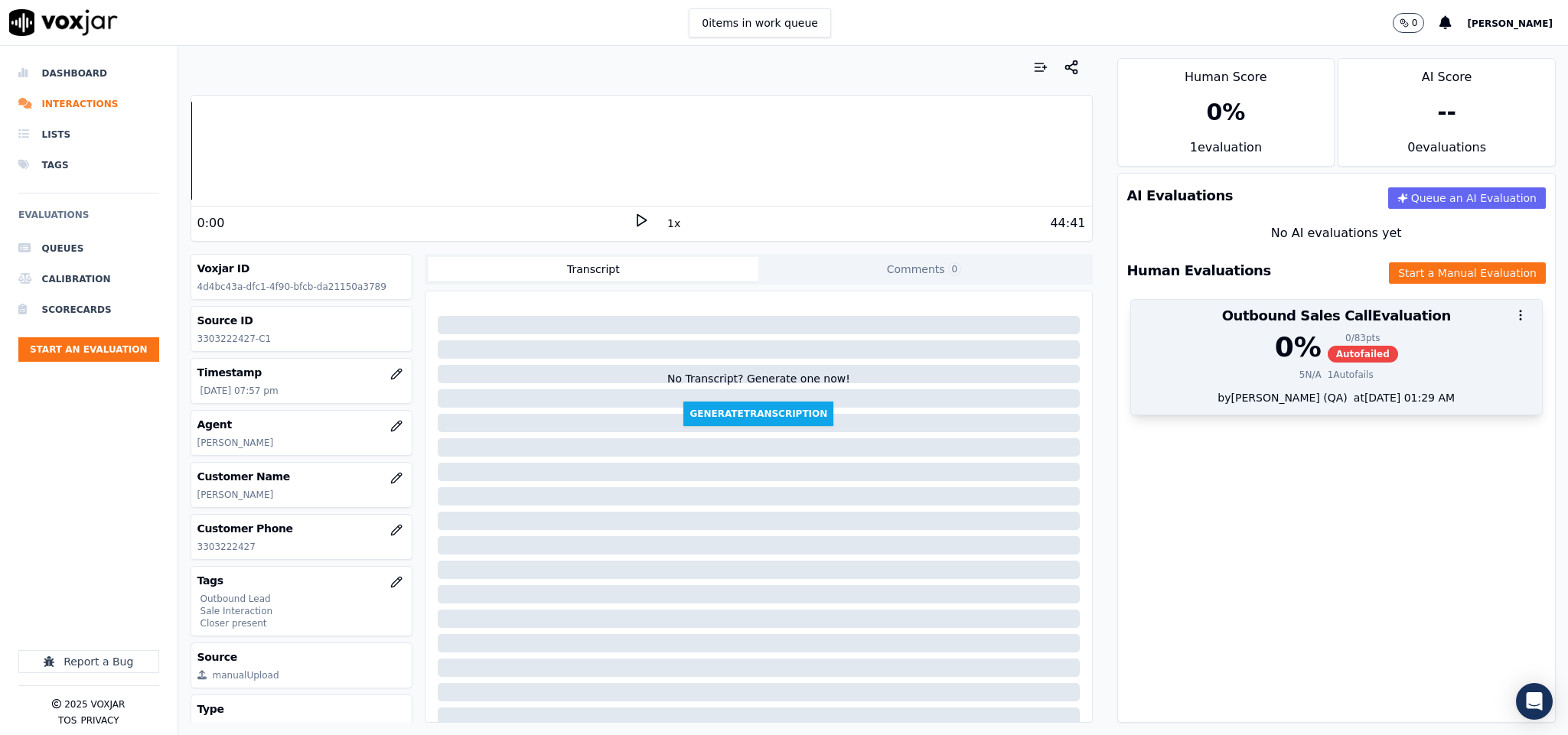
click at [1327, 350] on span "Autofailed" at bounding box center [1362, 354] width 71 height 17
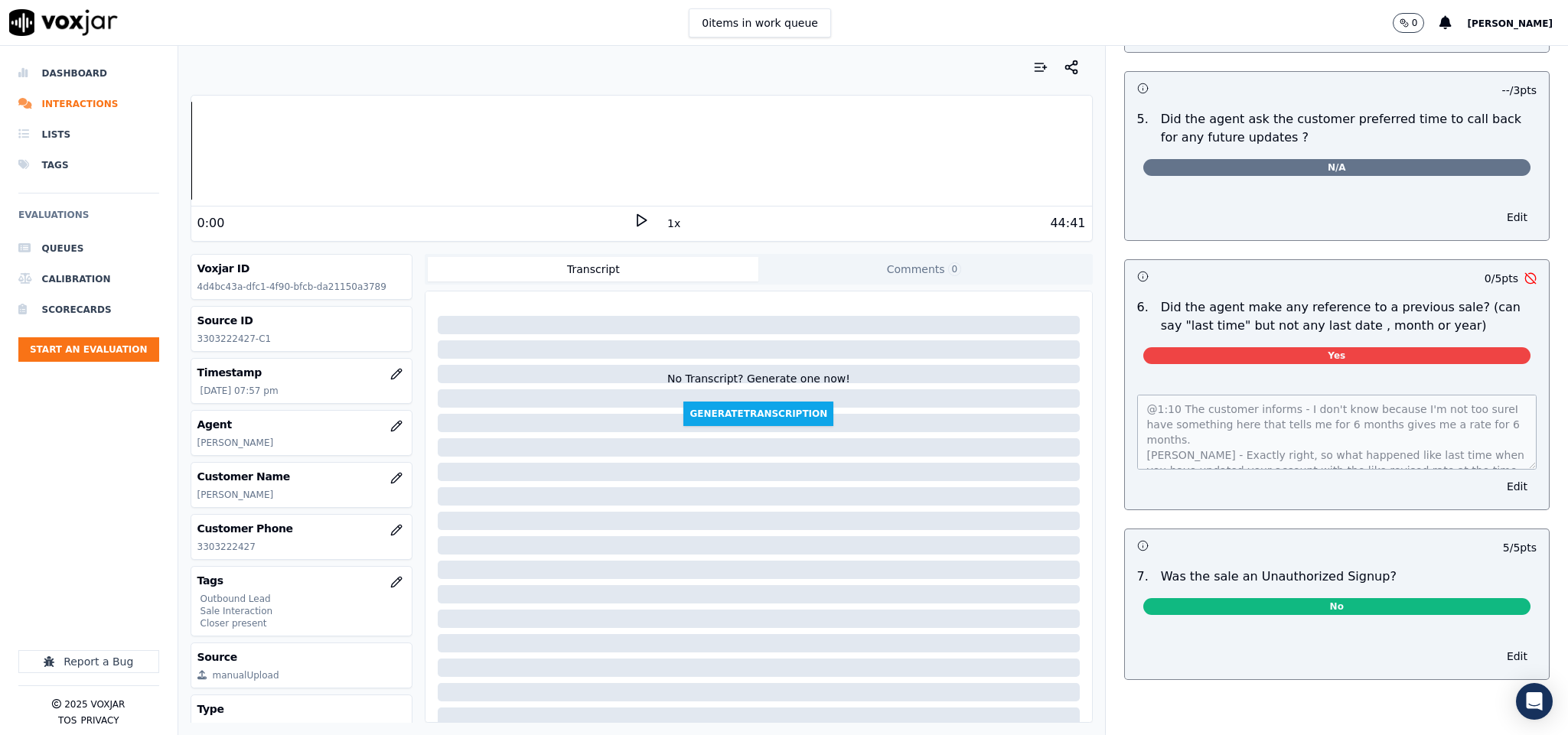
scroll to position [0, 0]
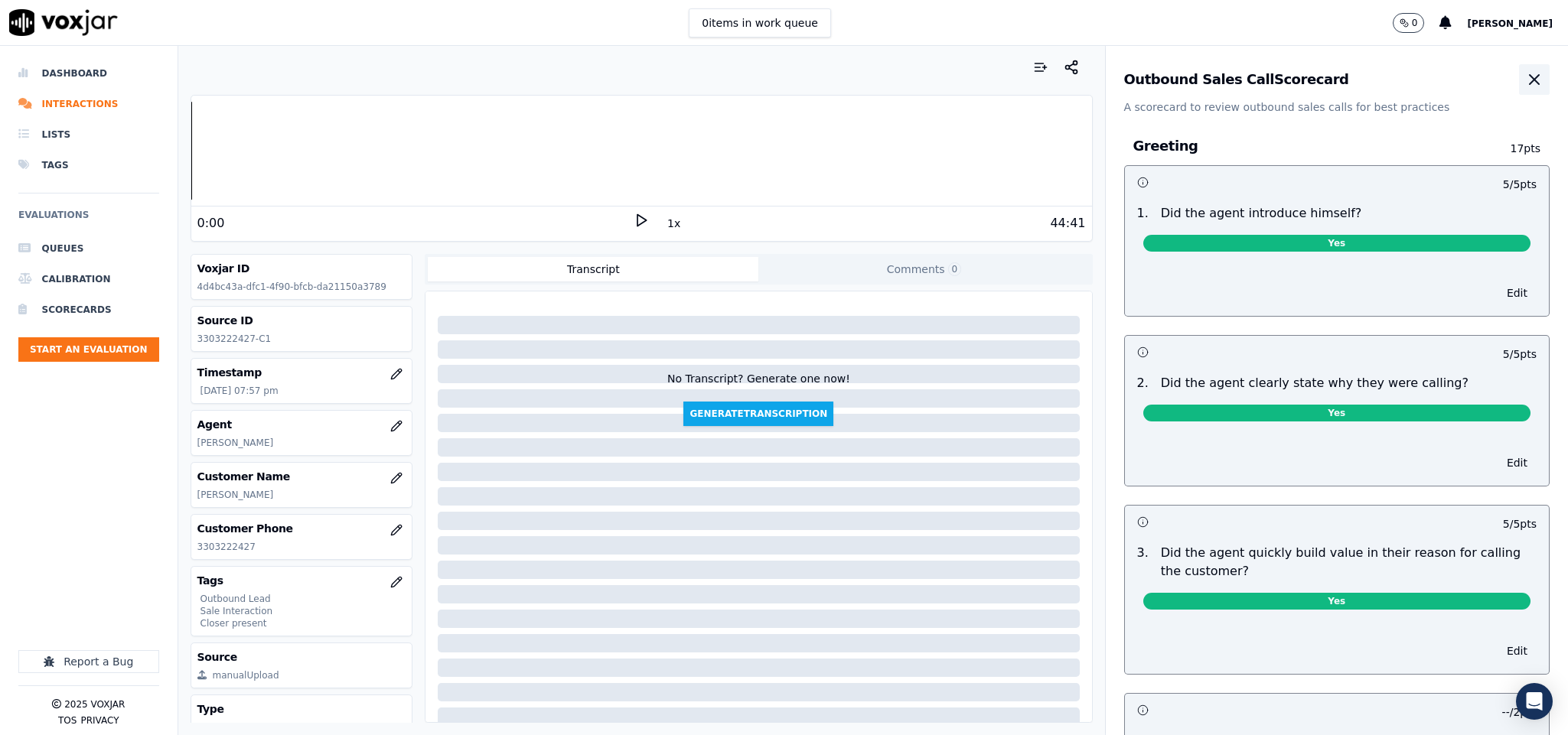
click at [1525, 72] on icon "button" at bounding box center [1534, 80] width 18 height 18
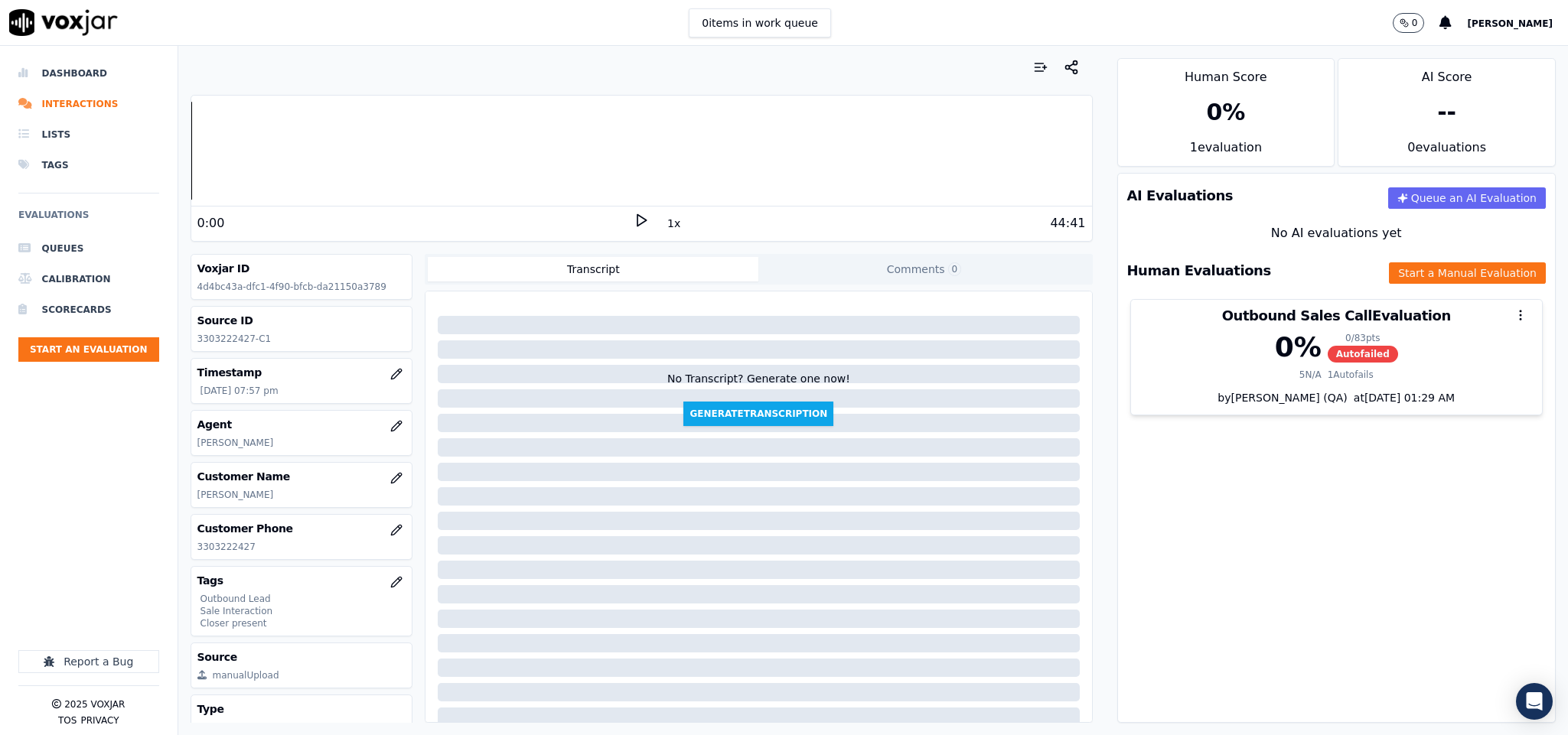
click at [1196, 503] on div "AI Evaluations Queue an AI Evaluation No AI evaluations yet Human Evaluations S…" at bounding box center [1336, 448] width 439 height 550
click at [69, 71] on li "Dashboard" at bounding box center [88, 73] width 140 height 31
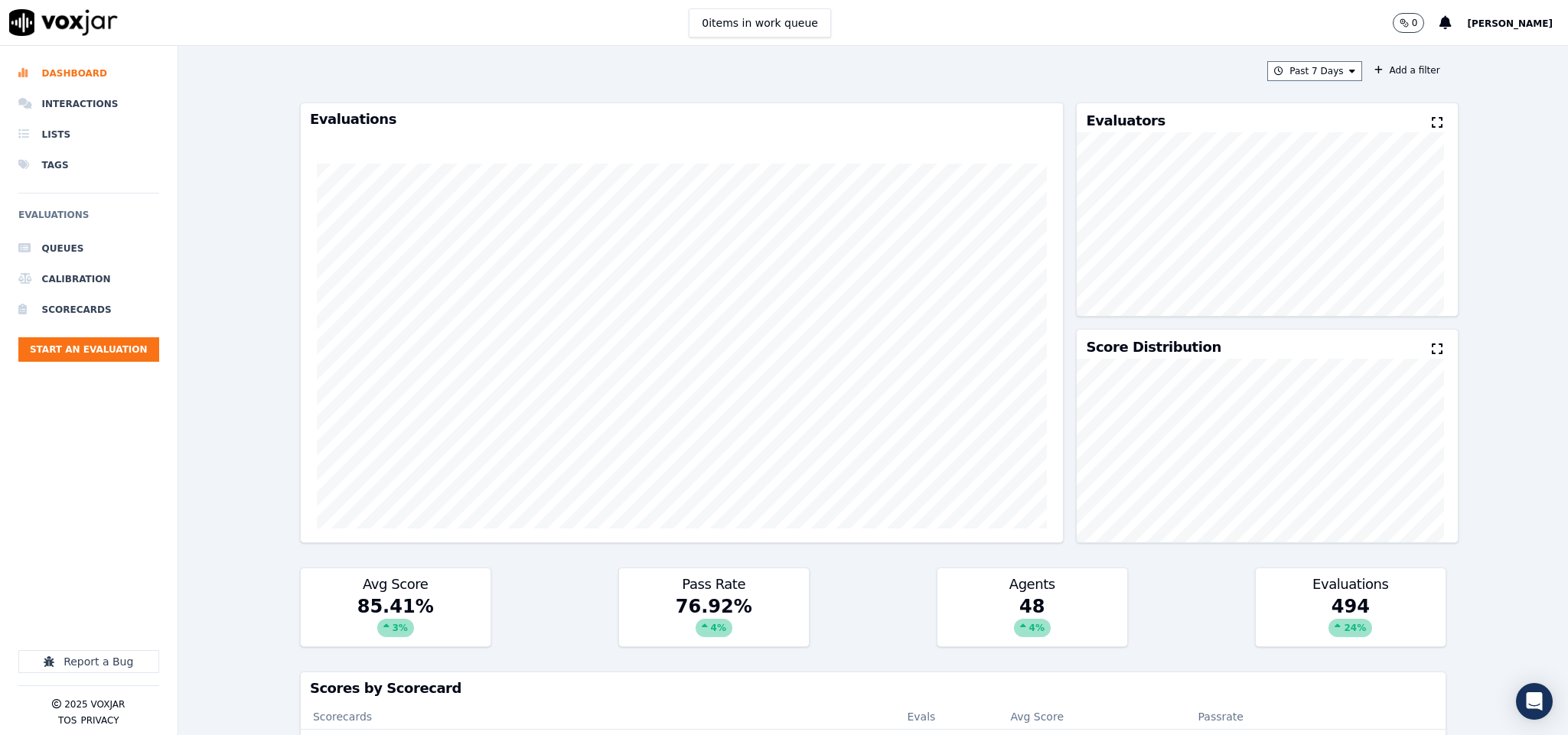
click at [106, 334] on ul "Queues Calibration Scorecards Start an Evaluation" at bounding box center [88, 303] width 140 height 140
click at [102, 350] on button "Start an Evaluation" at bounding box center [88, 350] width 140 height 25
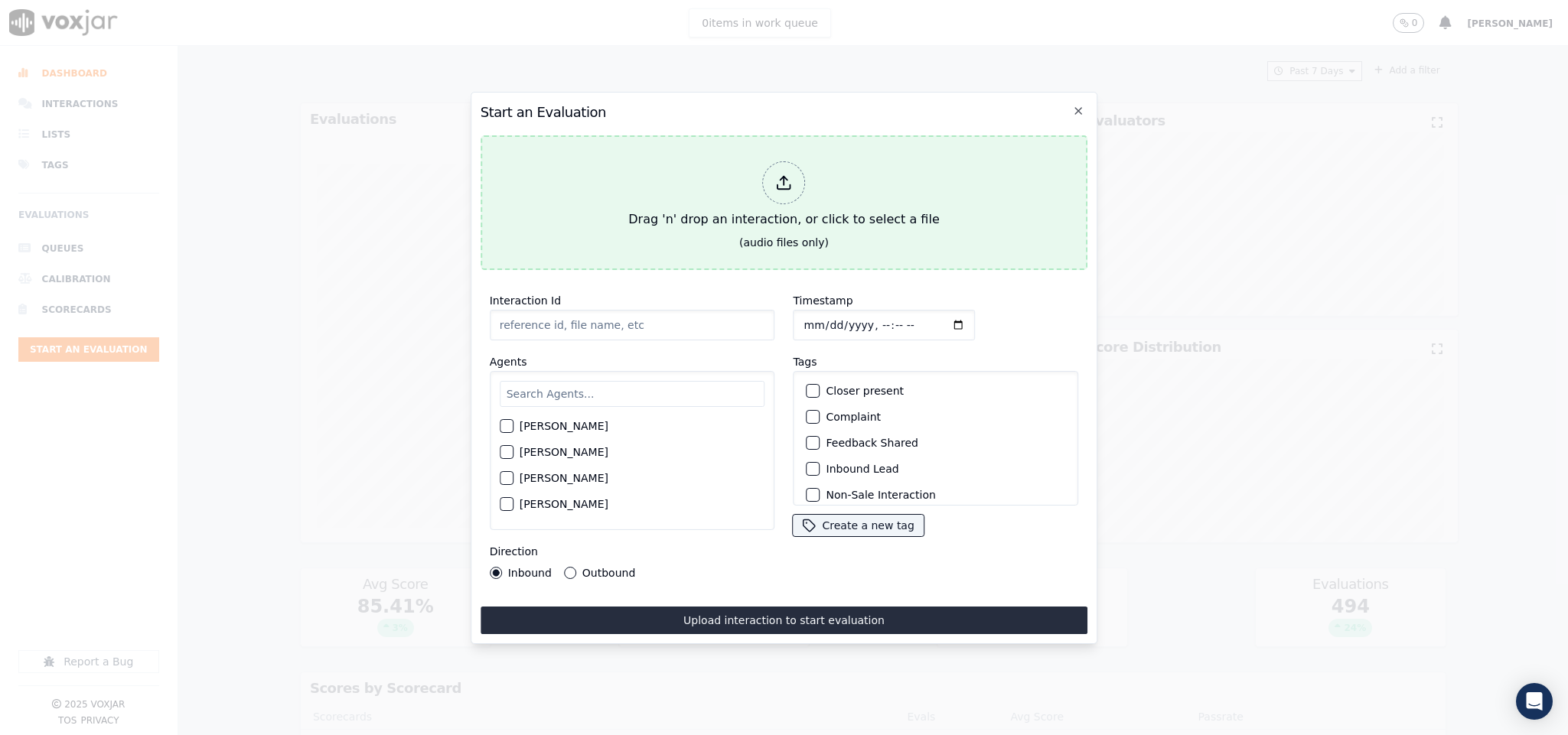
click at [776, 174] on icon at bounding box center [784, 182] width 17 height 17
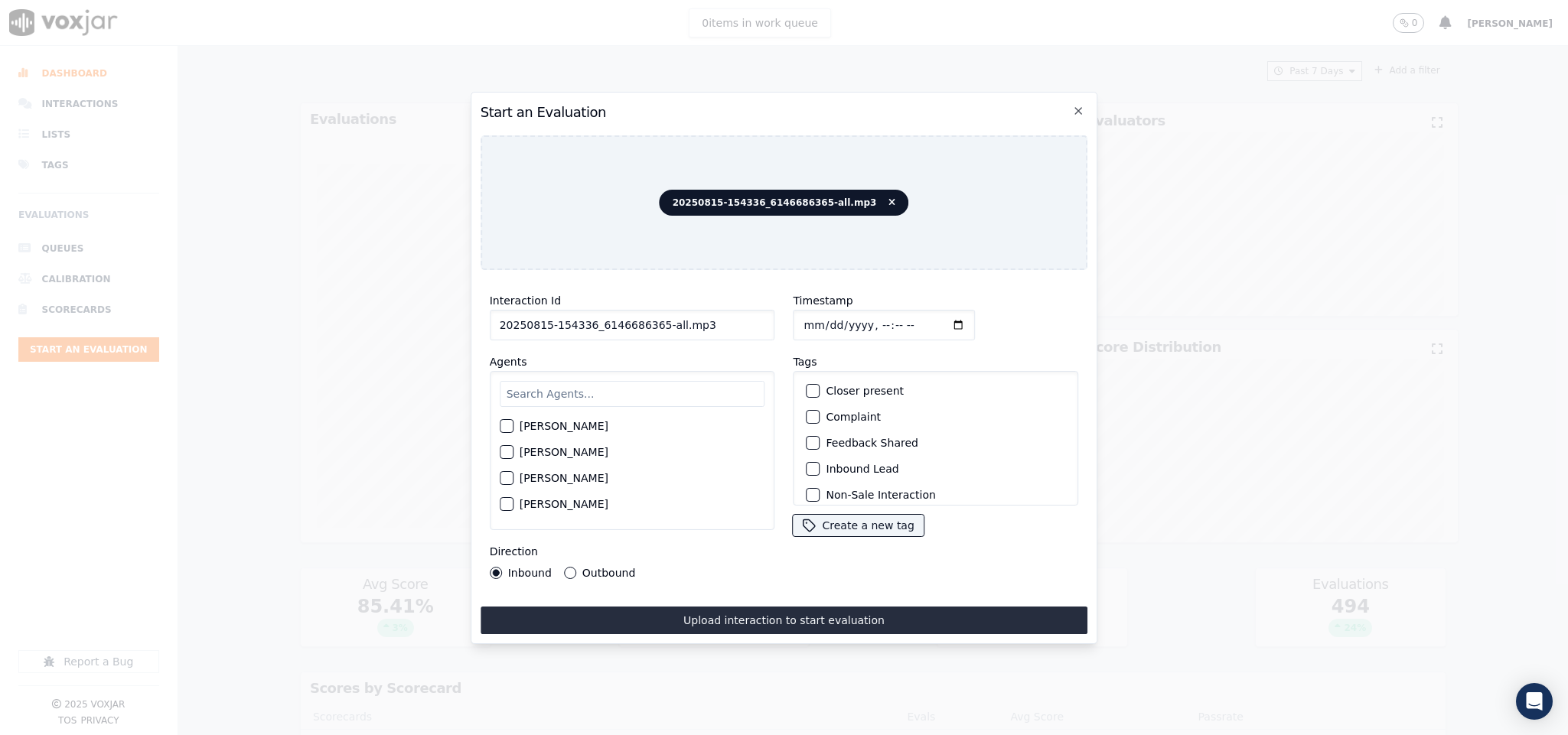
drag, startPoint x: 651, startPoint y: 322, endPoint x: 809, endPoint y: 322, distance: 158.0
click at [809, 322] on div "Interaction Id 20250815-154336_6146686365-all.mp3 Agents [PERSON_NAME] [PERSON_…" at bounding box center [784, 434] width 608 height 306
type input "20250815-154336_6146686365-C1"
click at [806, 315] on input "Timestamp" at bounding box center [884, 325] width 182 height 31
type input "[DATE]T20:02"
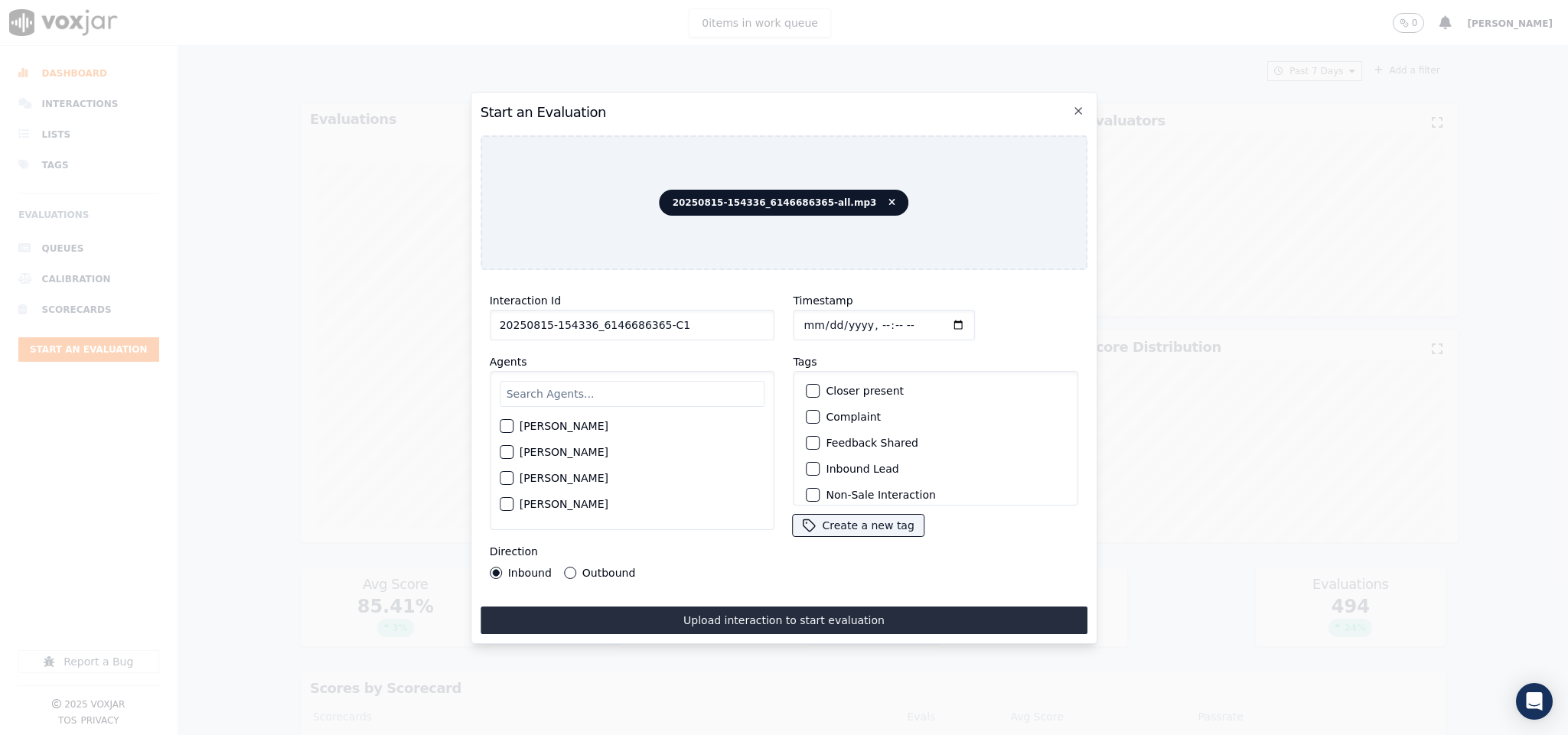
click at [809, 466] on div "button" at bounding box center [812, 468] width 11 height 11
click at [813, 473] on div "Sale Interaction" at bounding box center [935, 486] width 272 height 26
click at [806, 479] on button "Sale Interaction" at bounding box center [813, 486] width 14 height 14
click at [612, 390] on input "text" at bounding box center [632, 393] width 265 height 26
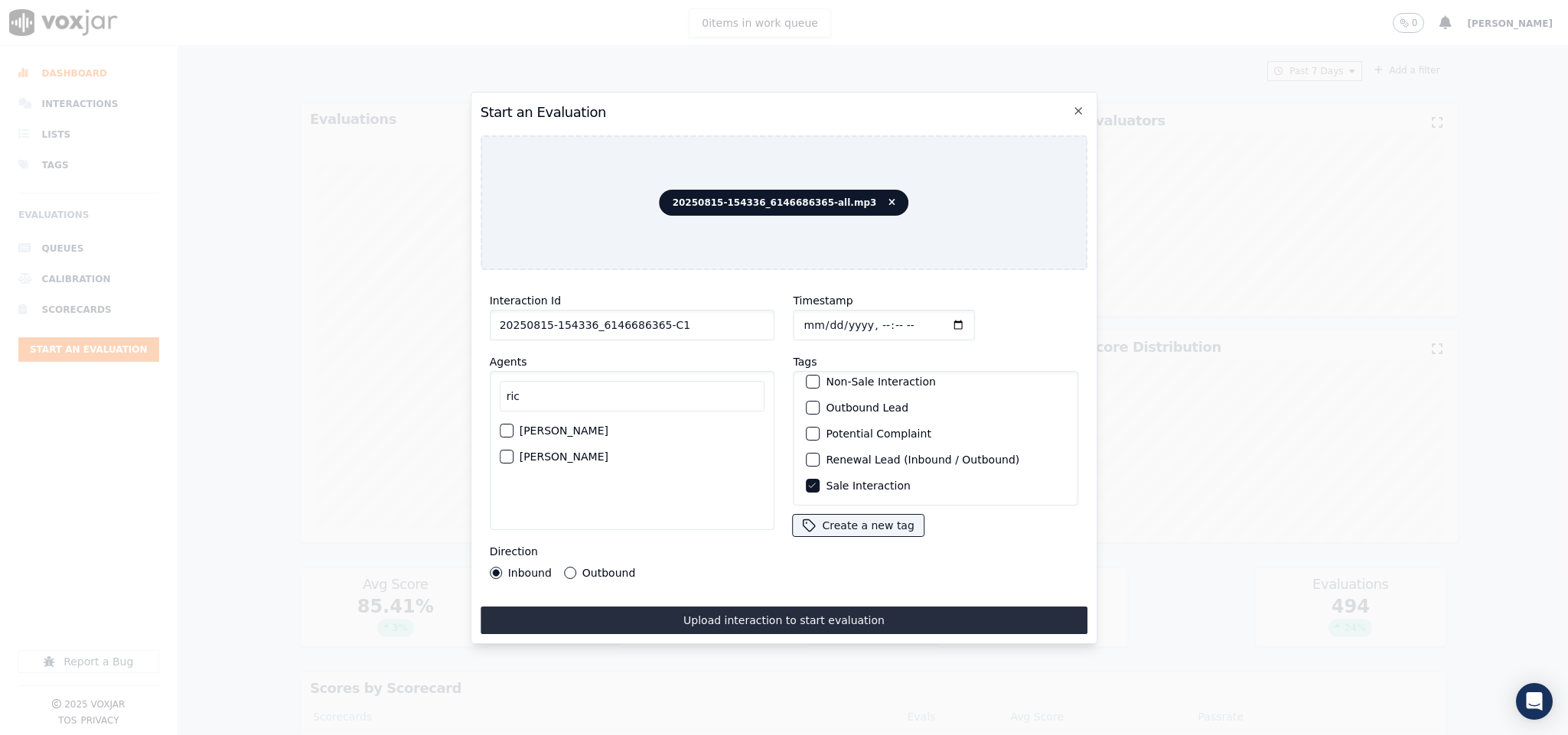
type input "ric"
click at [522, 451] on label "[PERSON_NAME]" at bounding box center [563, 456] width 89 height 11
click at [513, 450] on button "[PERSON_NAME]" at bounding box center [506, 457] width 14 height 14
click at [643, 607] on div "Upload interaction to start evaluation" at bounding box center [784, 620] width 608 height 28
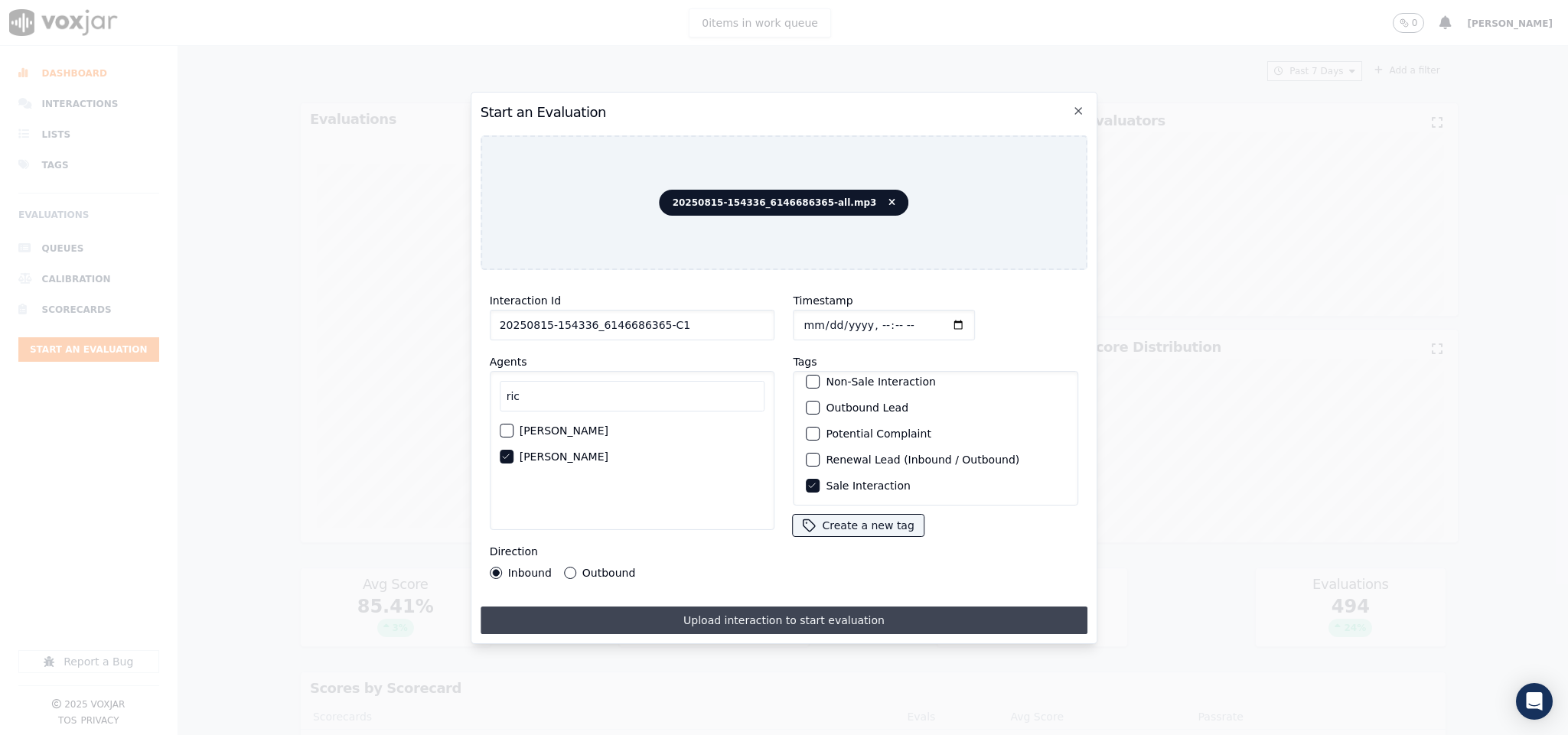
click at [639, 609] on button "Upload interaction to start evaluation" at bounding box center [784, 620] width 608 height 28
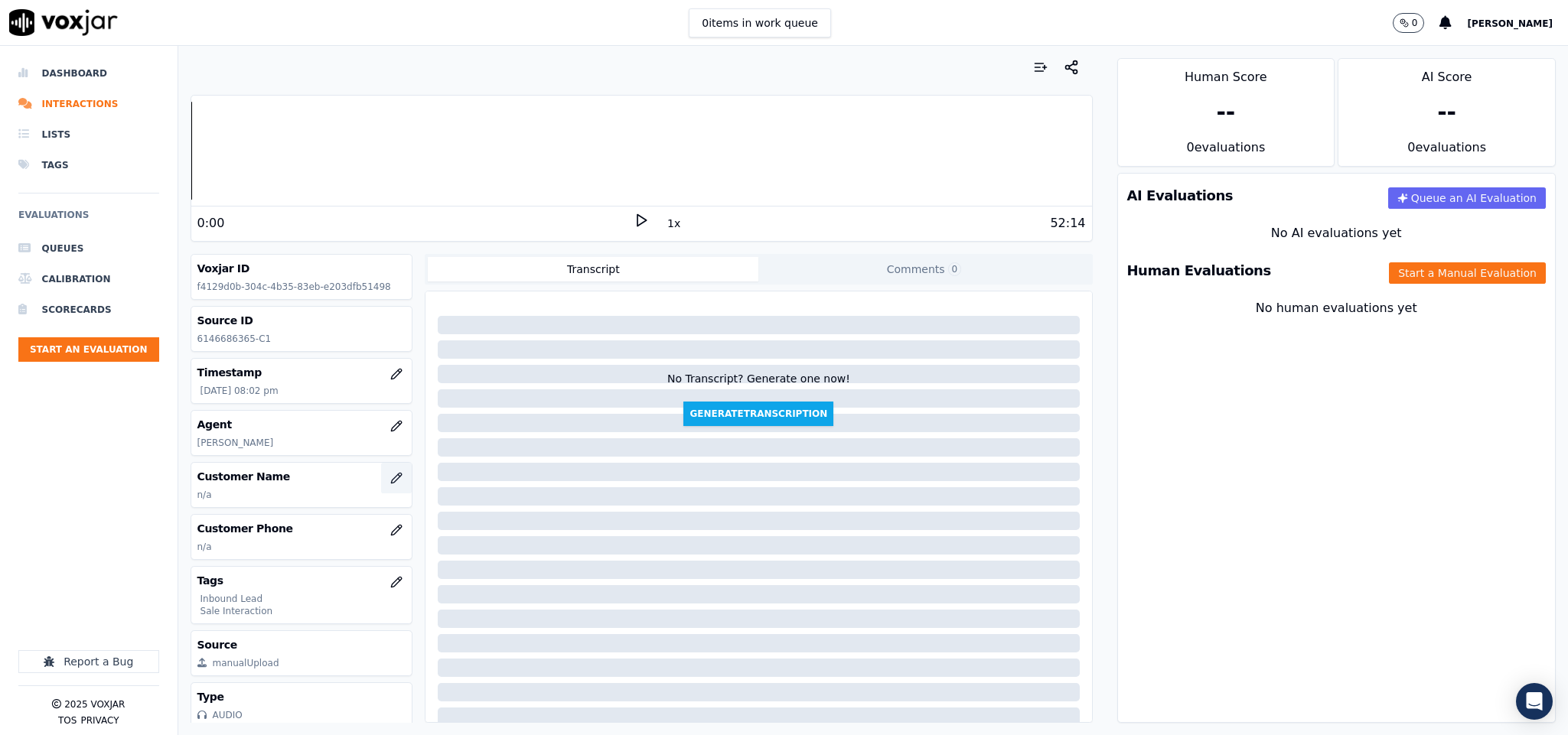
click at [391, 484] on icon "button" at bounding box center [396, 478] width 12 height 12
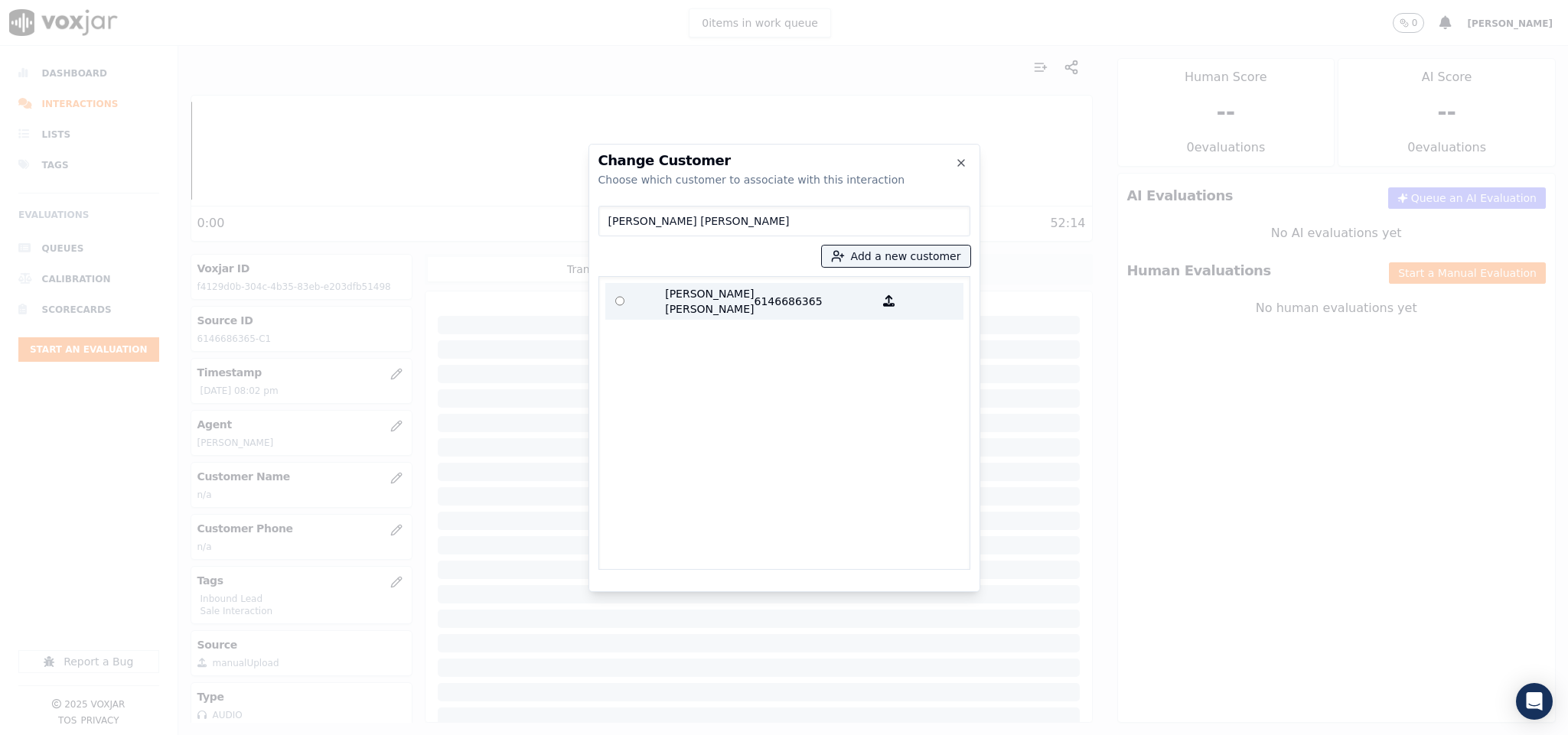
type input "[PERSON_NAME] [PERSON_NAME]"
click at [665, 299] on p "[PERSON_NAME] [PERSON_NAME]" at bounding box center [694, 301] width 120 height 31
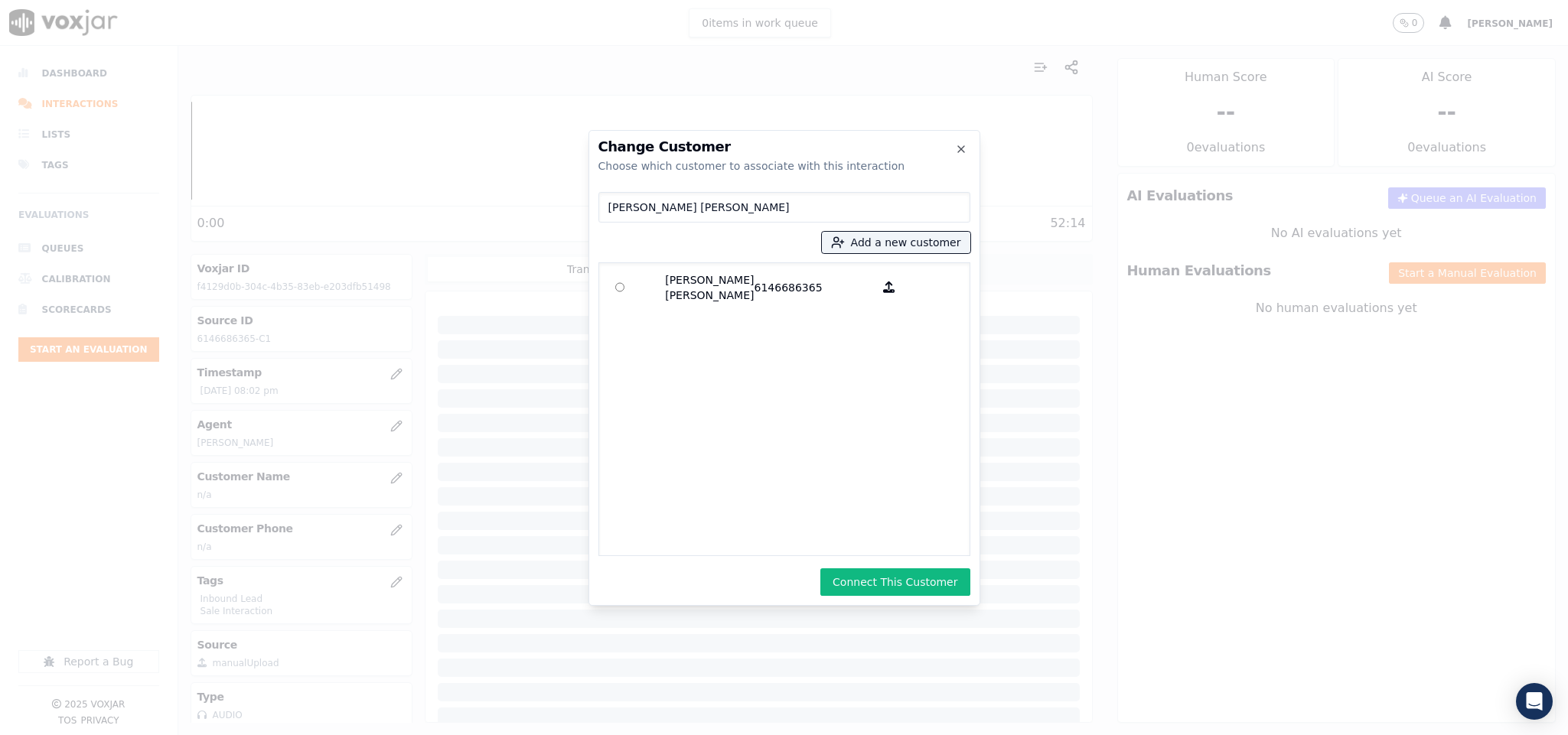
click at [879, 584] on button "Connect This Customer" at bounding box center [895, 583] width 149 height 28
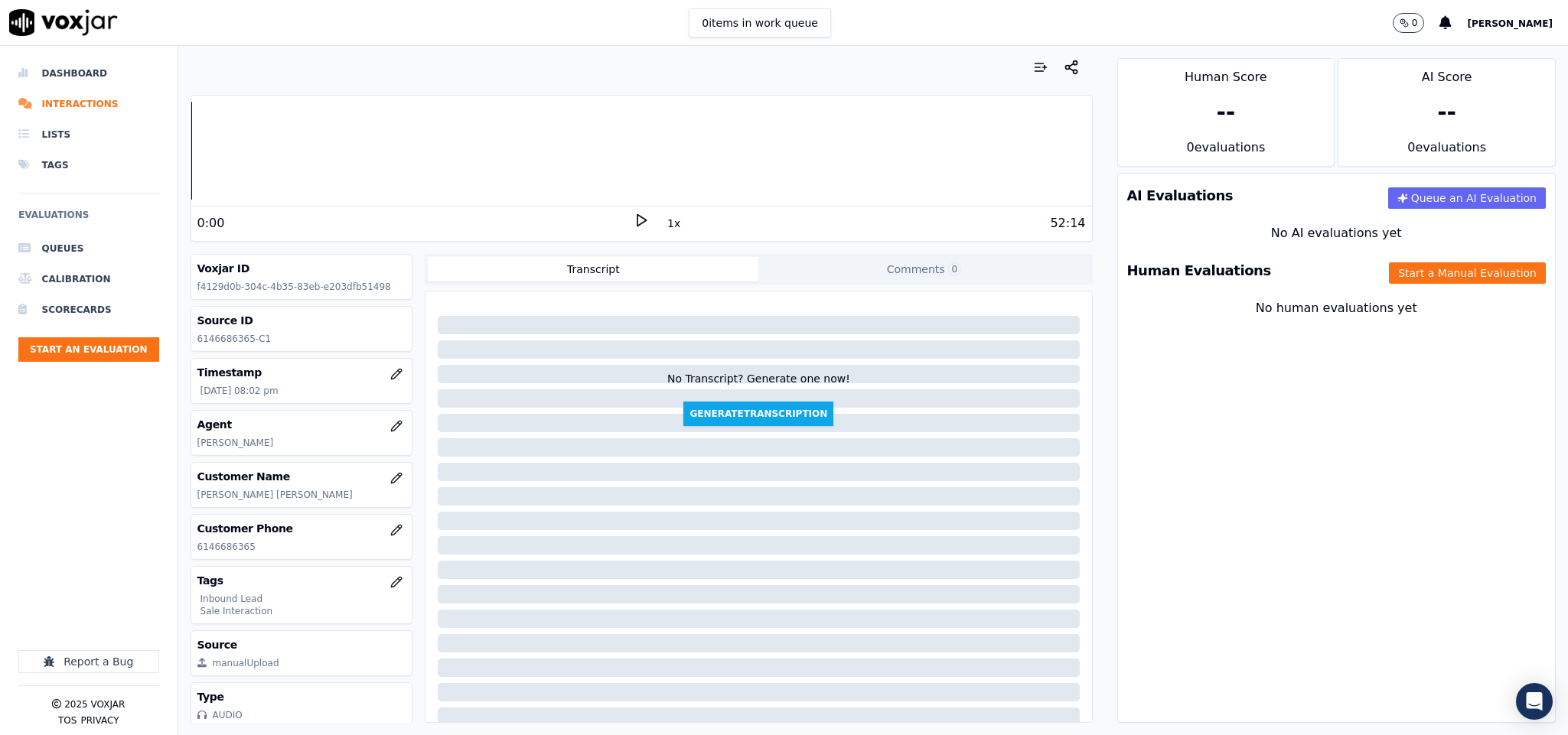
click at [1392, 260] on div "Human Evaluations Start a Manual Evaluation" at bounding box center [1336, 271] width 437 height 45
click at [1399, 279] on button "Start a Manual Evaluation" at bounding box center [1466, 273] width 156 height 22
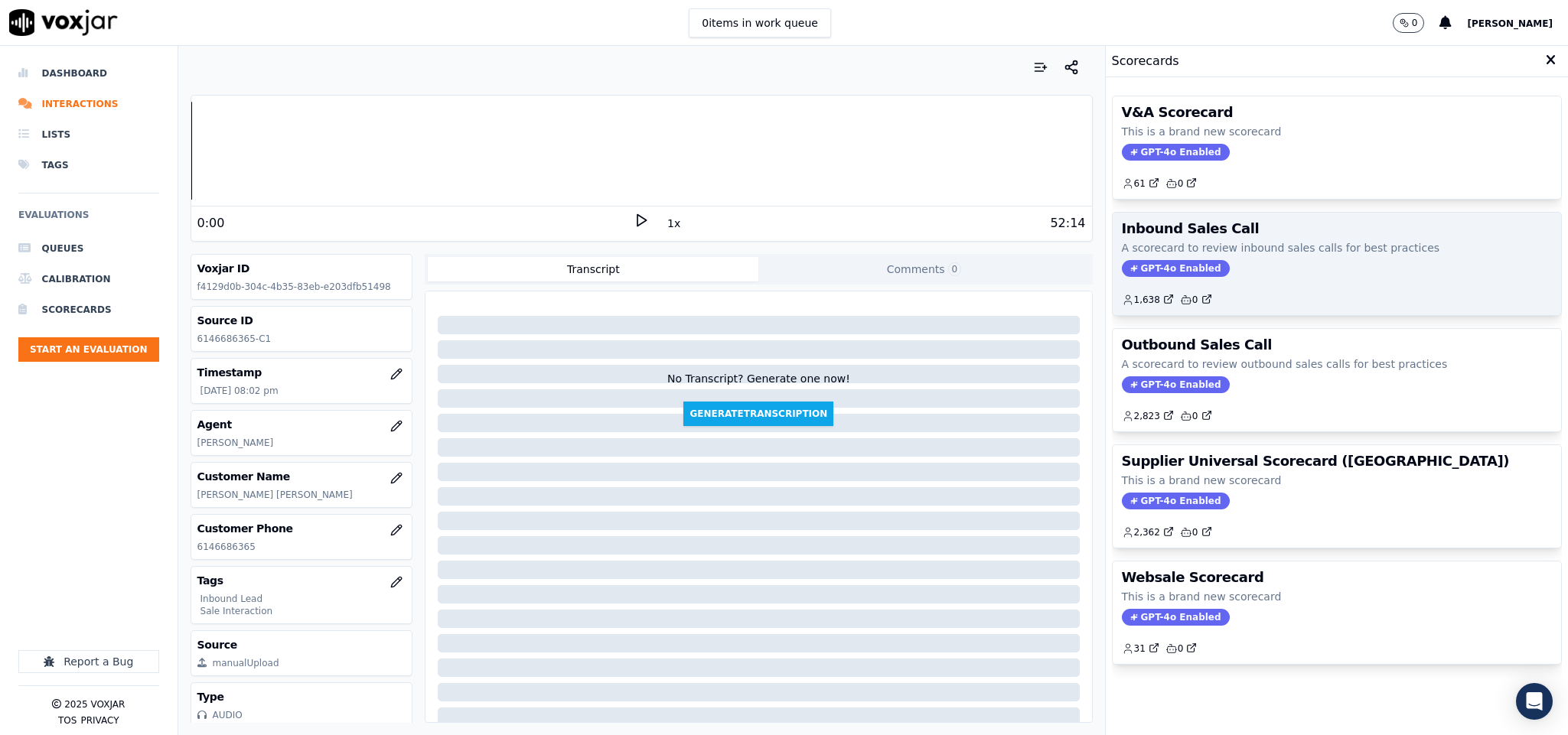
click at [1144, 264] on span "GPT-4o Enabled" at bounding box center [1176, 268] width 108 height 17
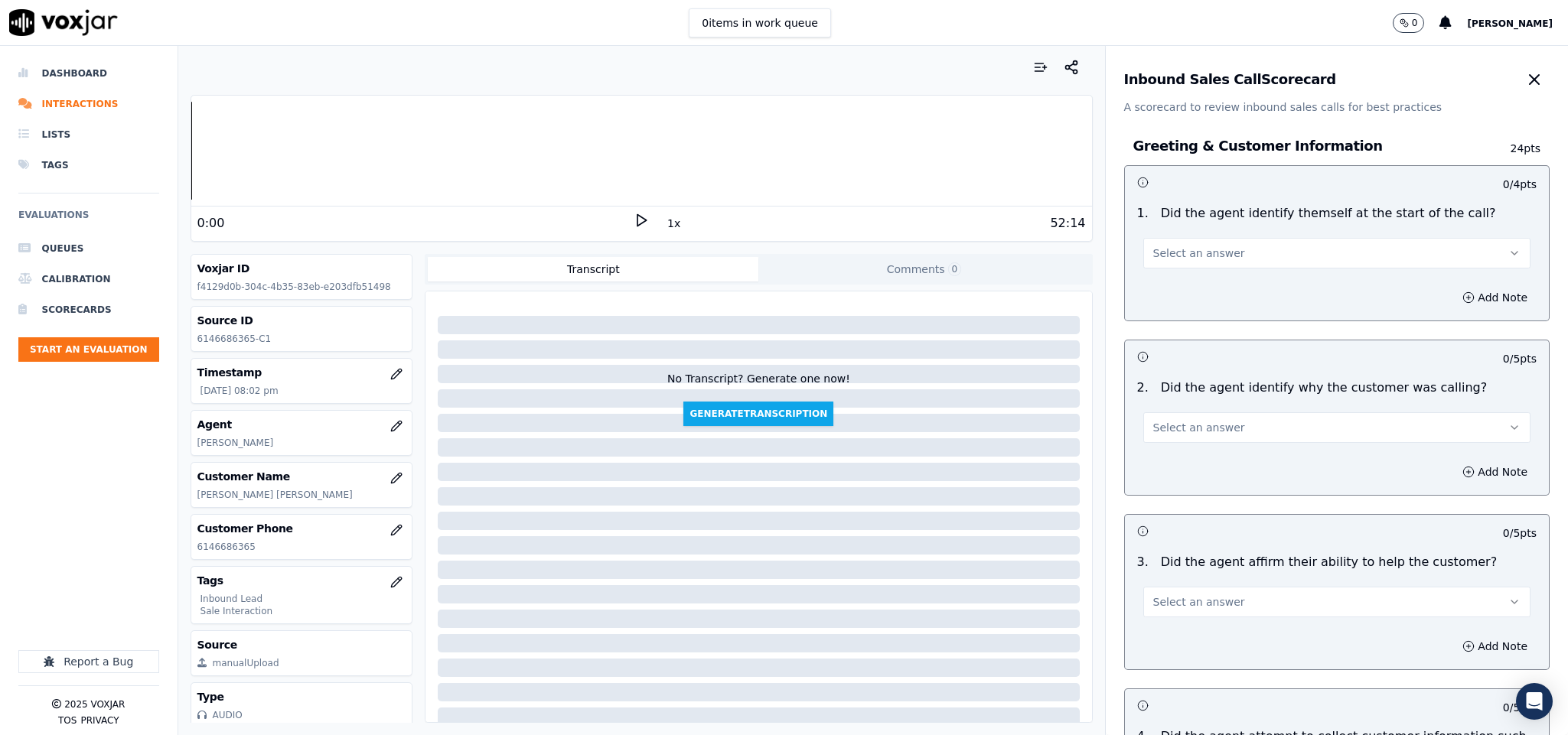
click at [1245, 230] on div "Select an answer" at bounding box center [1337, 245] width 412 height 46
click at [1219, 248] on button "Select an answer" at bounding box center [1336, 253] width 388 height 31
click at [1187, 299] on div "Yes" at bounding box center [1299, 288] width 351 height 25
click at [1198, 423] on span "Select an answer" at bounding box center [1198, 427] width 92 height 15
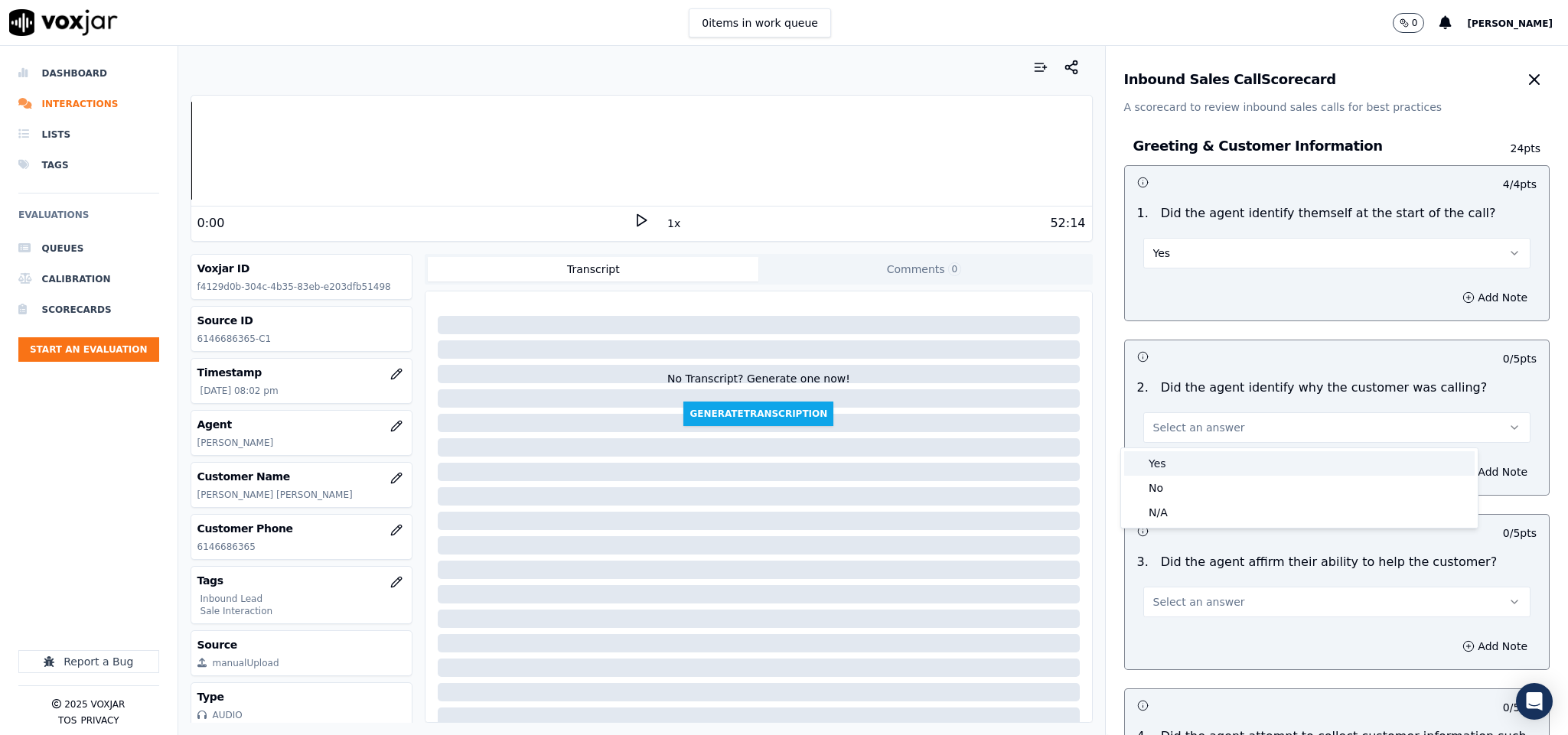
click at [1186, 473] on div "Yes" at bounding box center [1299, 463] width 351 height 25
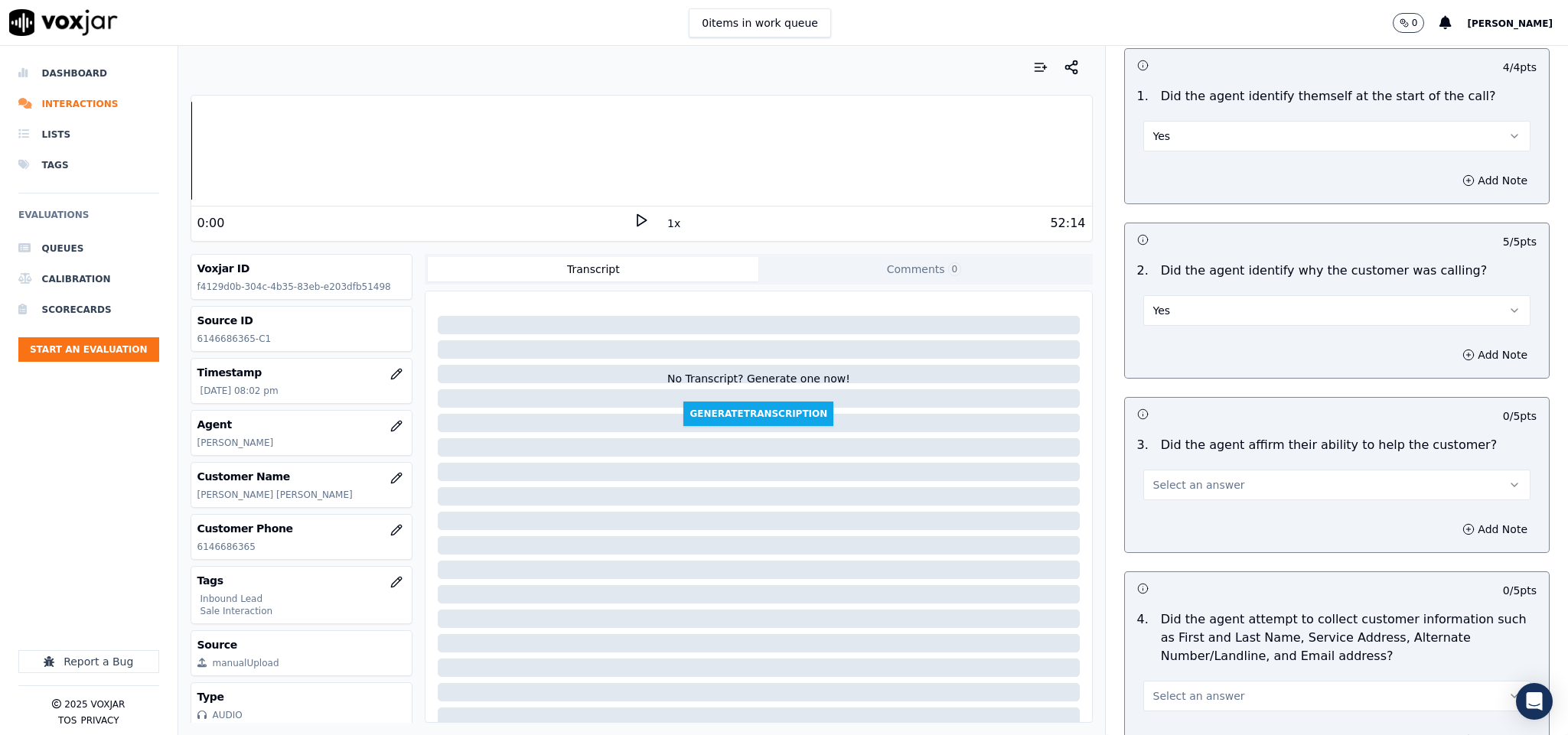
scroll to position [229, 0]
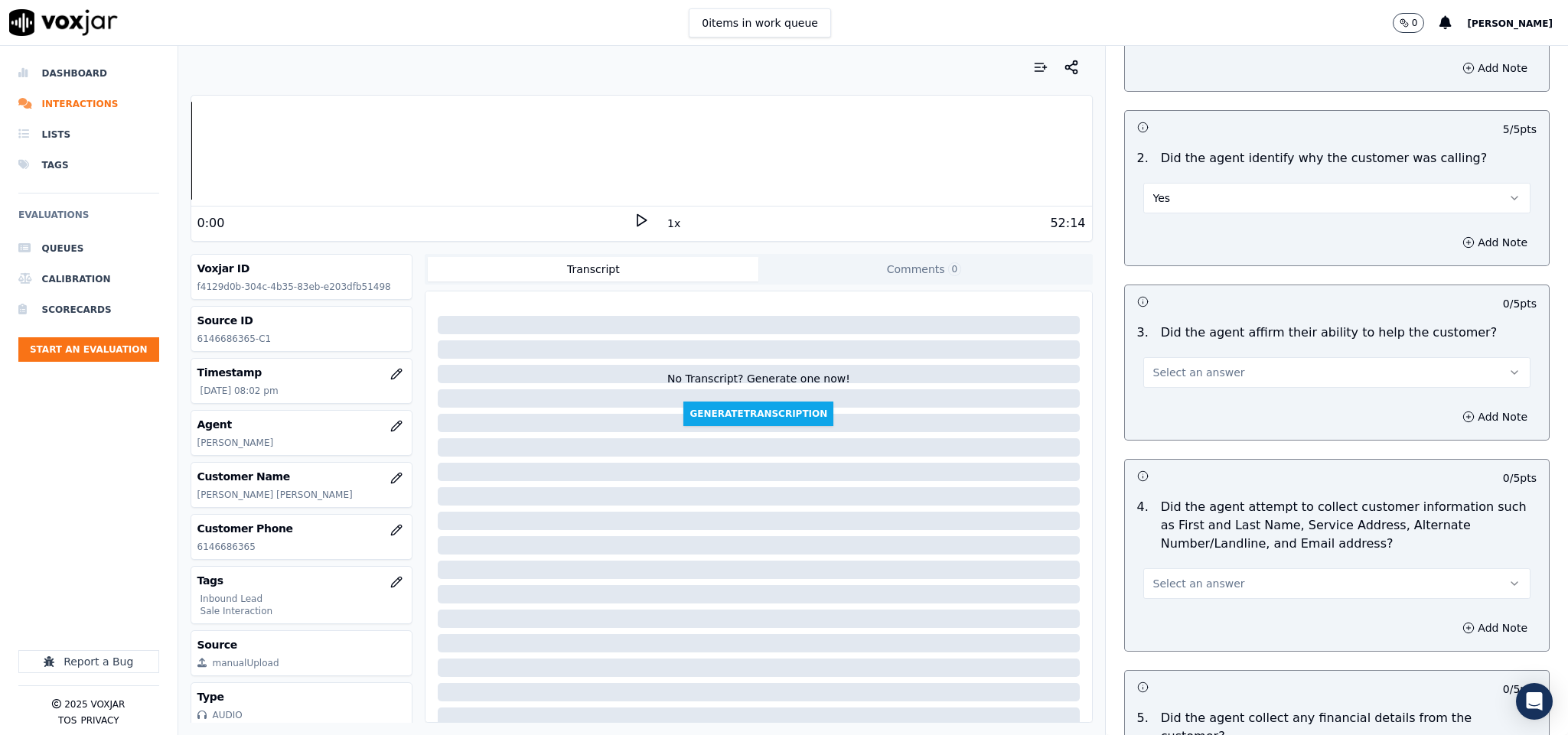
click at [1207, 365] on button "Select an answer" at bounding box center [1336, 372] width 388 height 31
click at [1186, 411] on div "Yes" at bounding box center [1299, 409] width 351 height 25
click at [1203, 591] on span "Select an answer" at bounding box center [1198, 583] width 92 height 15
click at [1174, 626] on div "Yes" at bounding box center [1299, 620] width 351 height 25
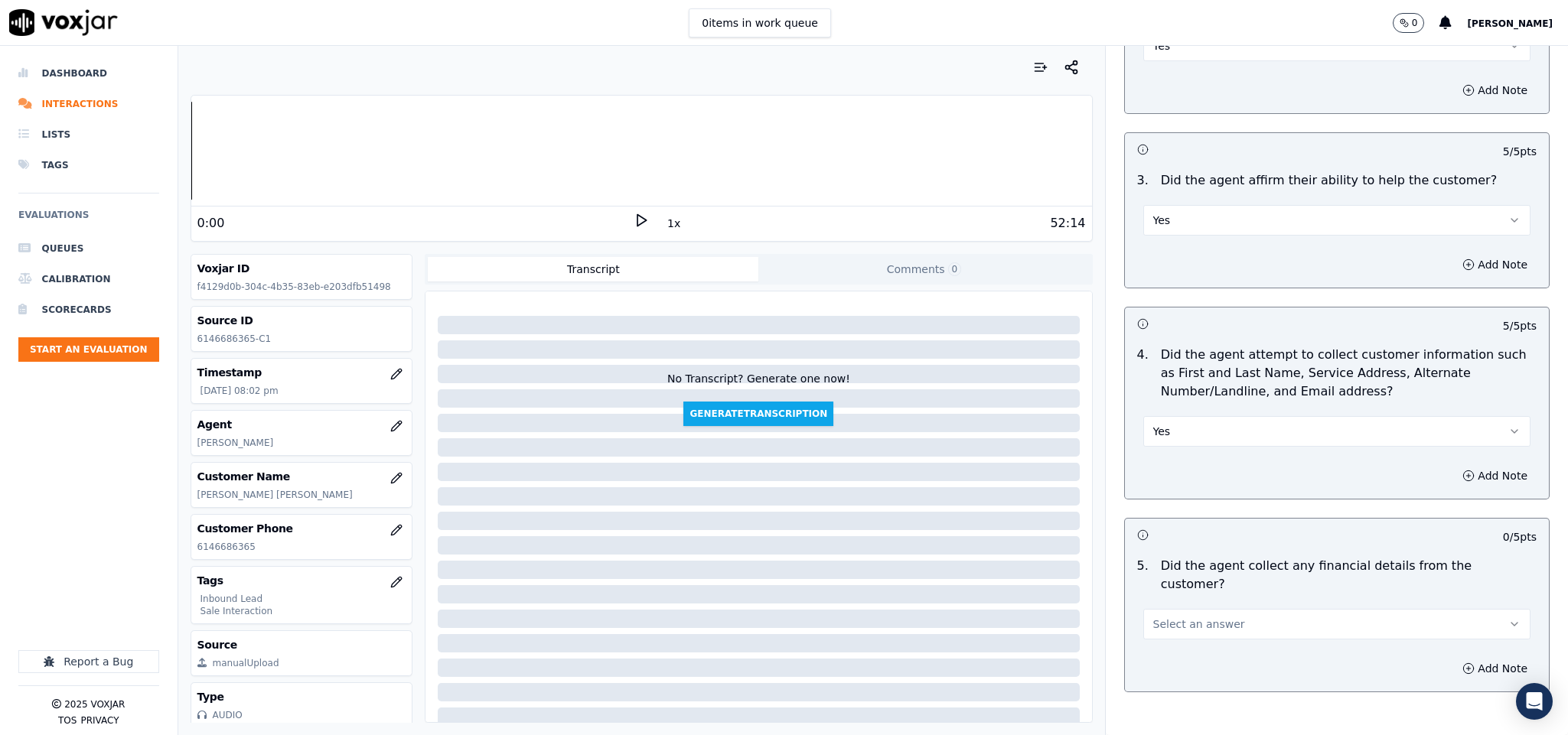
scroll to position [688, 0]
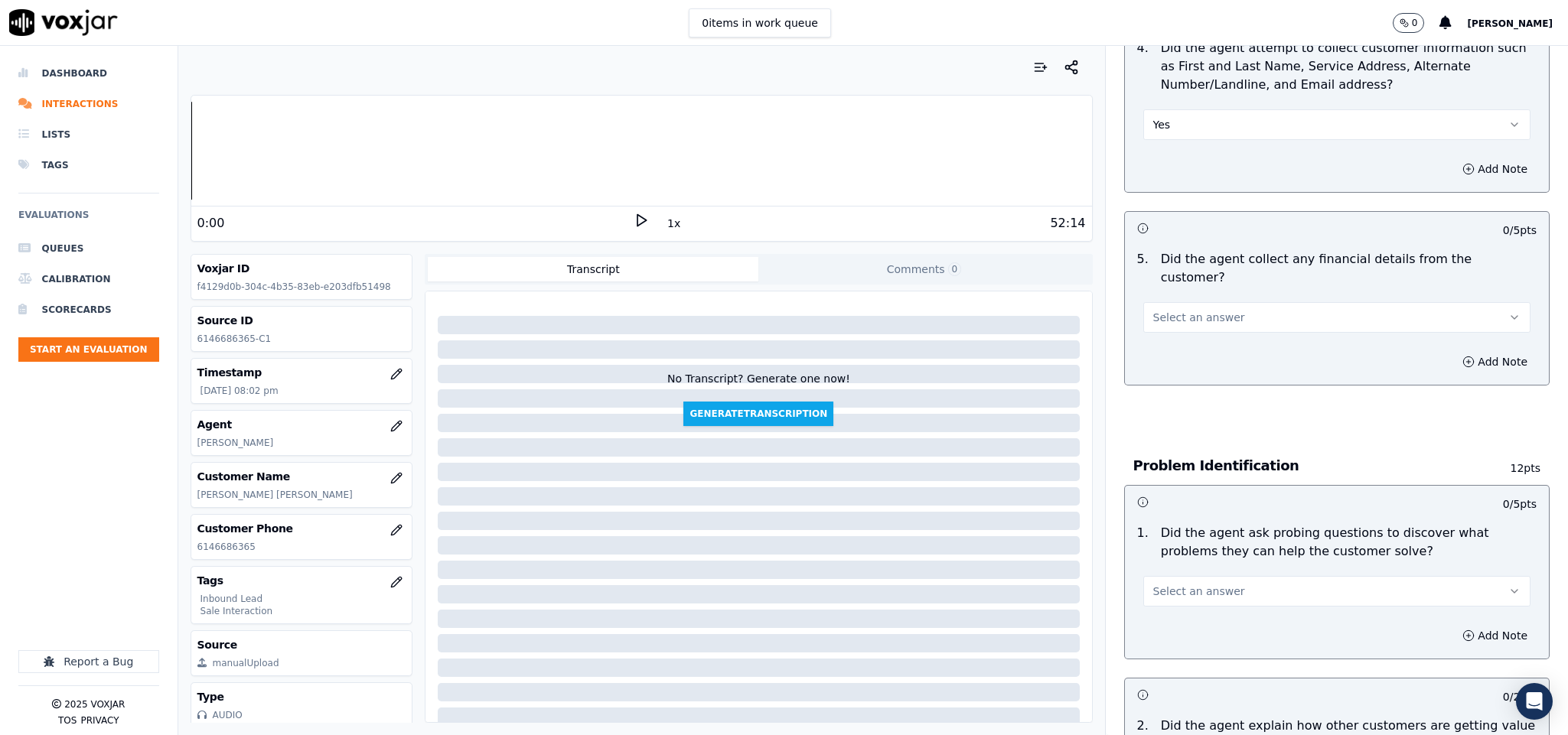
click at [1237, 308] on button "Select an answer" at bounding box center [1336, 317] width 388 height 31
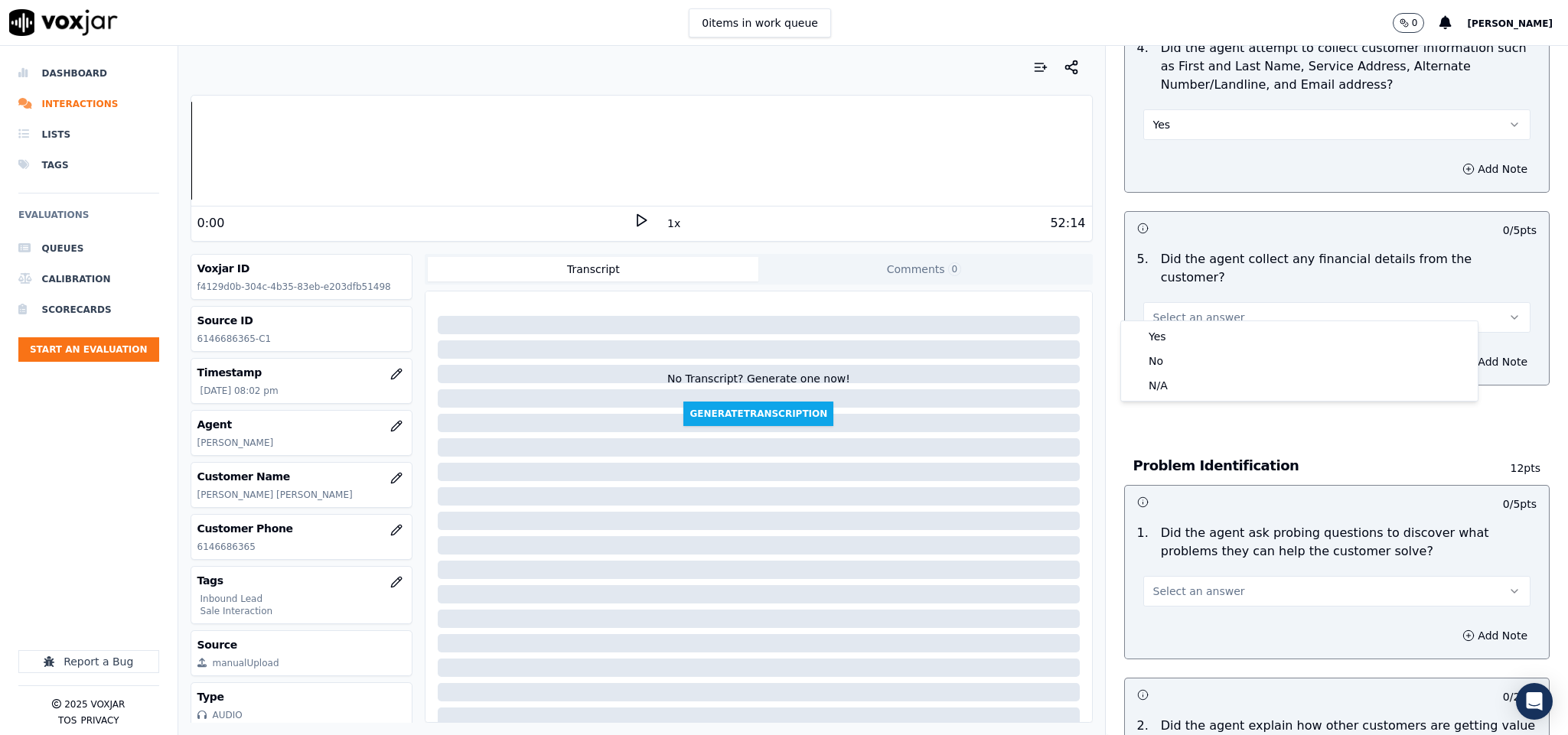
click at [1172, 262] on p "Did the agent collect any financial details from the customer?" at bounding box center [1348, 268] width 376 height 37
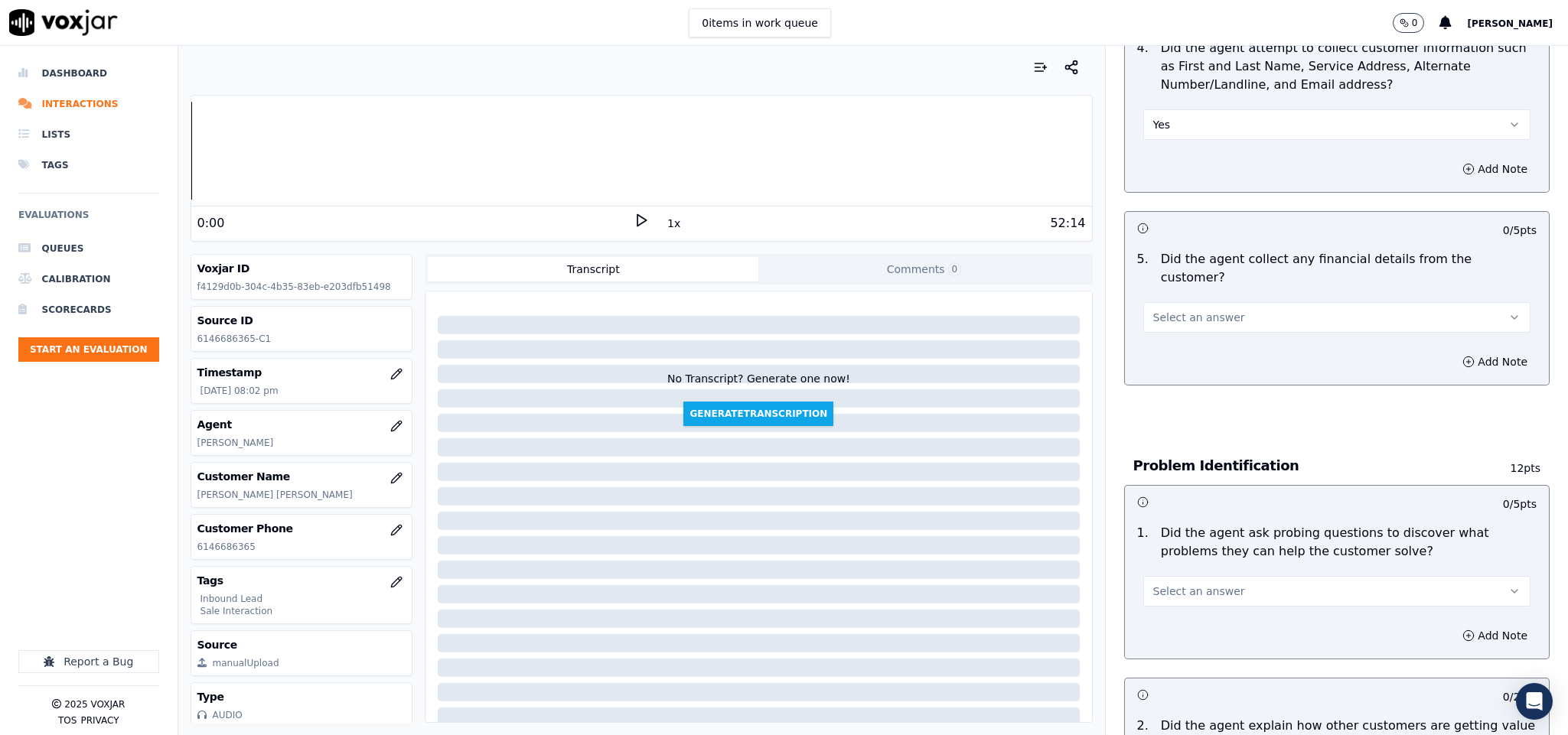
click at [1210, 302] on button "Select an answer" at bounding box center [1336, 317] width 388 height 31
click at [1171, 355] on div "No" at bounding box center [1299, 361] width 351 height 25
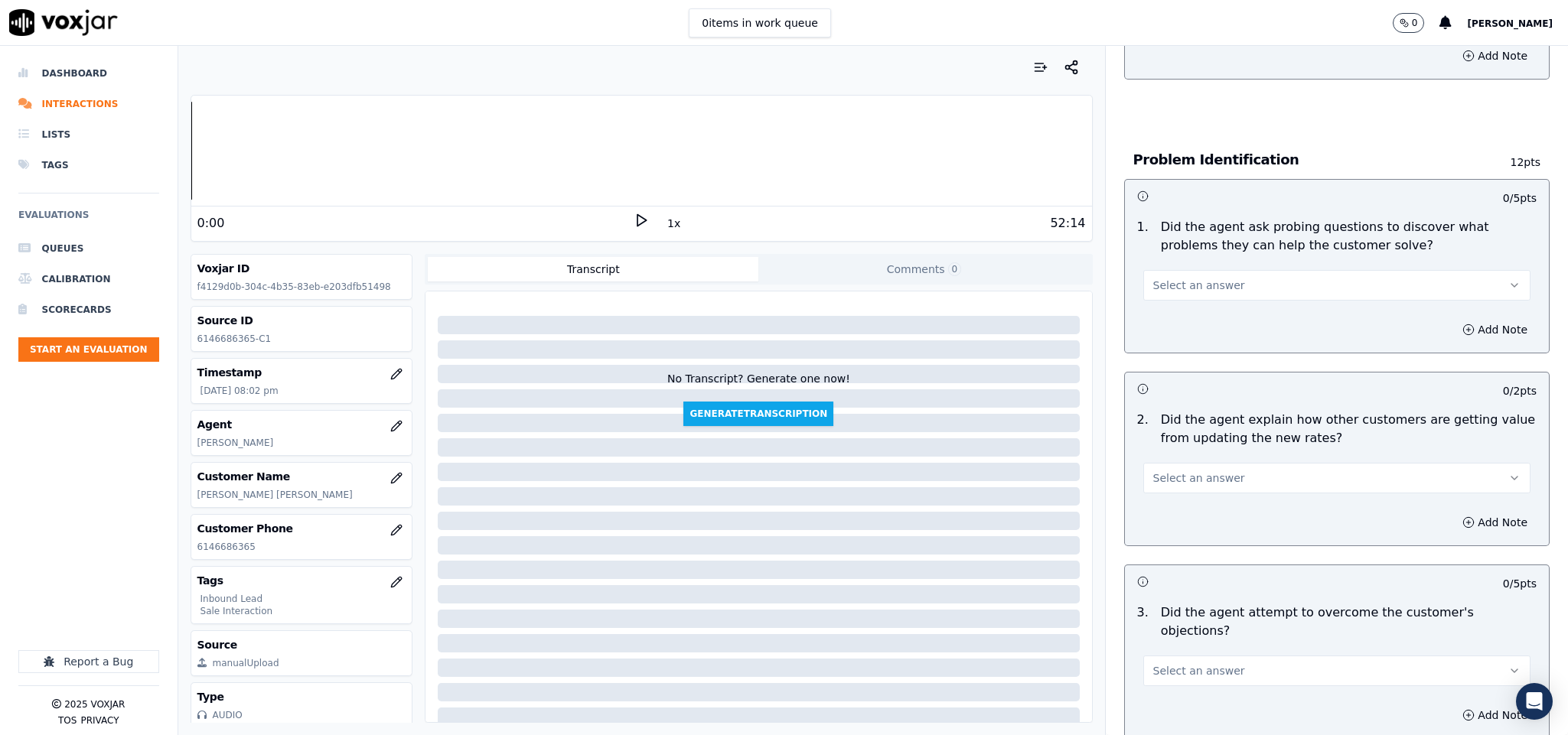
scroll to position [1033, 0]
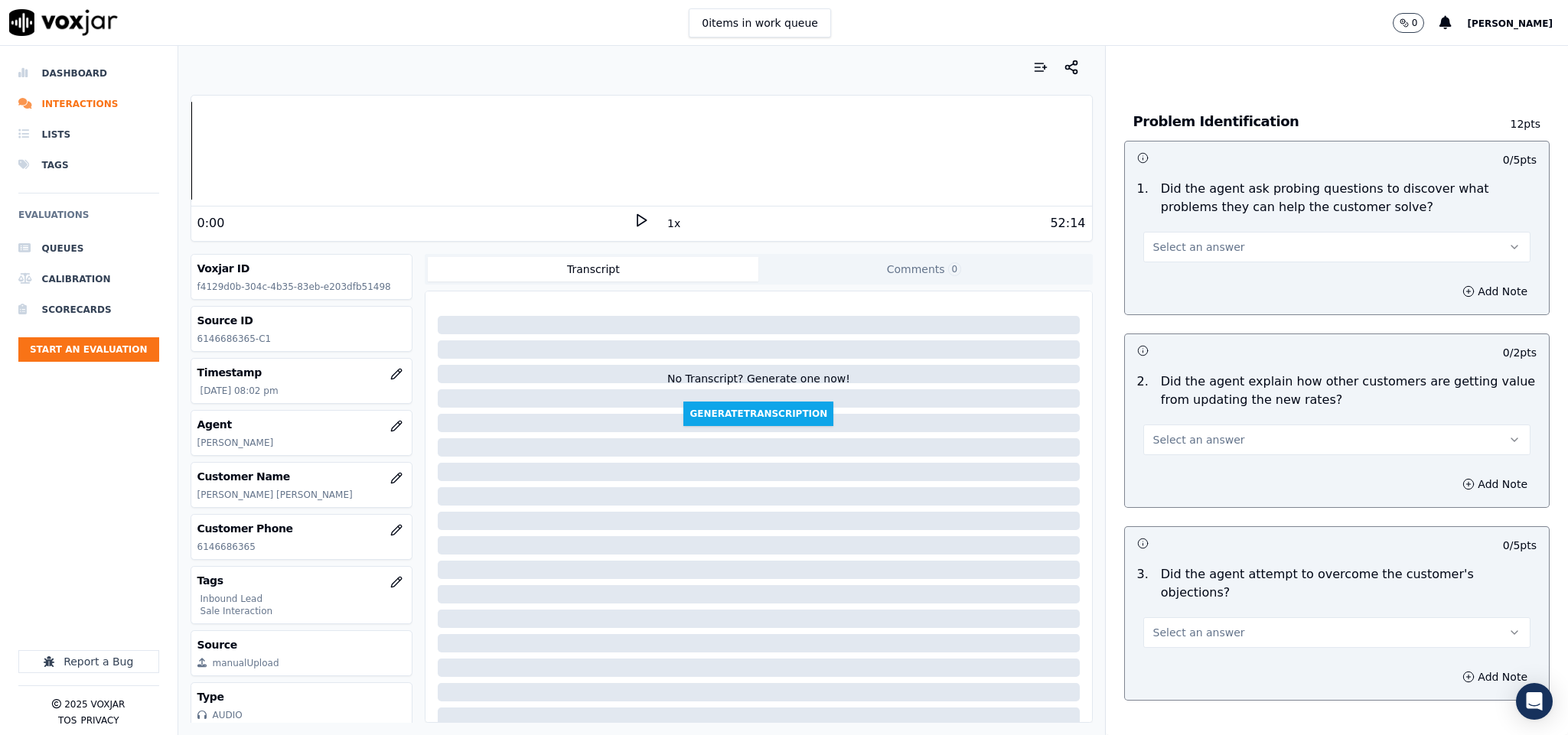
click at [1217, 232] on button "Select an answer" at bounding box center [1336, 247] width 388 height 31
click at [1189, 264] on div "Yes" at bounding box center [1299, 267] width 351 height 25
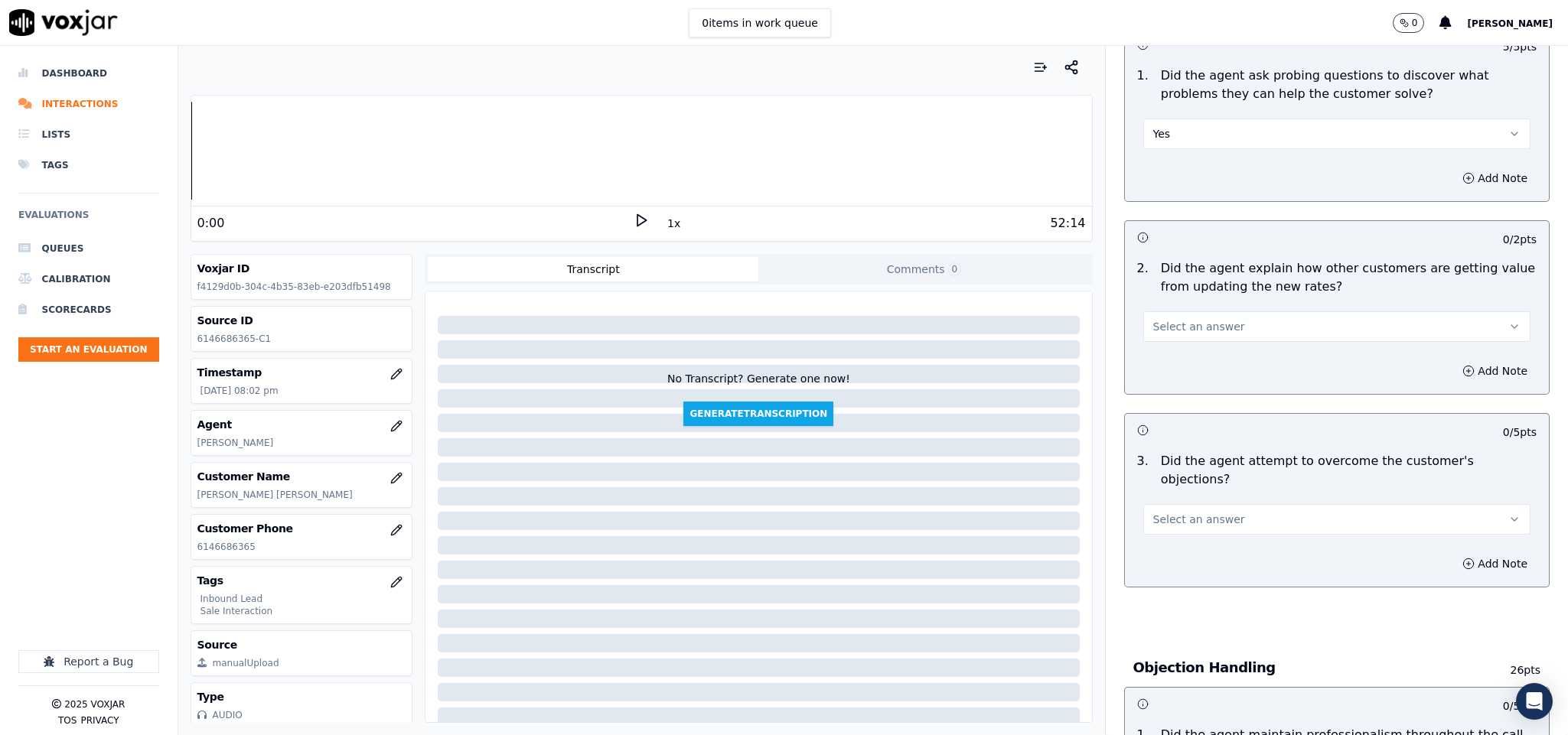
scroll to position [1147, 0]
click at [1228, 310] on button "Select an answer" at bounding box center [1336, 325] width 388 height 31
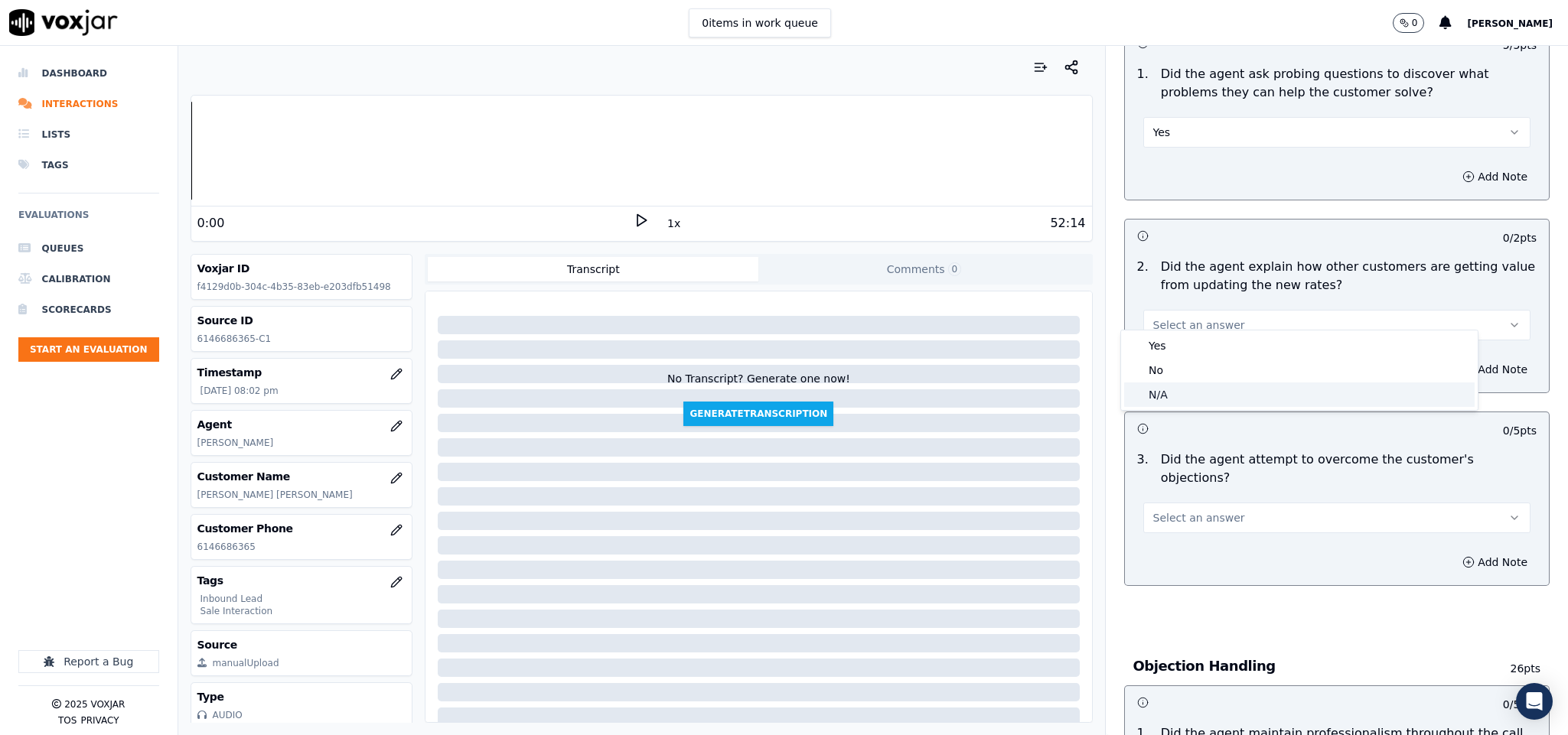
click at [1182, 399] on div "N/A" at bounding box center [1299, 394] width 351 height 25
click at [1218, 503] on button "Select an answer" at bounding box center [1336, 518] width 388 height 31
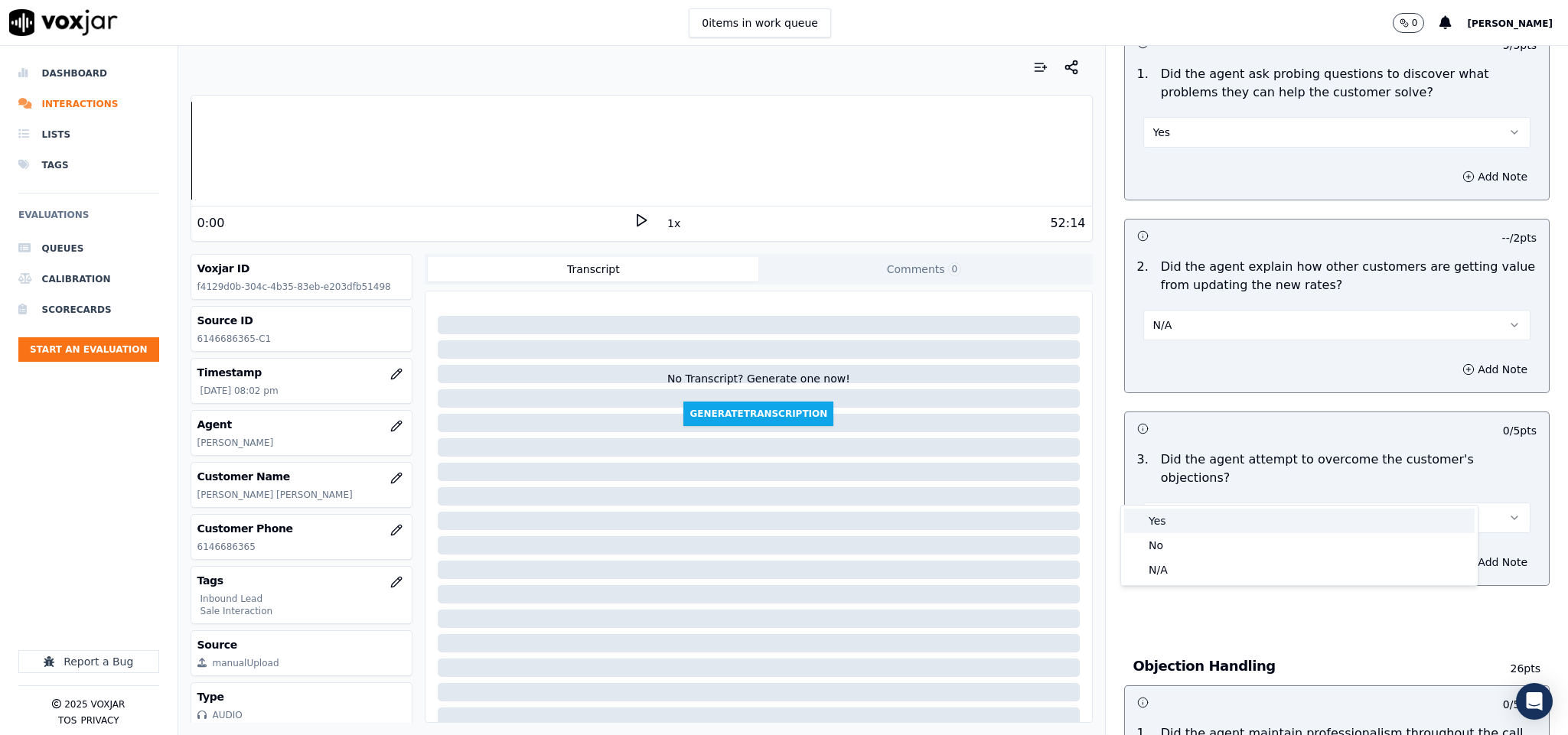
click at [1179, 519] on div "Yes" at bounding box center [1299, 521] width 351 height 25
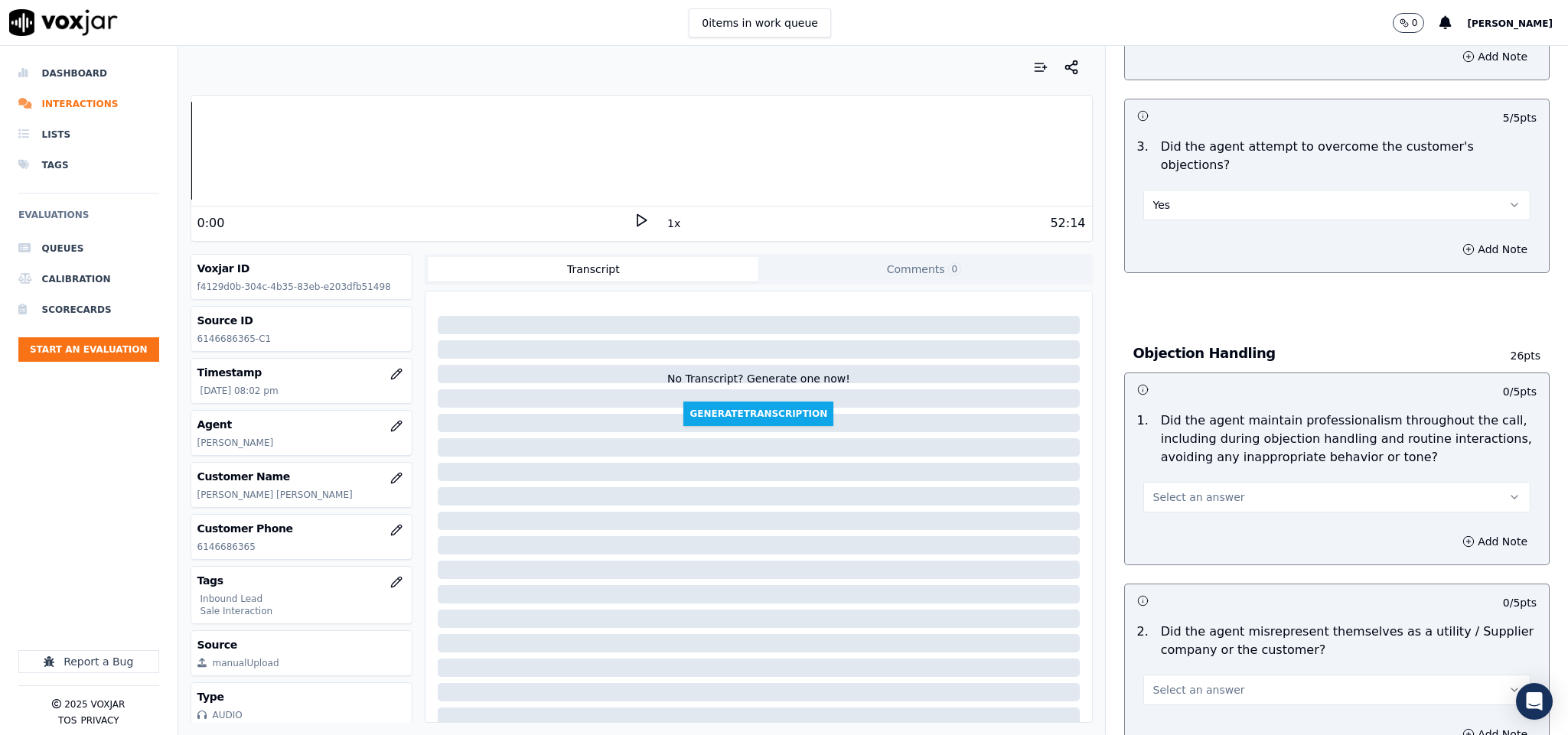
scroll to position [1492, 0]
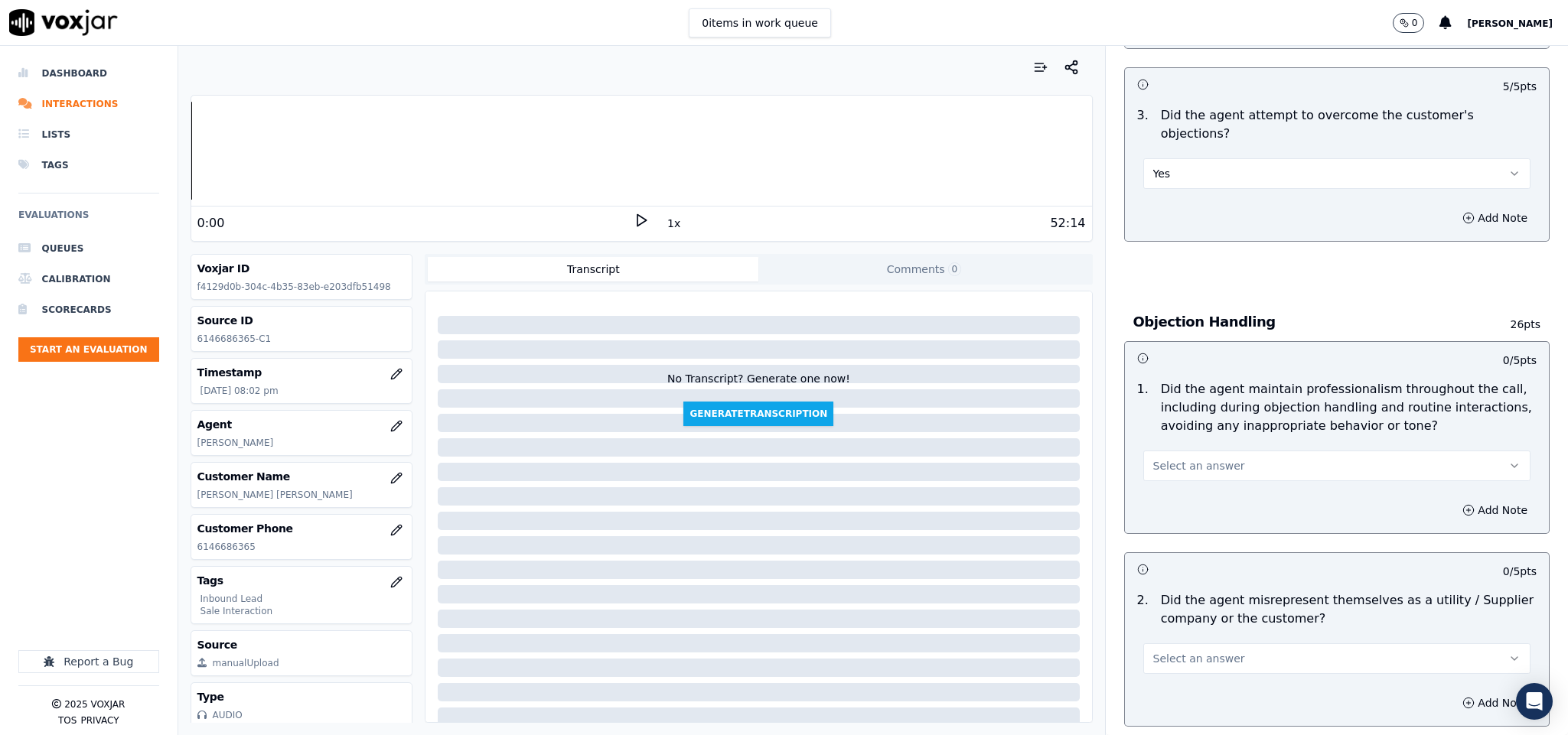
click at [1216, 450] on button "Select an answer" at bounding box center [1336, 465] width 388 height 31
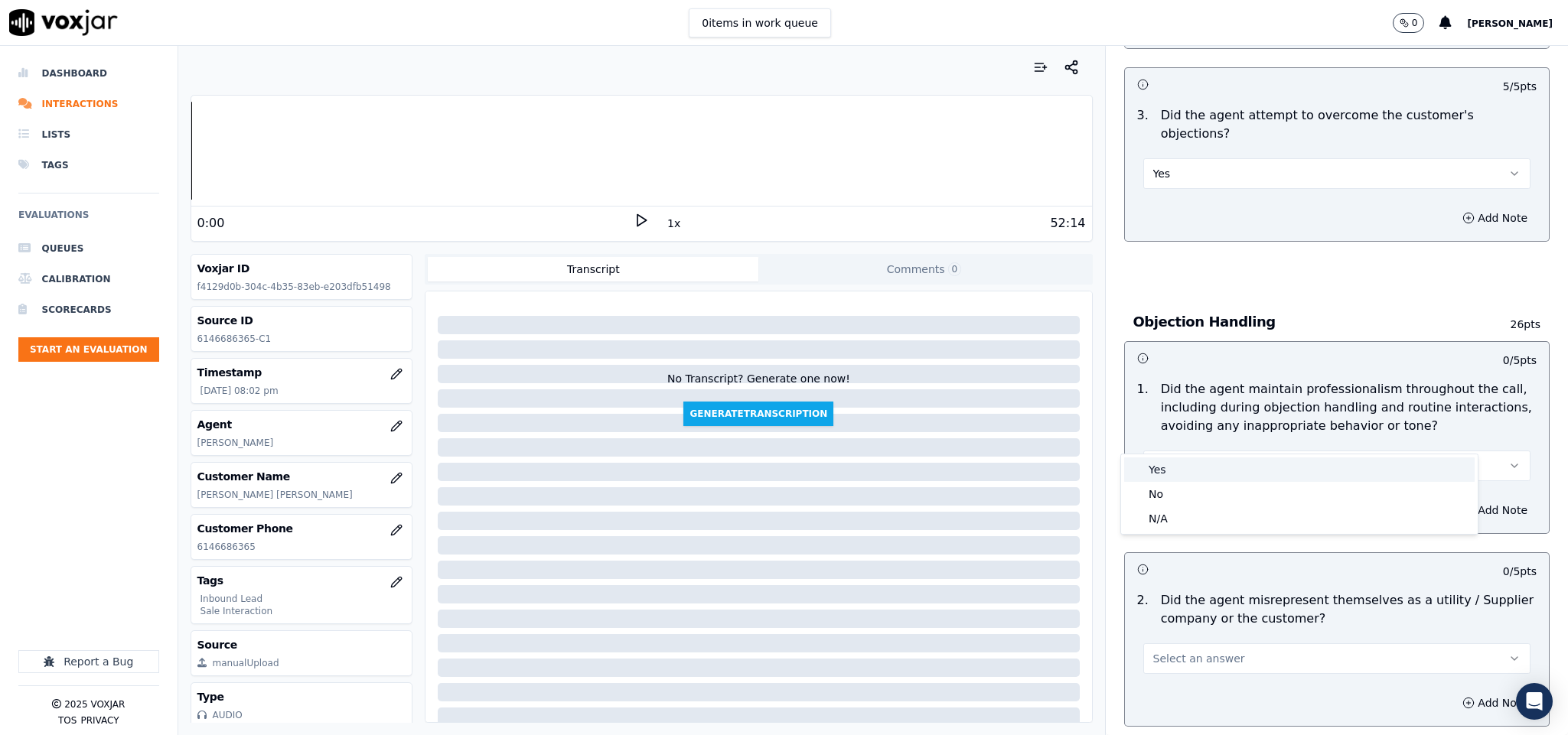
click at [1182, 464] on div "Yes" at bounding box center [1299, 469] width 351 height 25
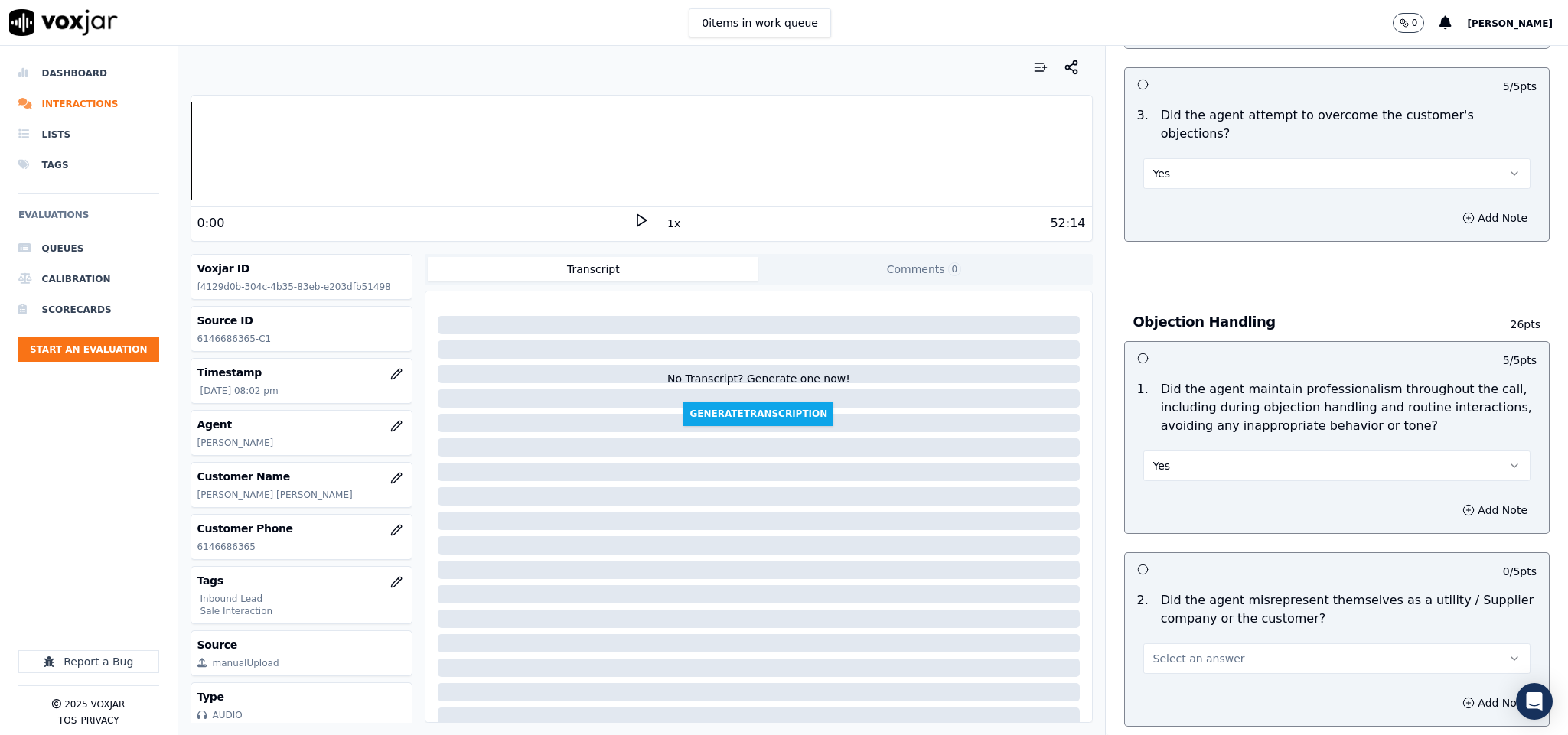
scroll to position [1721, 0]
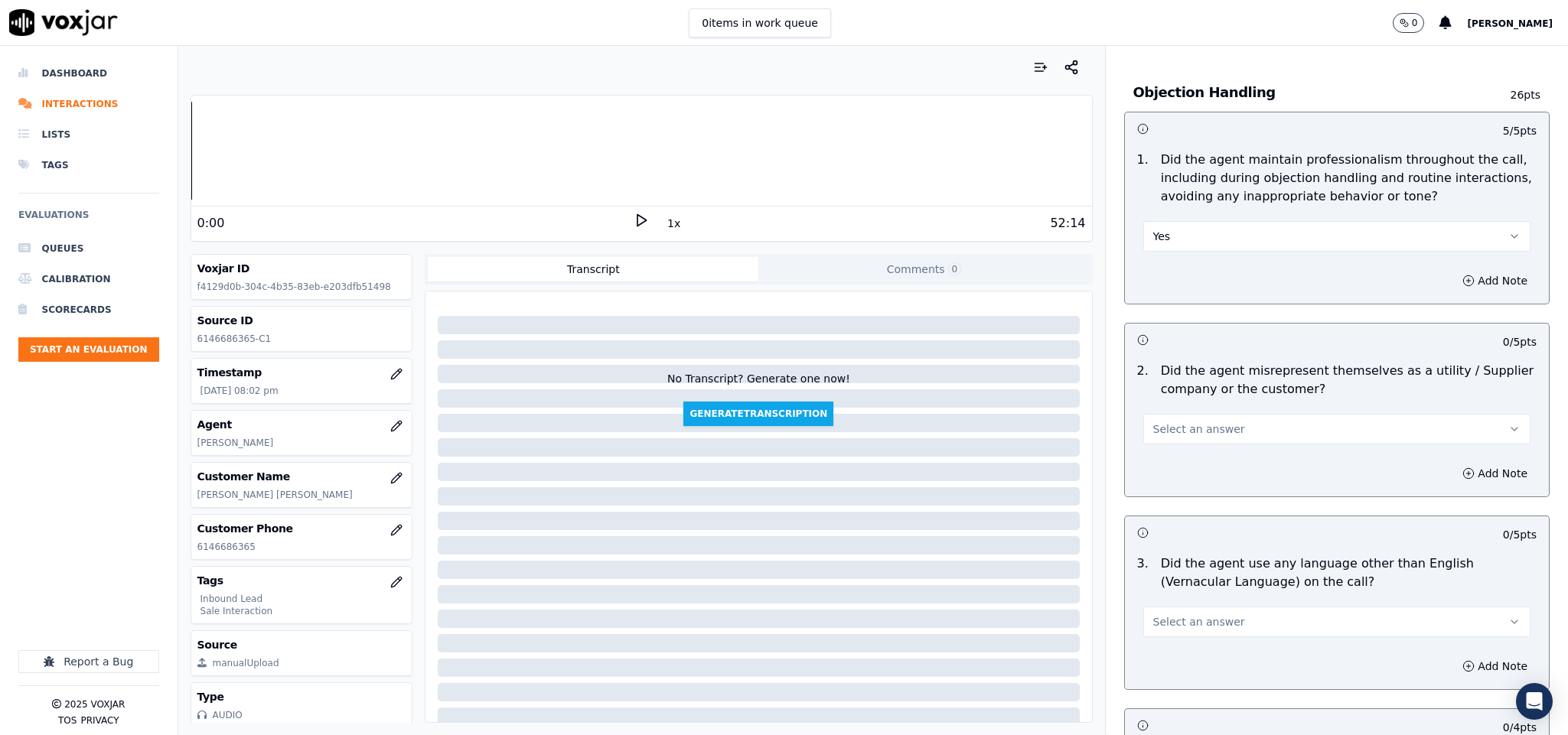
click at [1239, 413] on button "Select an answer" at bounding box center [1336, 428] width 388 height 31
click at [1196, 456] on div "No" at bounding box center [1299, 457] width 351 height 25
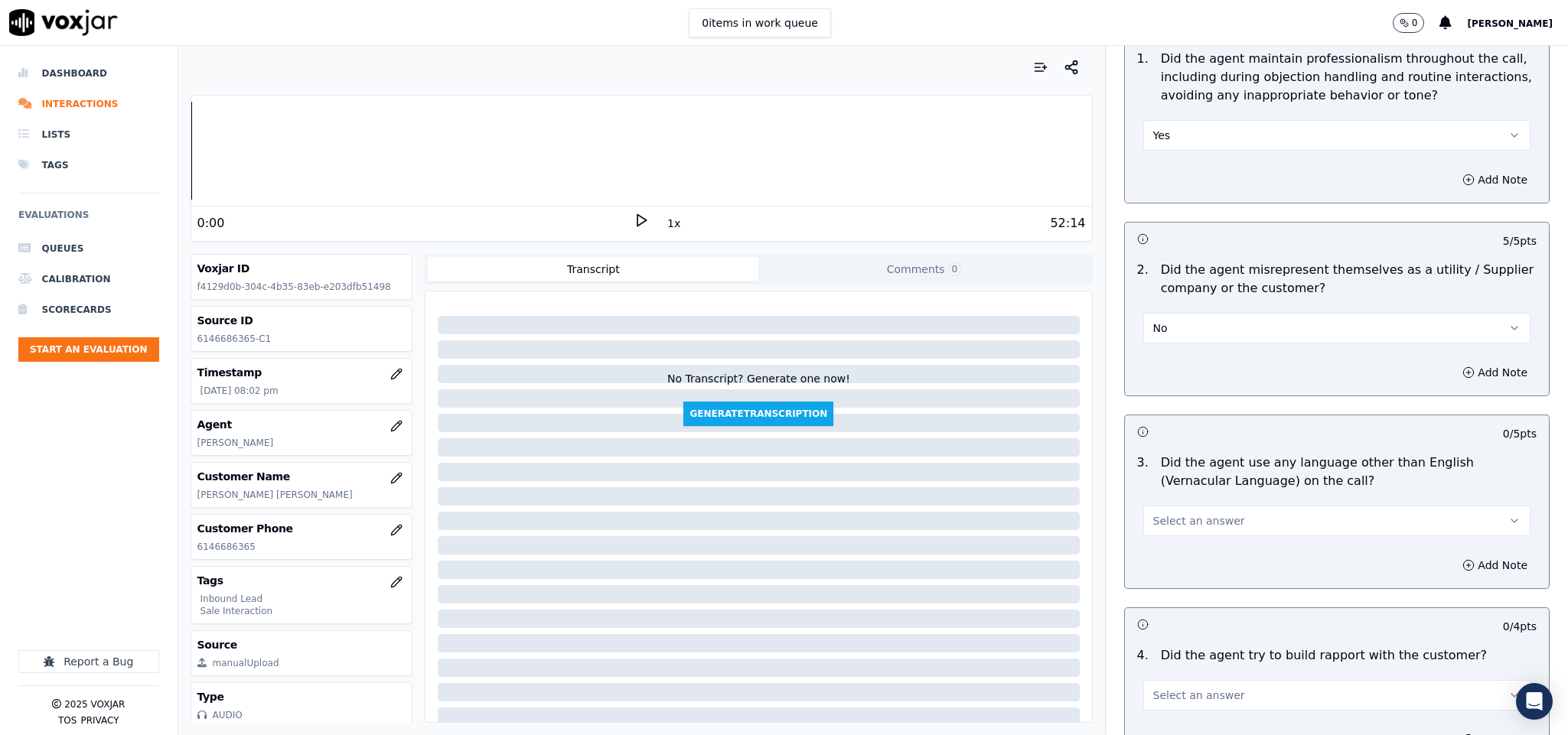
scroll to position [1950, 0]
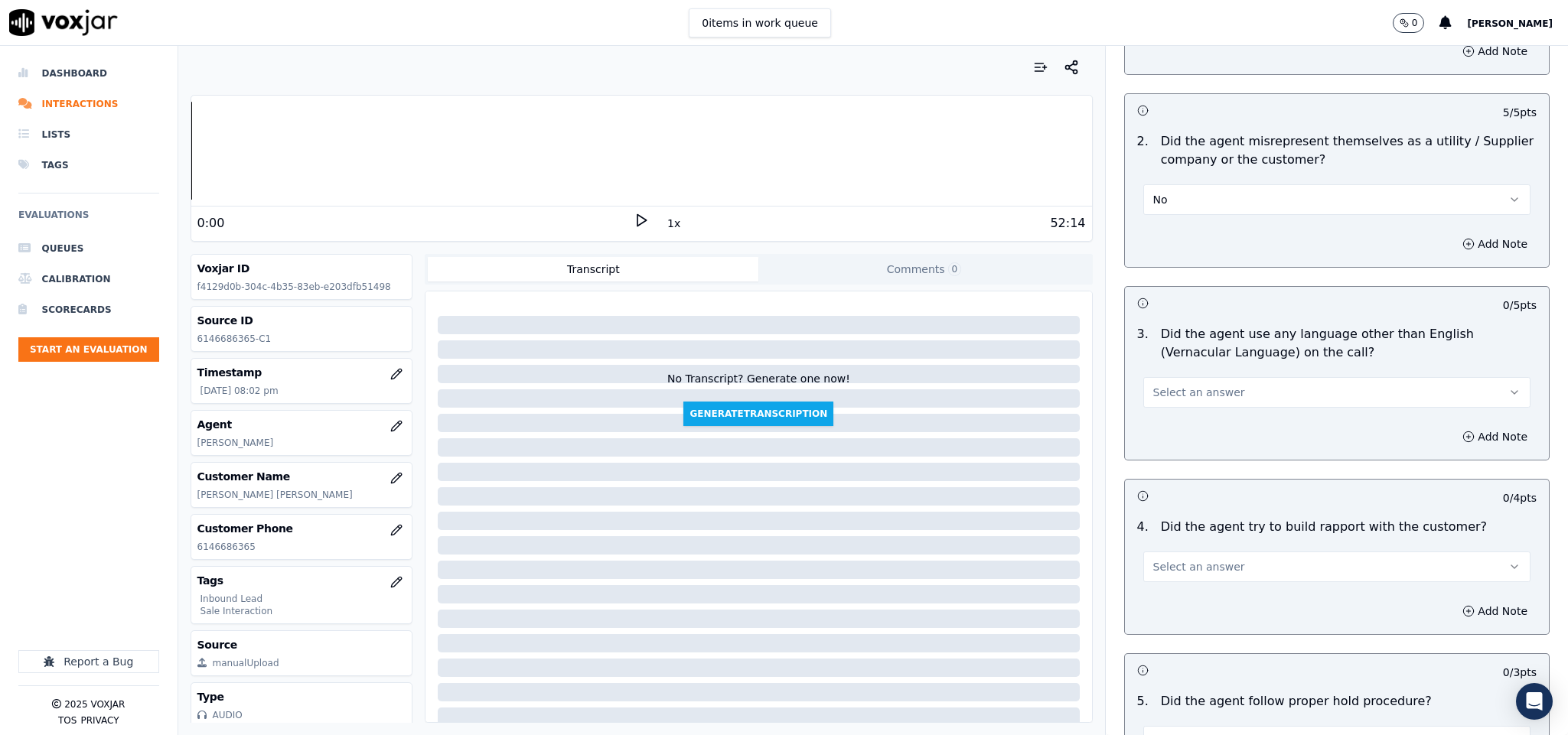
click at [1224, 377] on button "Select an answer" at bounding box center [1336, 392] width 388 height 31
click at [1186, 410] on div "No" at bounding box center [1299, 421] width 351 height 25
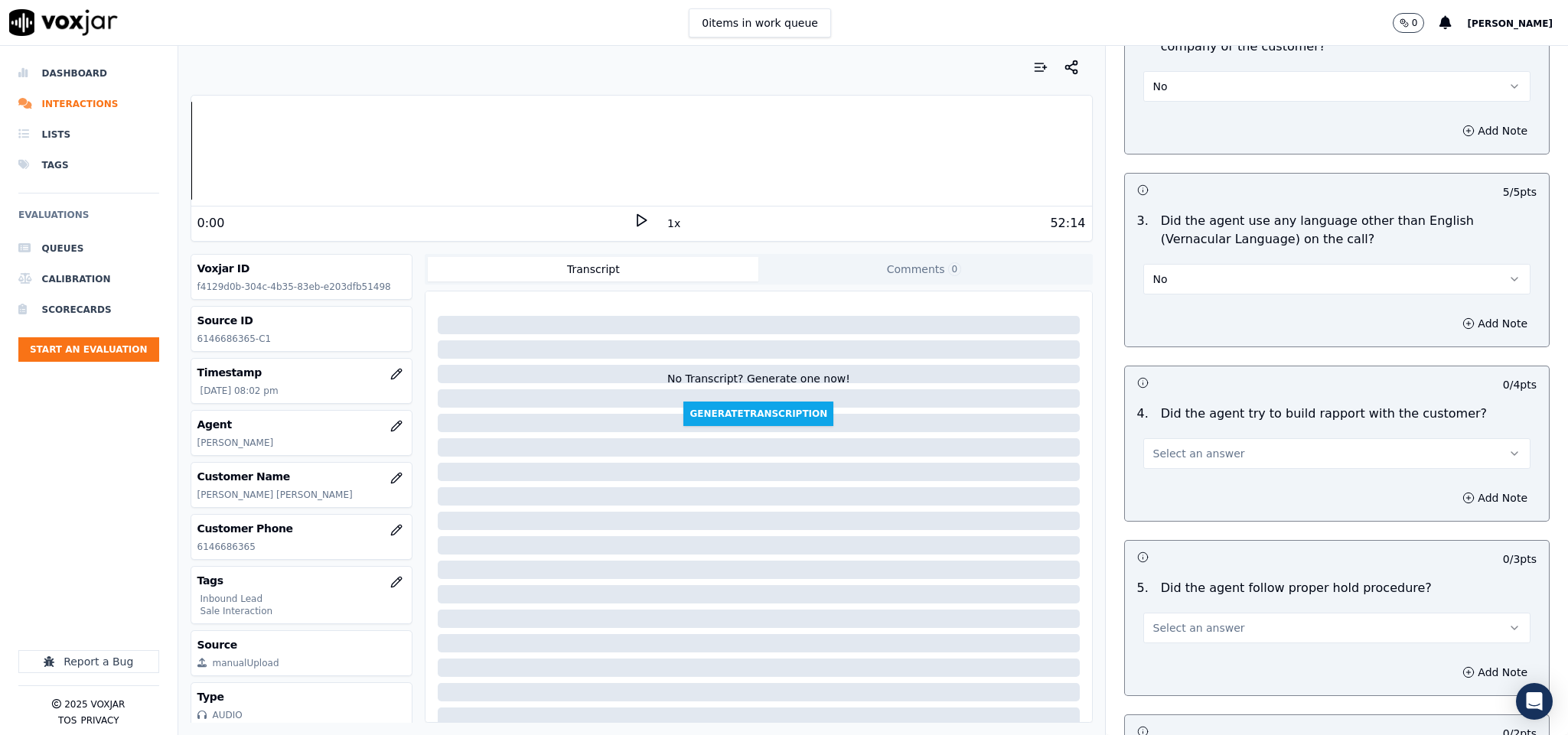
scroll to position [2180, 0]
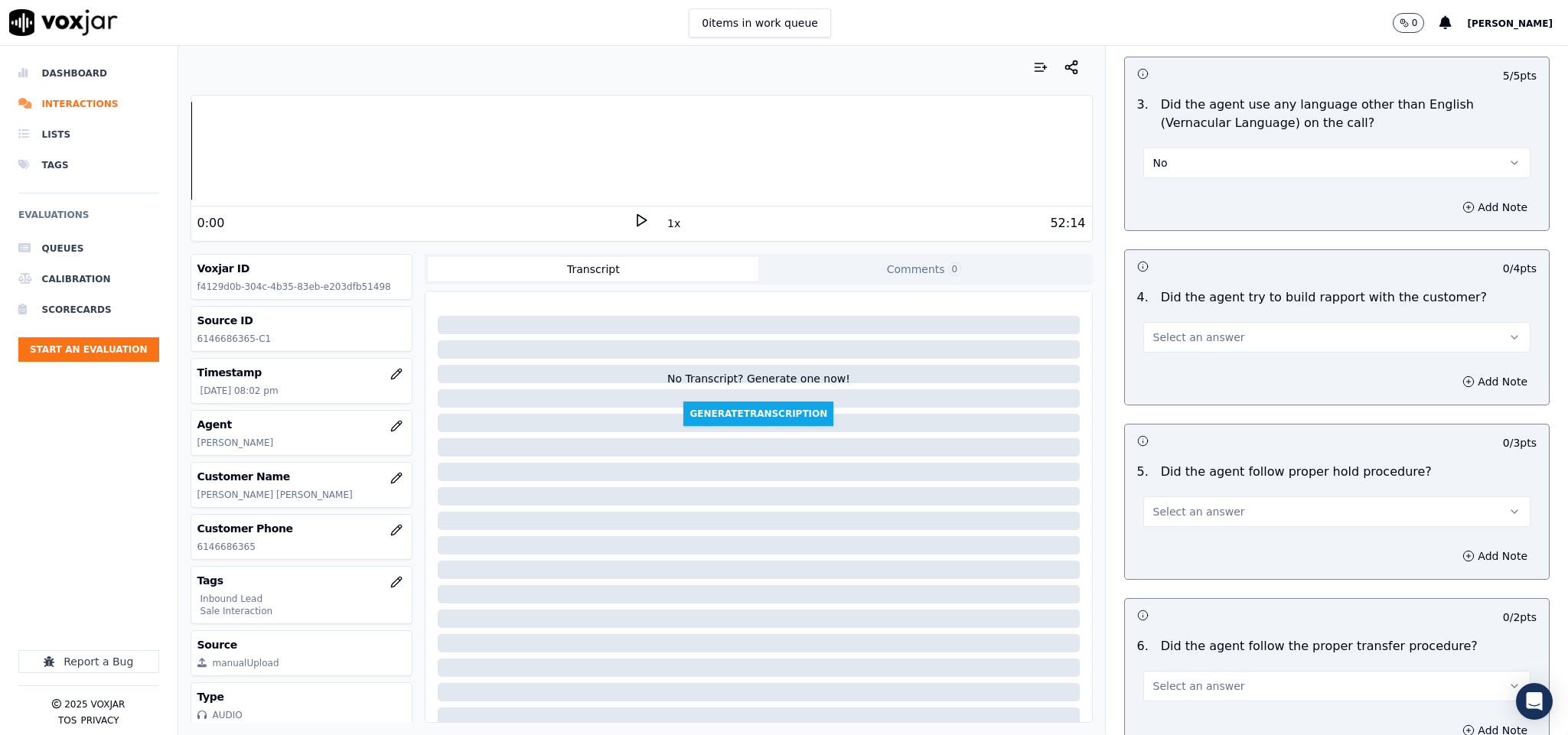
click at [1228, 322] on button "Select an answer" at bounding box center [1336, 337] width 388 height 31
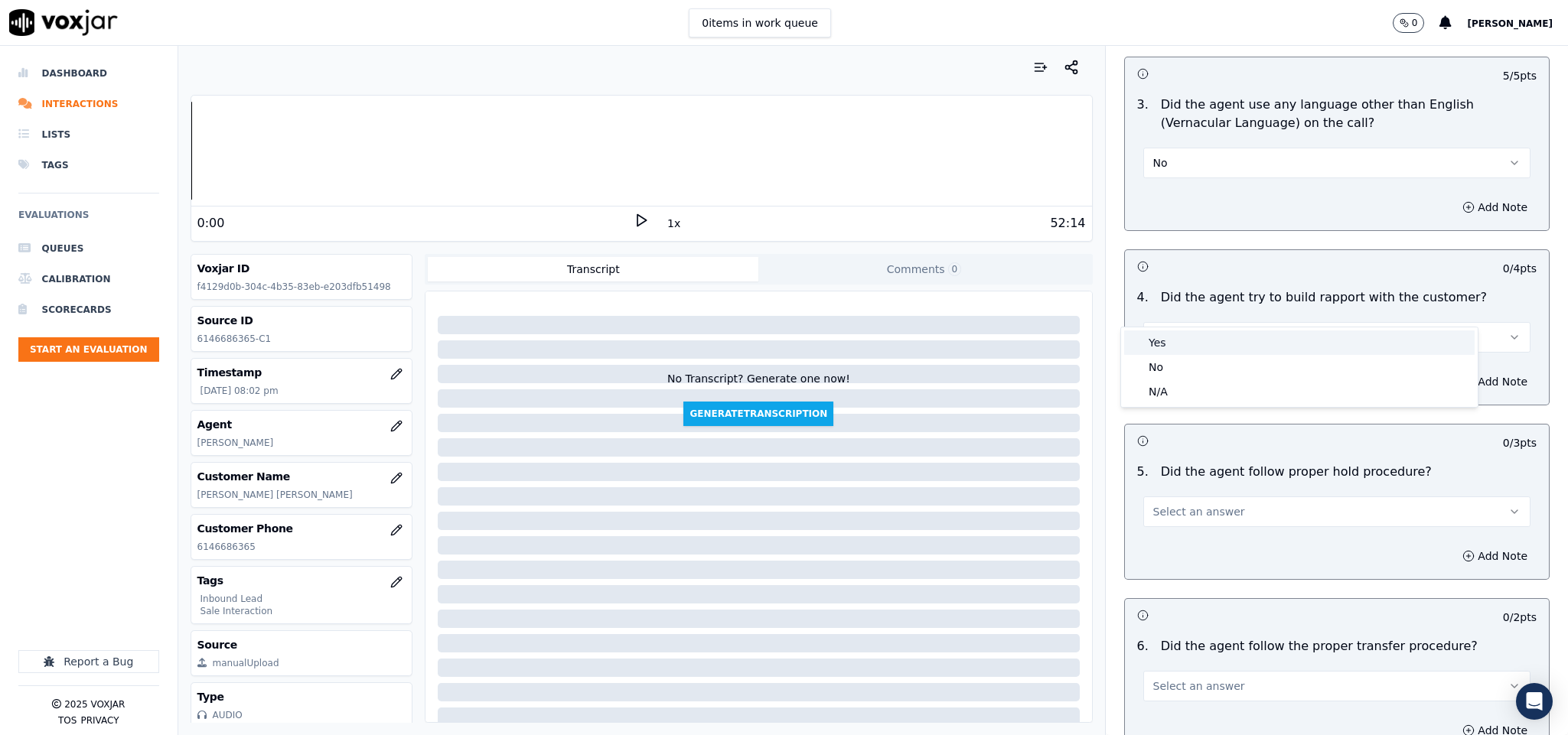
click at [1195, 334] on div "Yes" at bounding box center [1299, 343] width 351 height 25
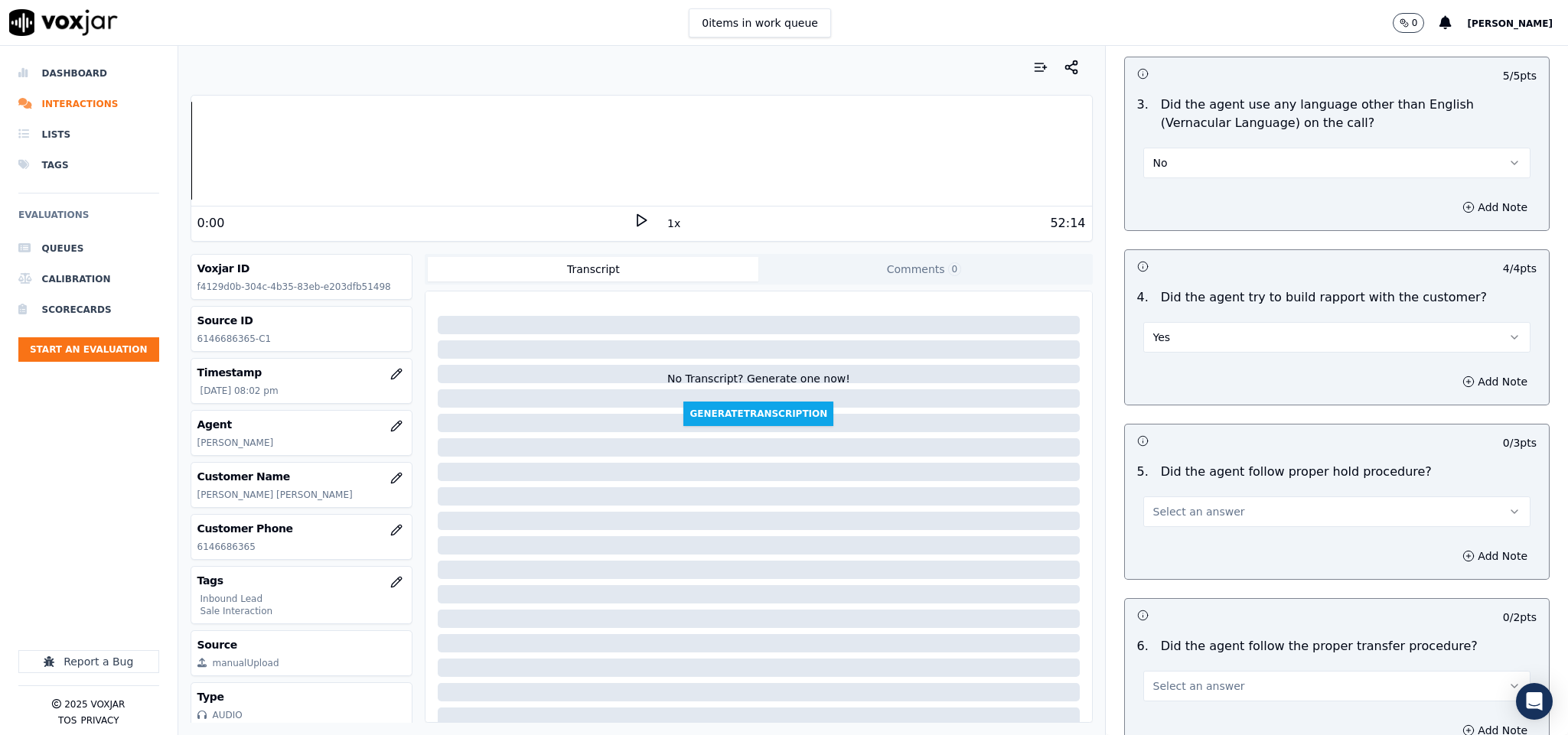
click at [1231, 496] on button "Select an answer" at bounding box center [1336, 511] width 388 height 31
drag, startPoint x: 1193, startPoint y: 513, endPoint x: 1210, endPoint y: 395, distance: 119.2
click at [1192, 513] on div "Yes" at bounding box center [1299, 518] width 351 height 25
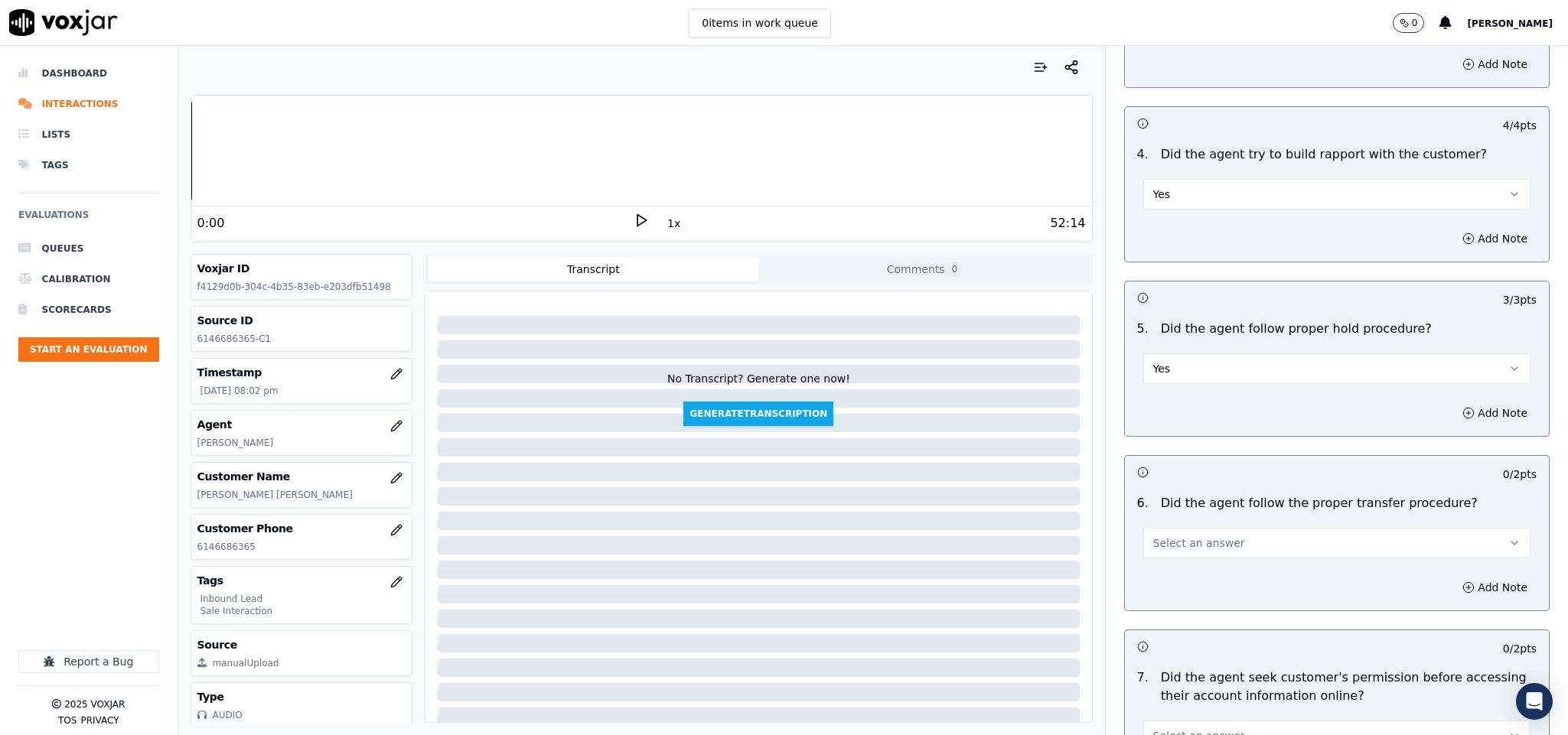
scroll to position [2524, 0]
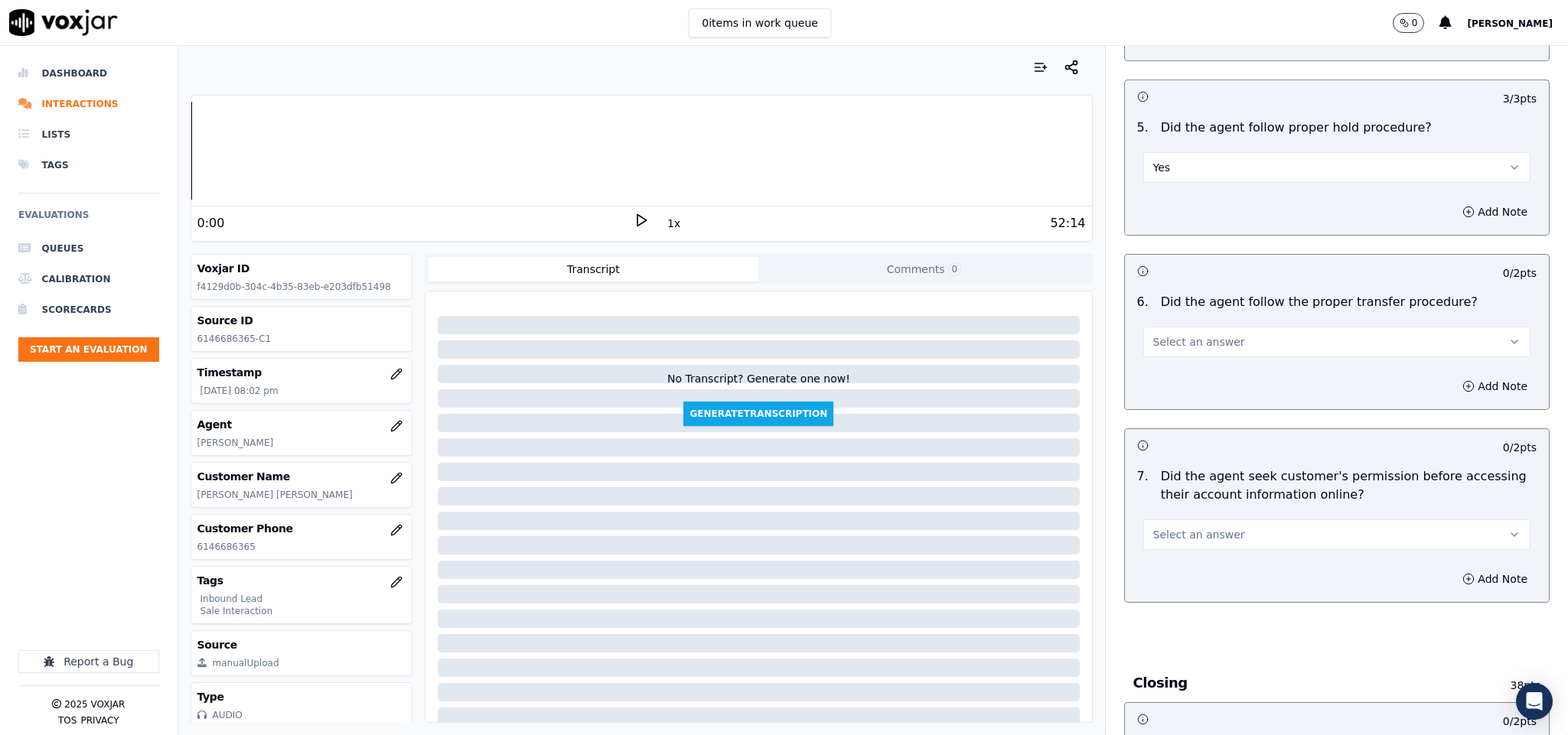
click at [1186, 335] on span "Select an answer" at bounding box center [1198, 342] width 92 height 15
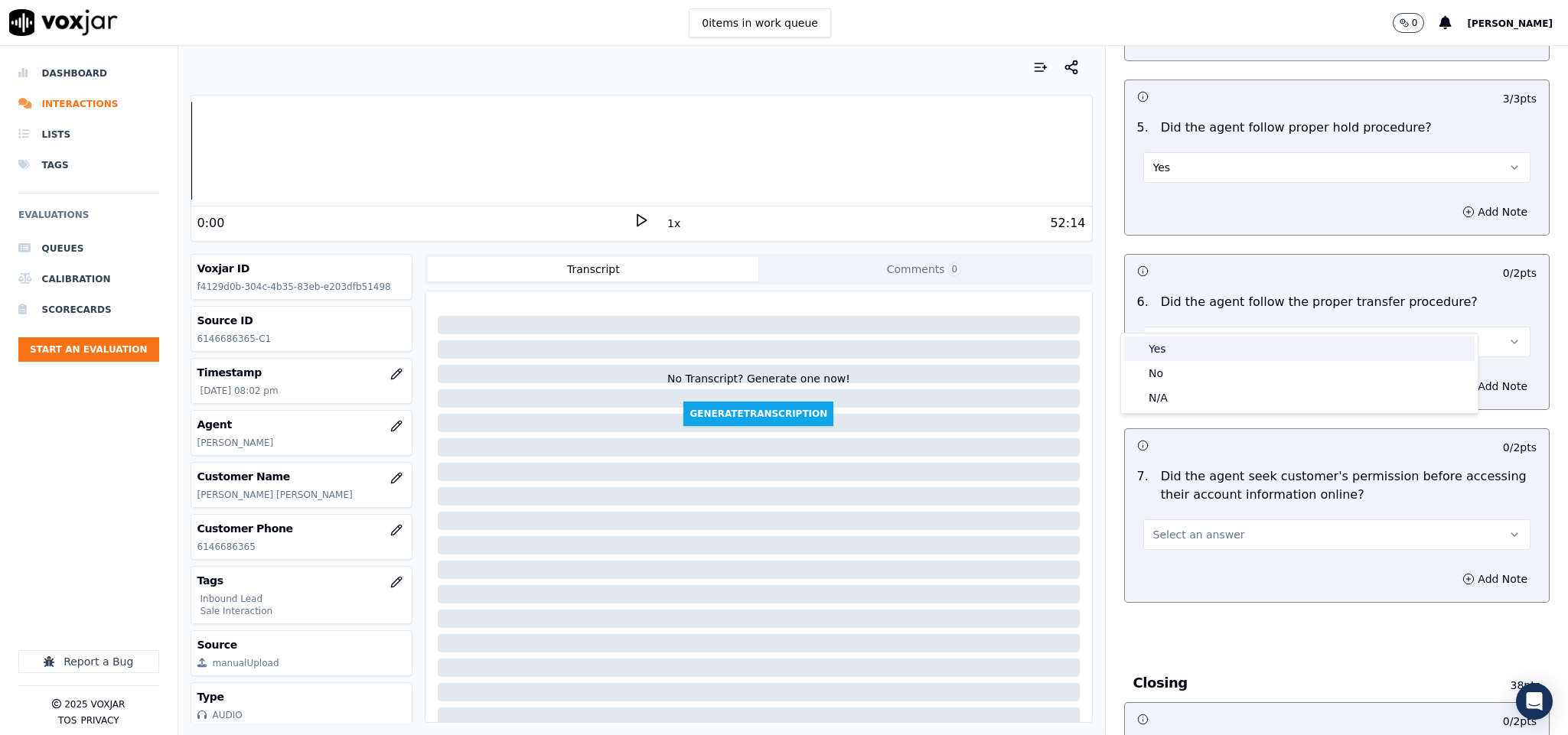
click at [1177, 347] on div "Yes" at bounding box center [1299, 349] width 351 height 25
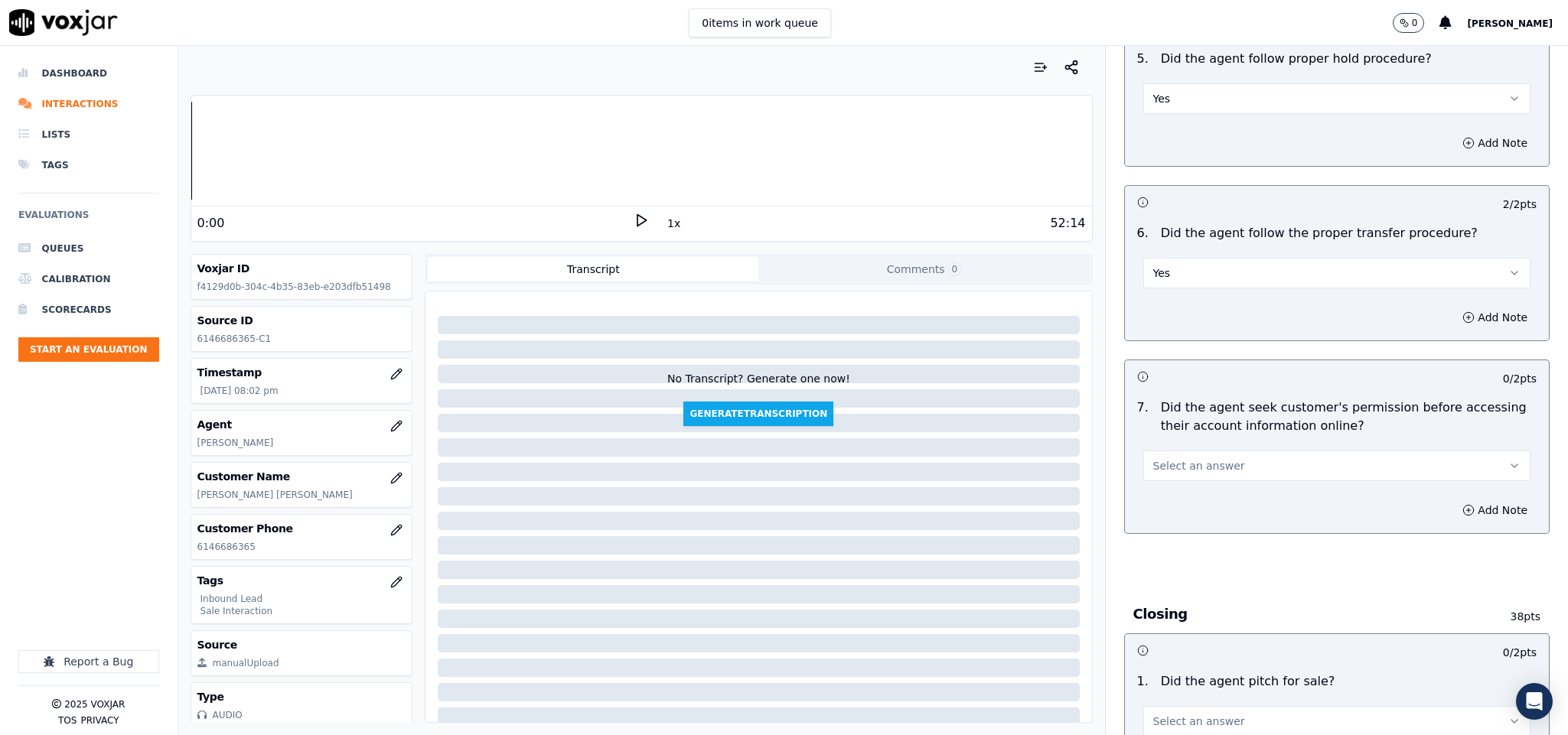
scroll to position [2639, 0]
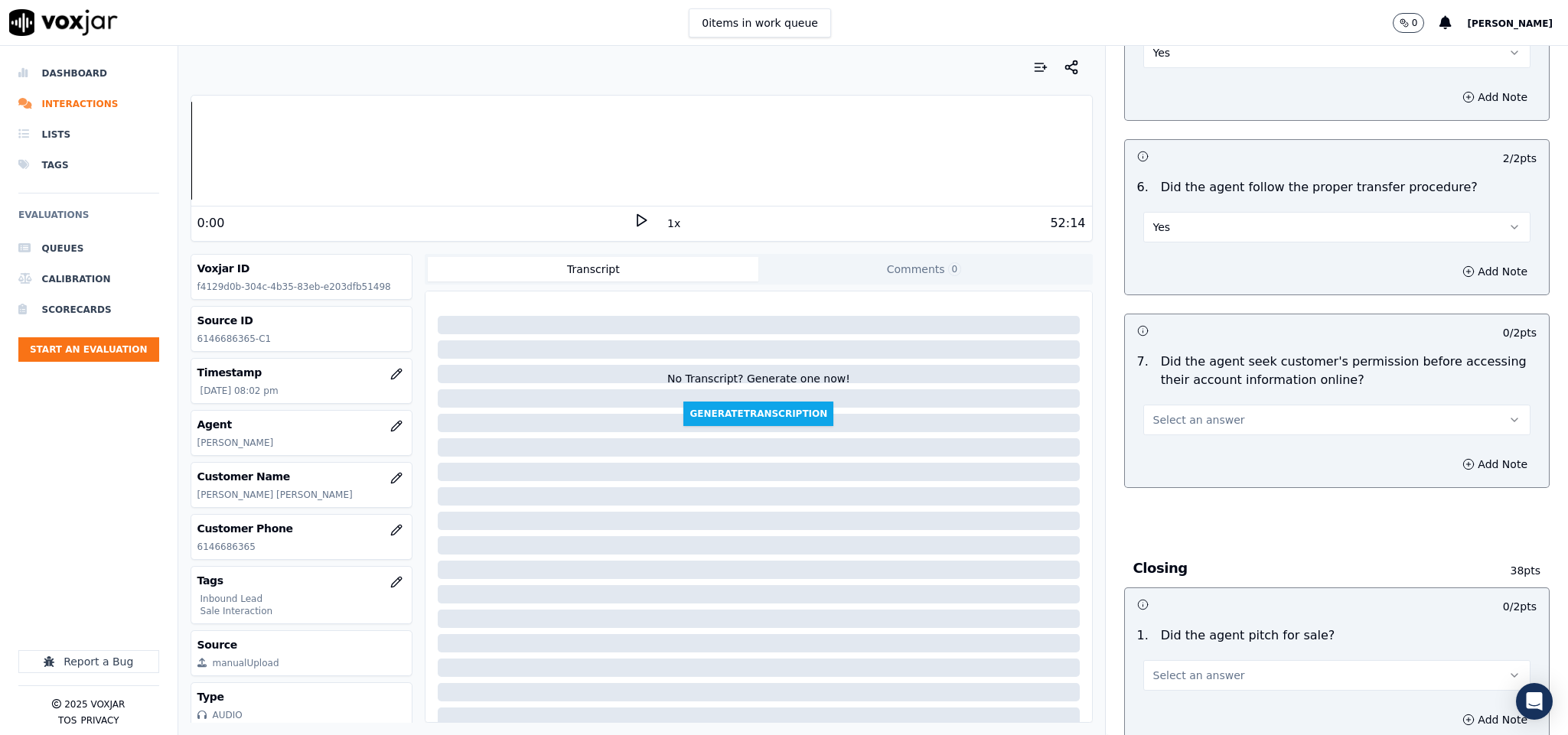
click at [1226, 404] on button "Select an answer" at bounding box center [1336, 419] width 388 height 31
click at [1193, 427] on div "Yes" at bounding box center [1299, 427] width 351 height 25
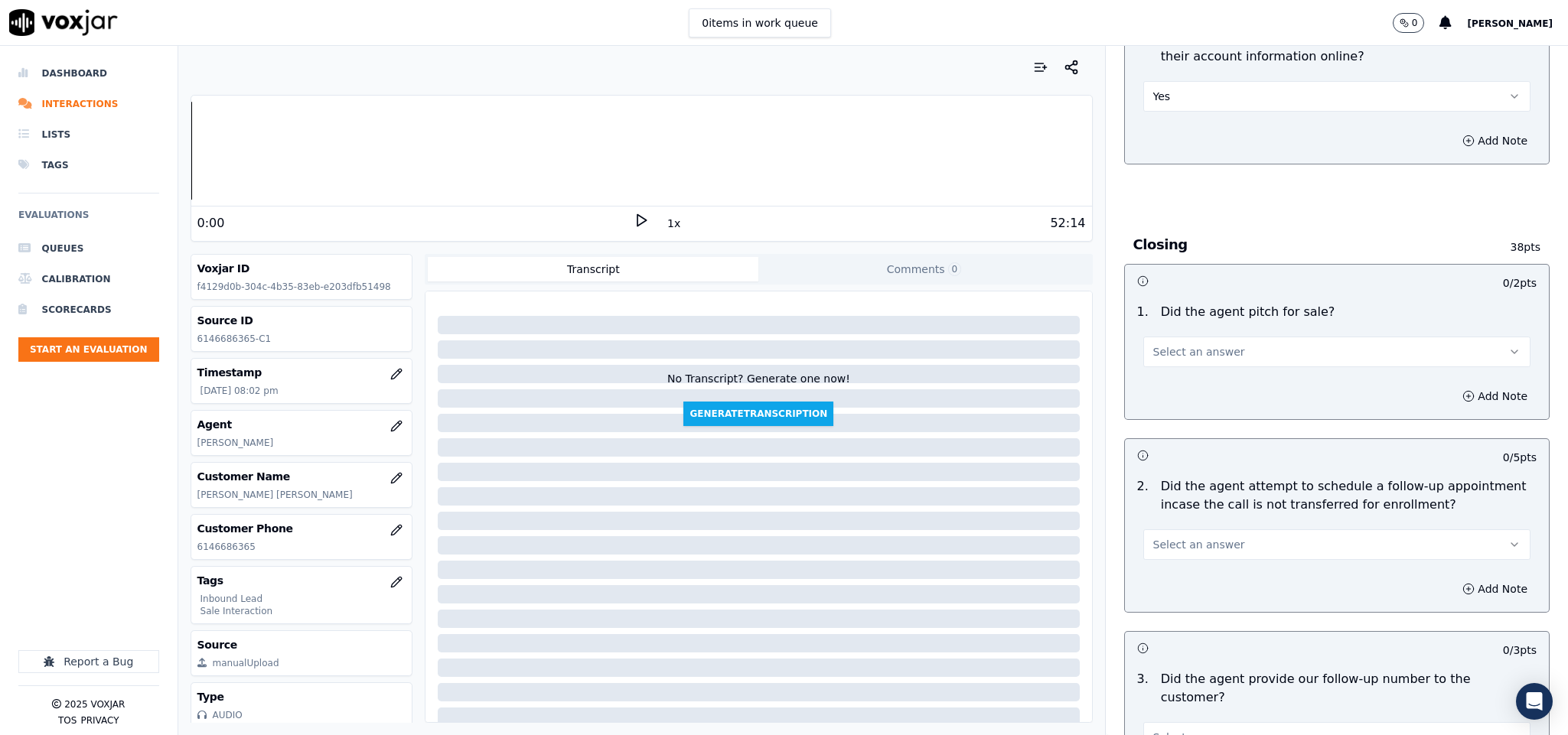
scroll to position [2983, 0]
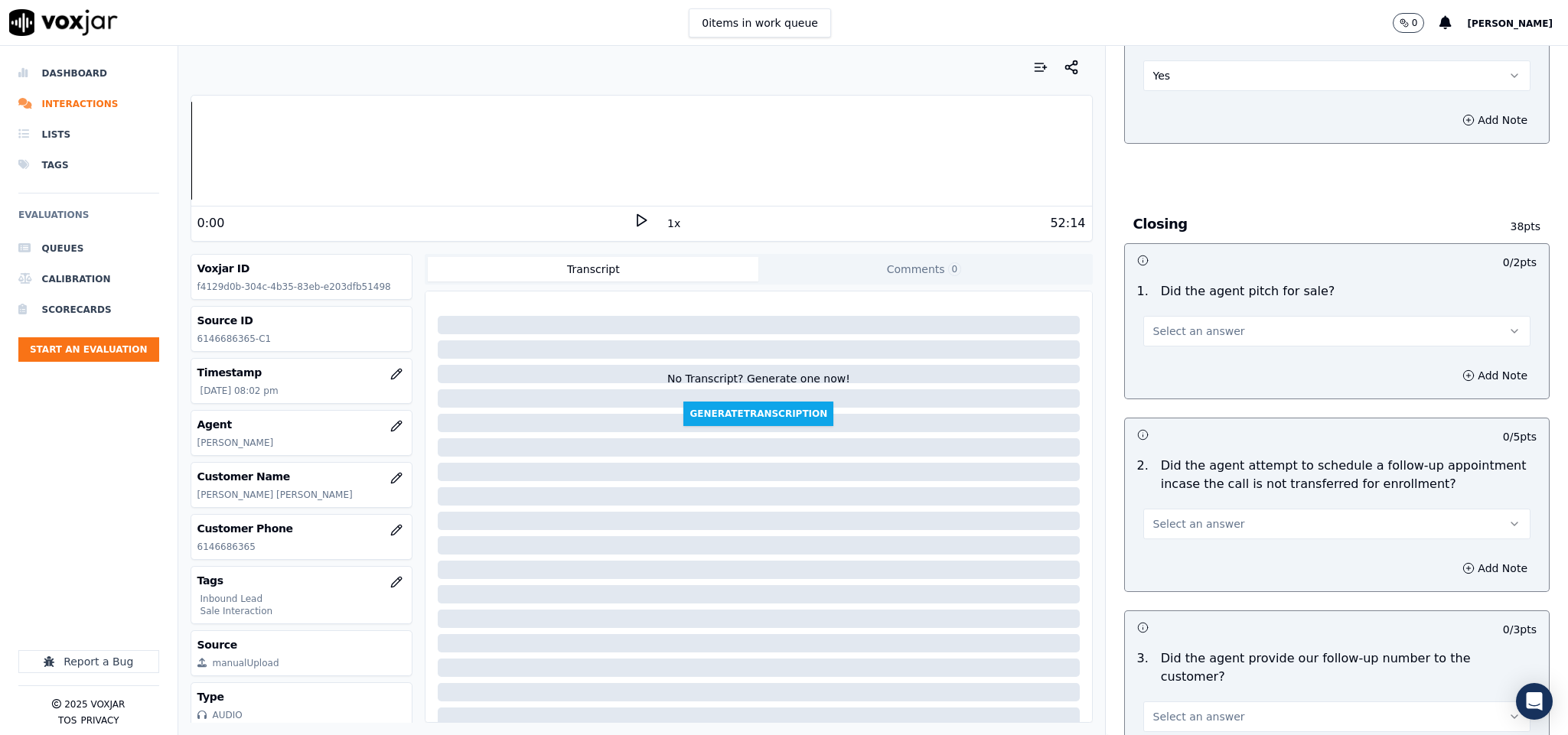
click at [1235, 316] on button "Select an answer" at bounding box center [1336, 331] width 388 height 31
click at [1188, 336] on div "Yes" at bounding box center [1299, 339] width 351 height 25
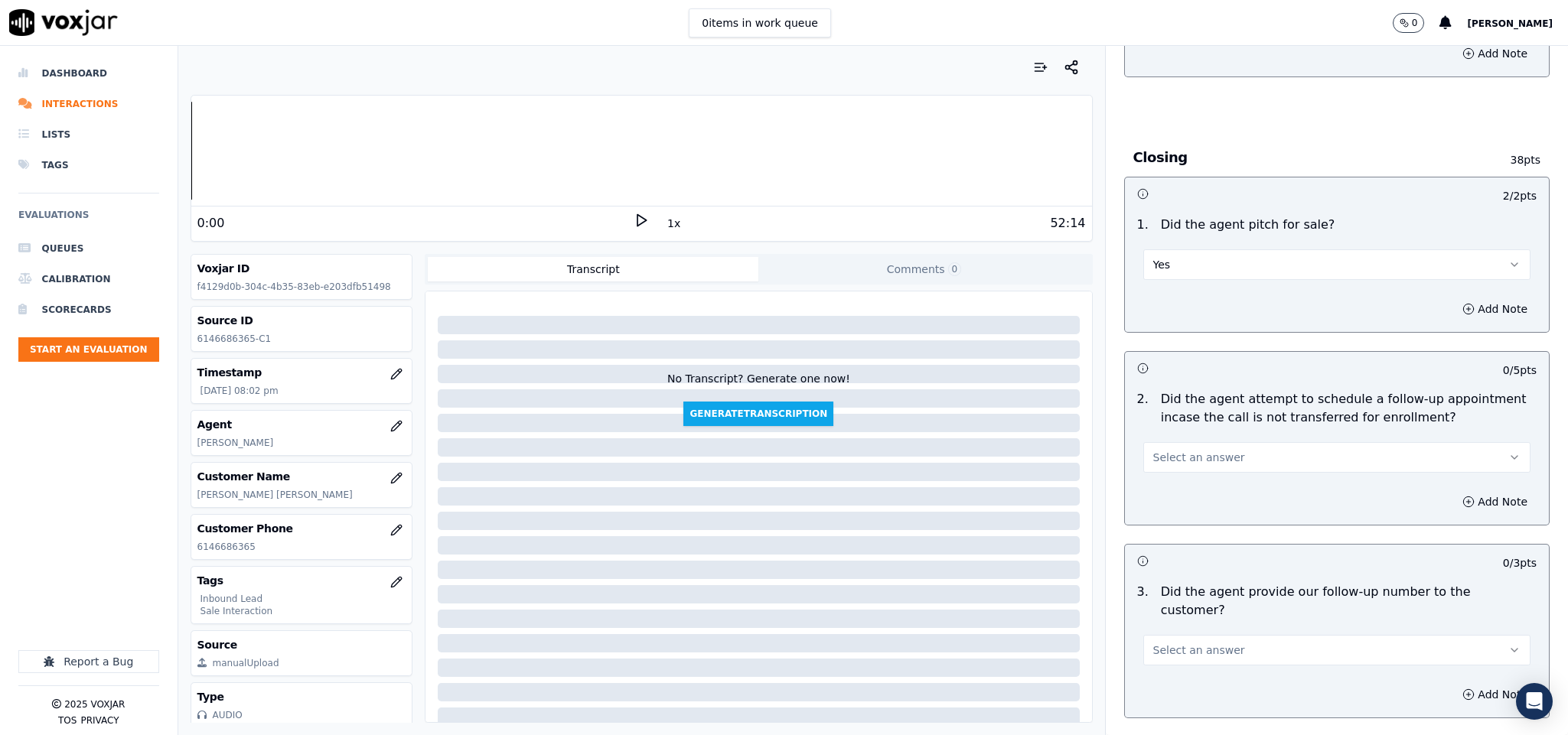
scroll to position [3097, 0]
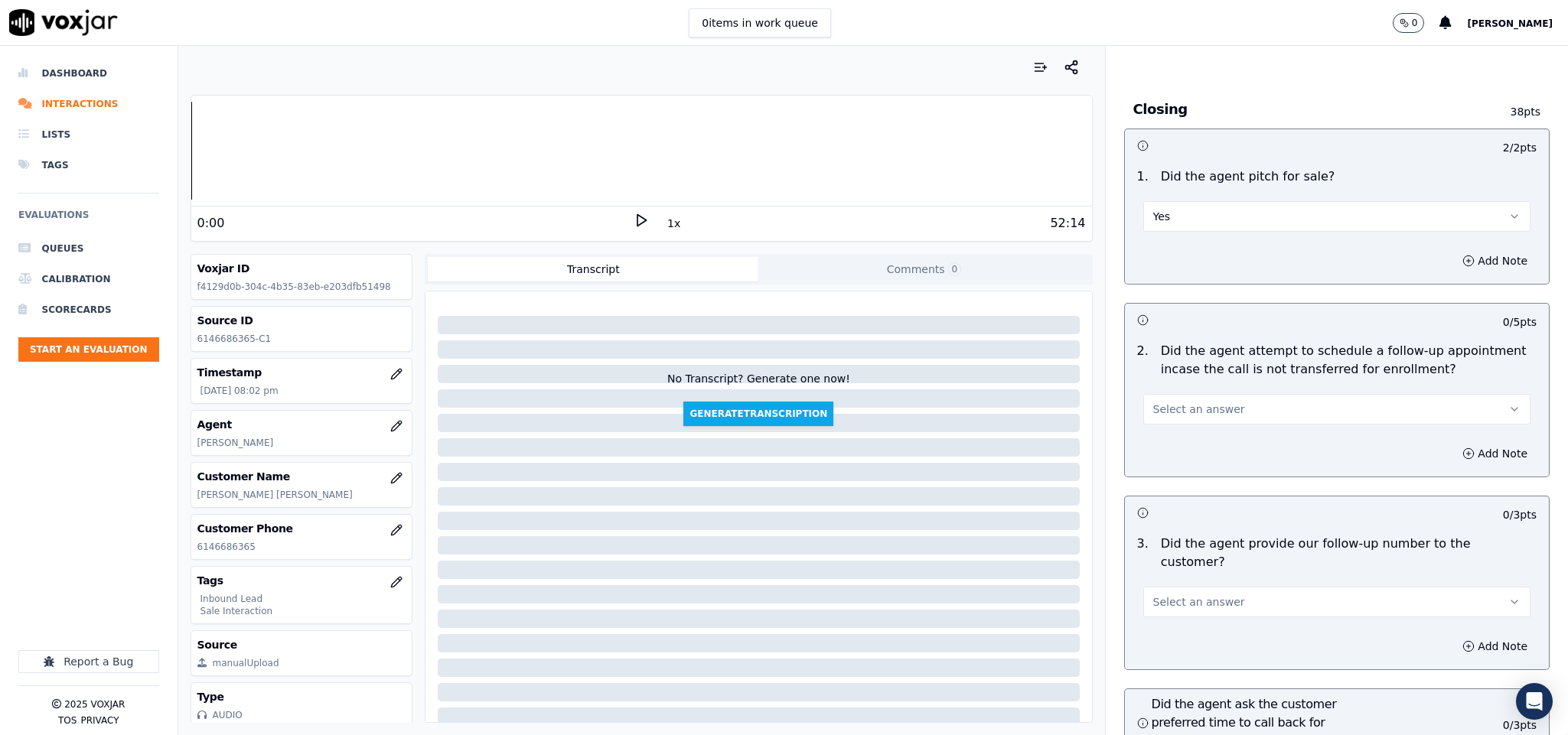
click at [1233, 394] on button "Select an answer" at bounding box center [1336, 409] width 388 height 31
click at [1198, 459] on div "N/A" at bounding box center [1299, 466] width 351 height 25
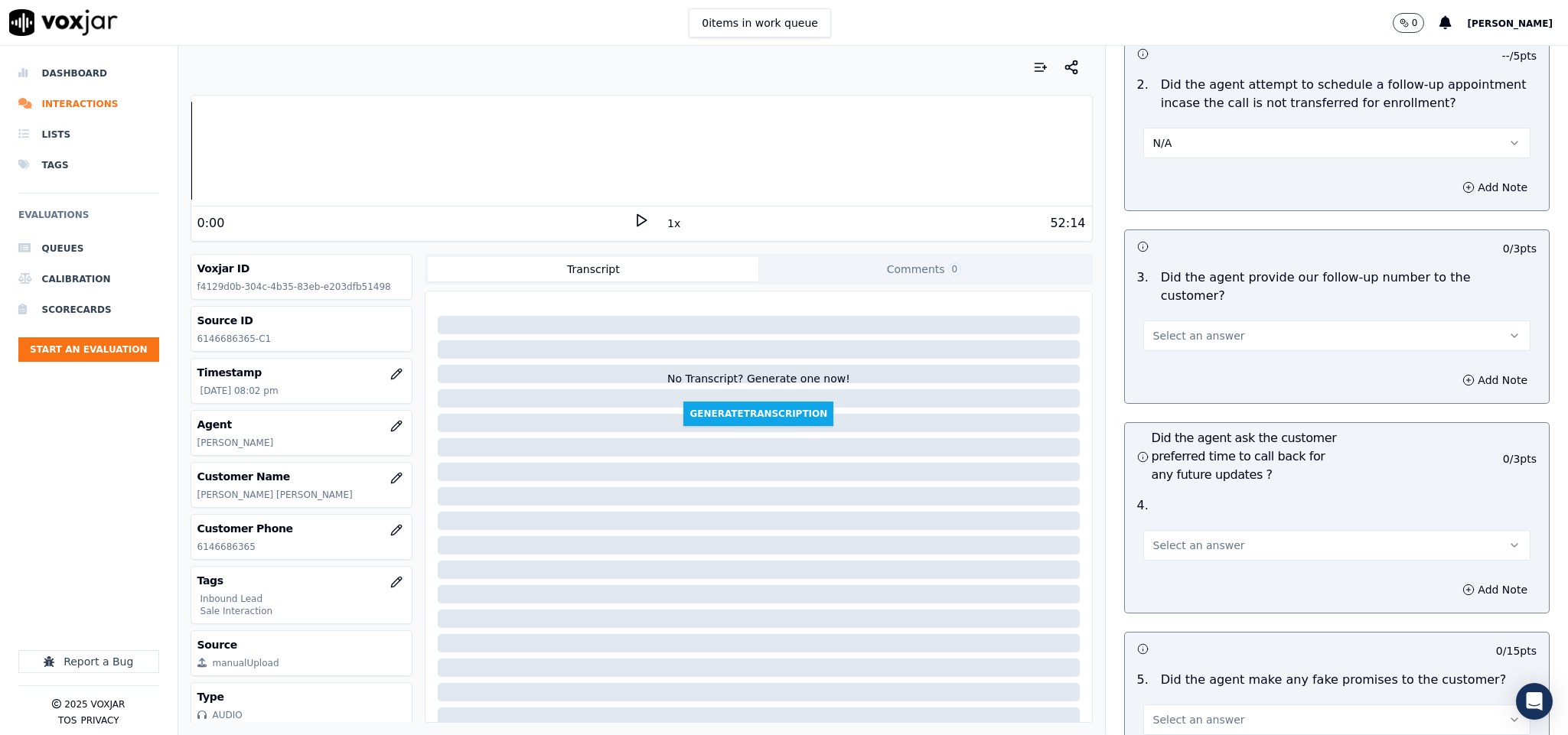
scroll to position [3442, 0]
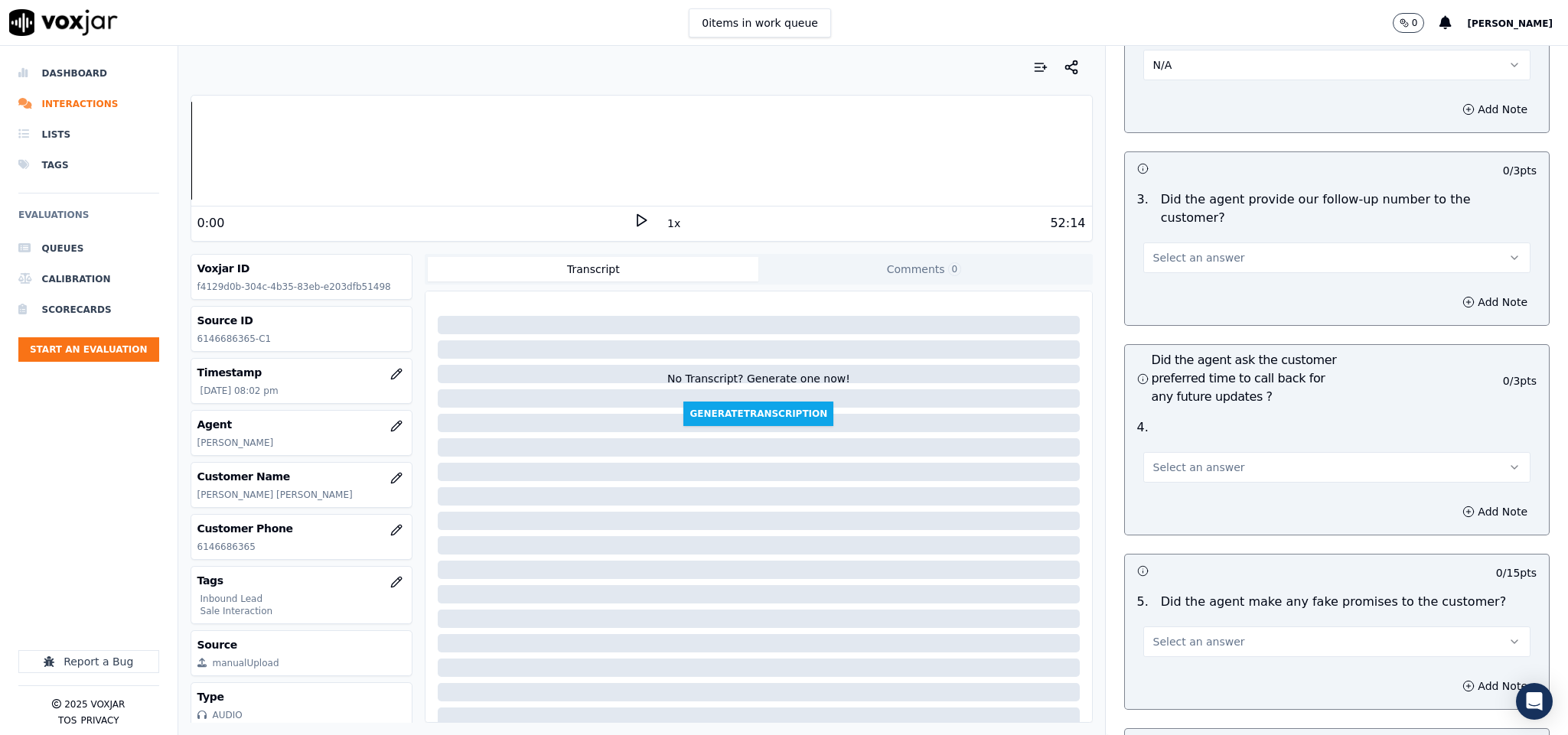
click at [1232, 242] on button "Select an answer" at bounding box center [1336, 257] width 388 height 31
click at [1195, 242] on div "Yes" at bounding box center [1299, 248] width 351 height 25
click at [1195, 460] on span "Select an answer" at bounding box center [1198, 467] width 92 height 15
click at [1164, 516] on div "N/A" at bounding box center [1299, 508] width 351 height 25
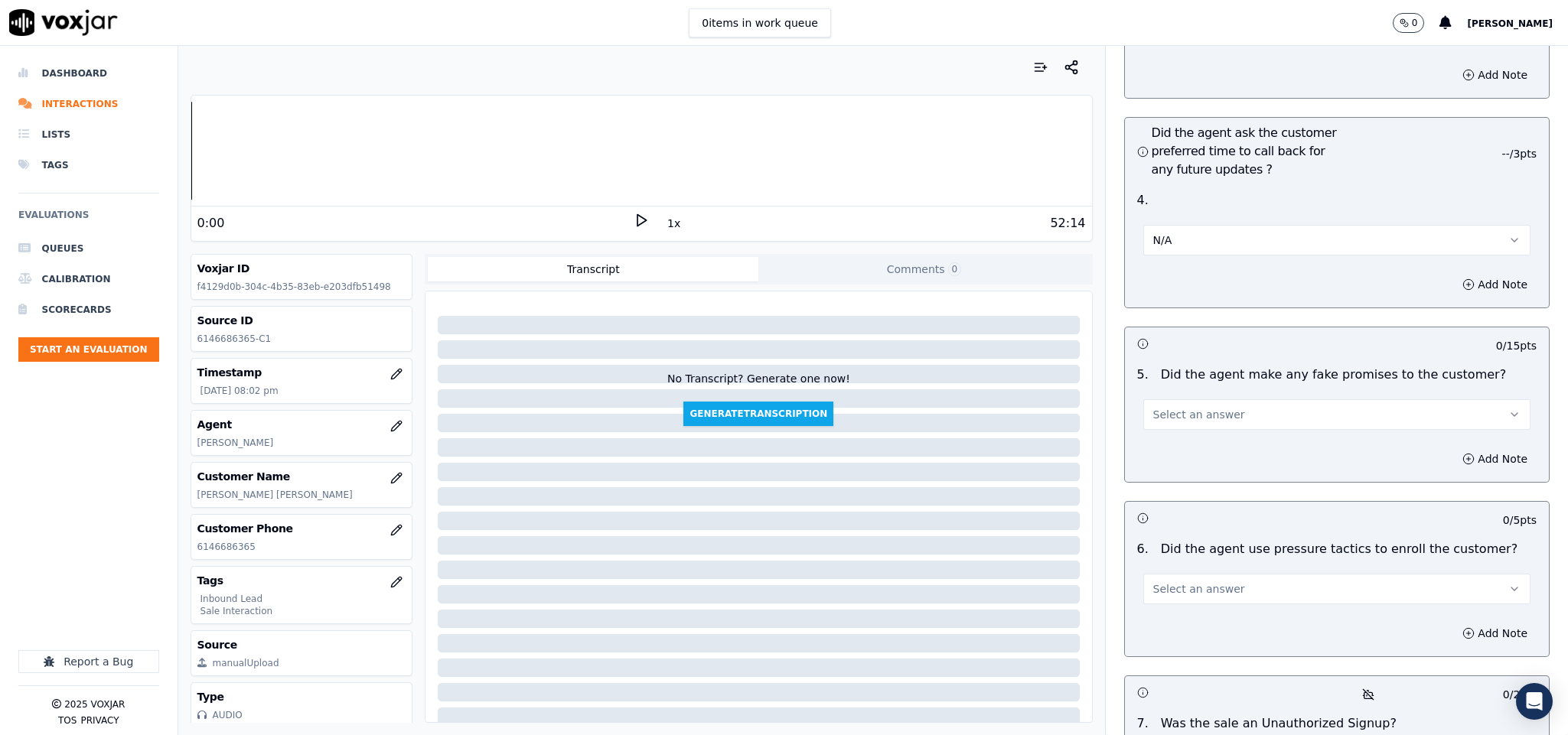
scroll to position [3671, 0]
click at [1231, 397] on button "Select an answer" at bounding box center [1336, 412] width 388 height 31
click at [1198, 403] on div "Yes" at bounding box center [1299, 404] width 351 height 25
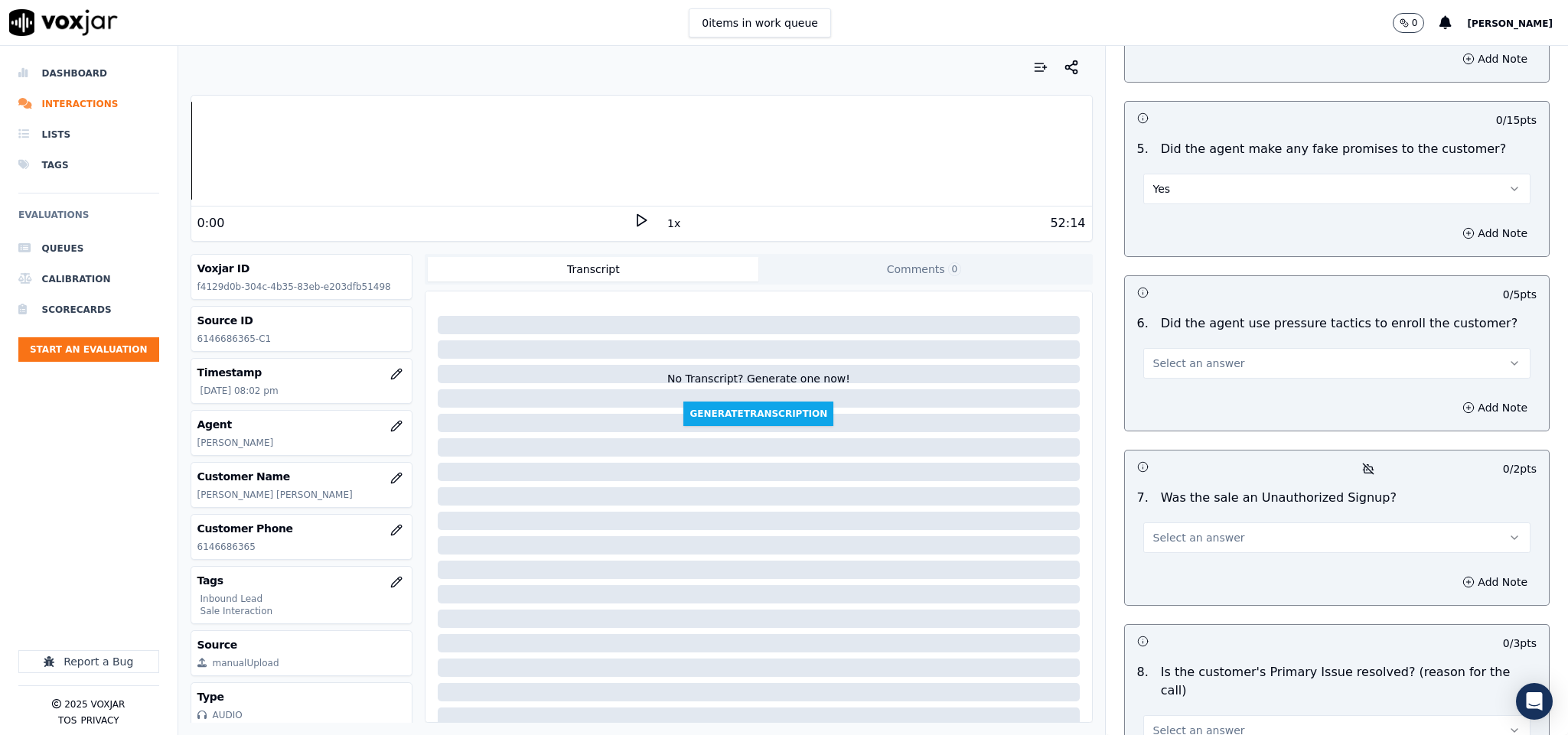
scroll to position [3901, 0]
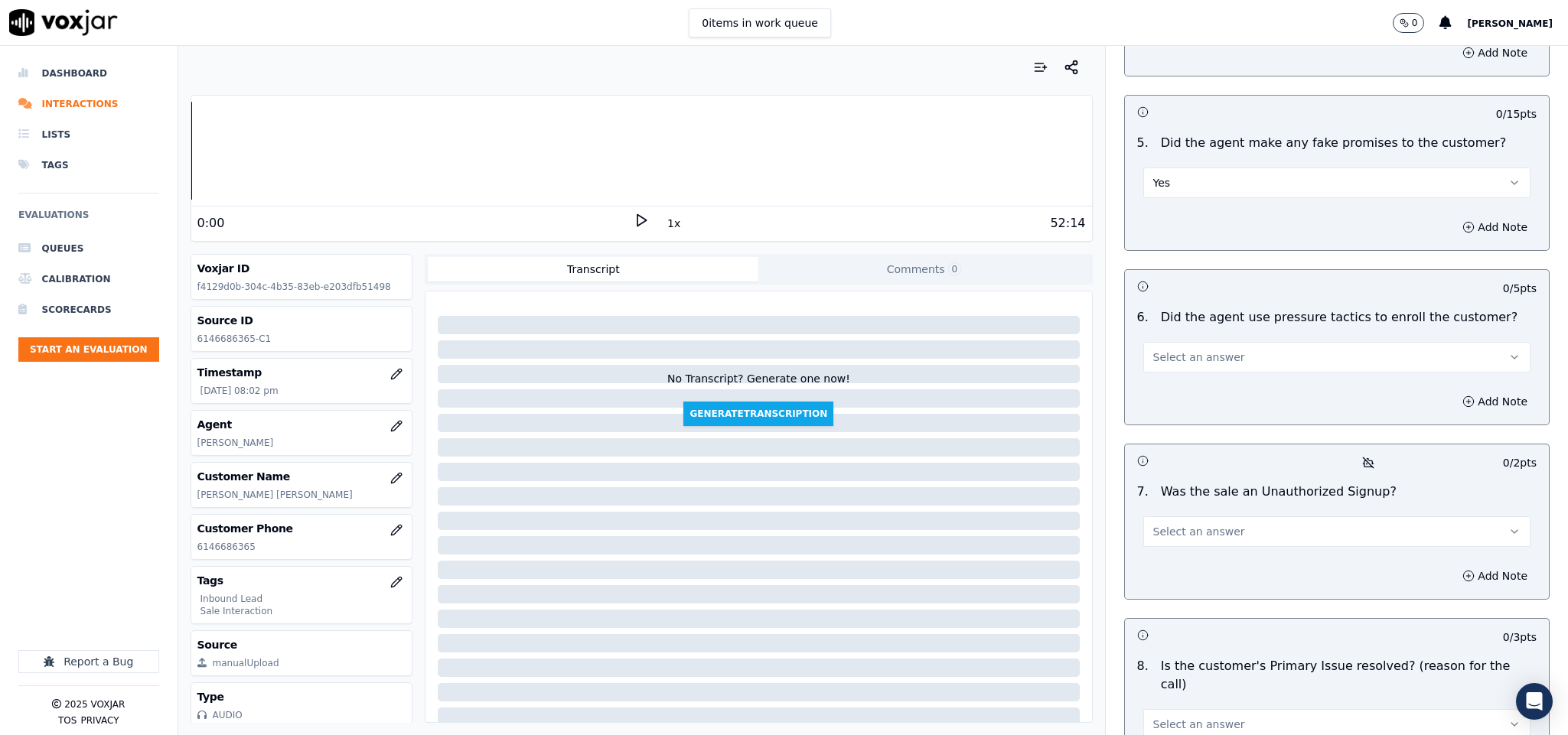
click at [1196, 167] on button "Yes" at bounding box center [1336, 182] width 388 height 31
click at [1176, 196] on div "No" at bounding box center [1299, 199] width 351 height 25
click at [1254, 342] on button "Select an answer" at bounding box center [1336, 357] width 388 height 31
drag, startPoint x: 1208, startPoint y: 376, endPoint x: 1201, endPoint y: 381, distance: 8.6
click at [1203, 381] on div "No" at bounding box center [1299, 374] width 351 height 25
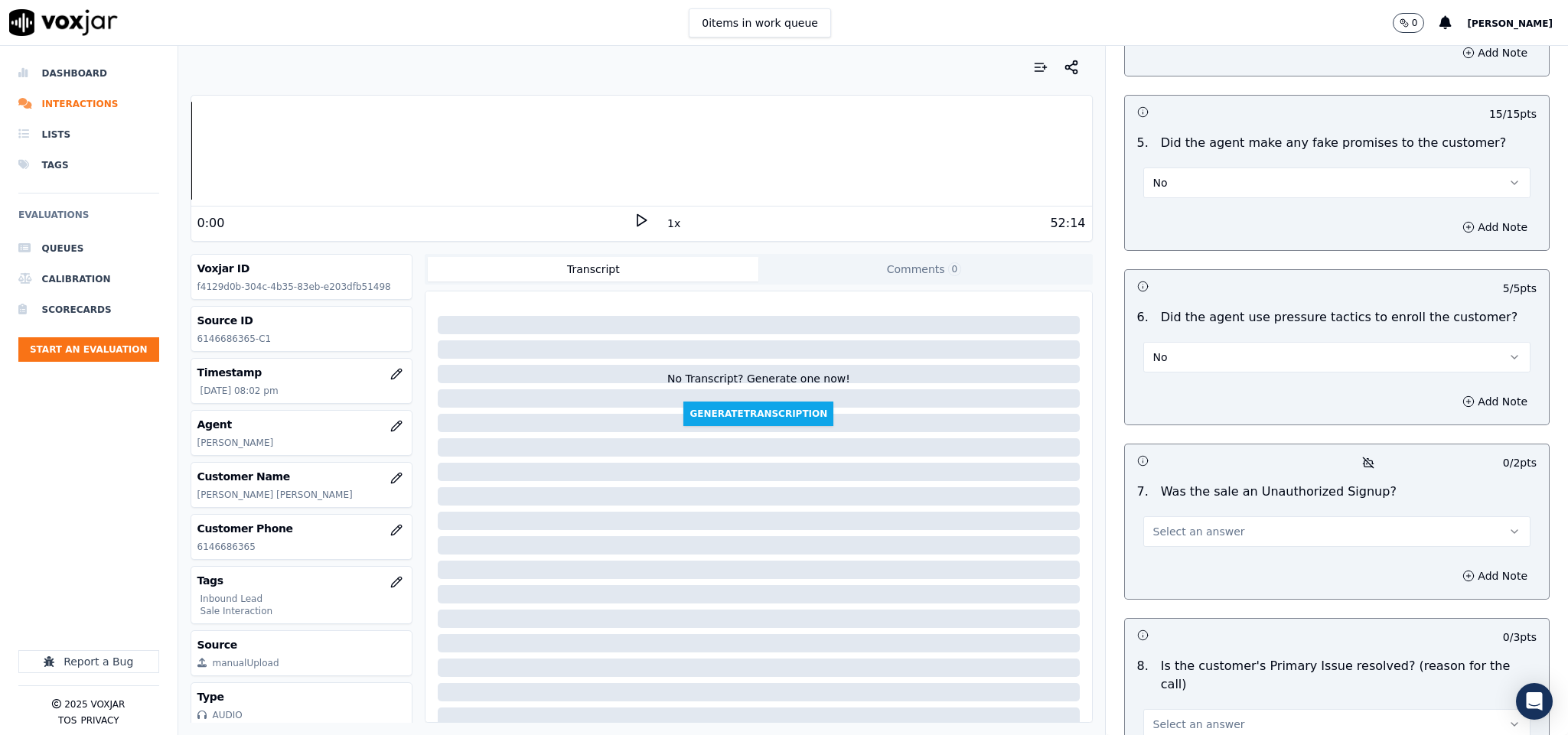
click at [1251, 516] on button "Select an answer" at bounding box center [1336, 531] width 388 height 31
drag, startPoint x: 1238, startPoint y: 503, endPoint x: 1200, endPoint y: 542, distance: 54.5
click at [1209, 533] on div "Yes" at bounding box center [1299, 525] width 351 height 25
drag, startPoint x: 1193, startPoint y: 480, endPoint x: 1205, endPoint y: 494, distance: 18.4
click at [1194, 516] on button "Yes" at bounding box center [1336, 531] width 388 height 31
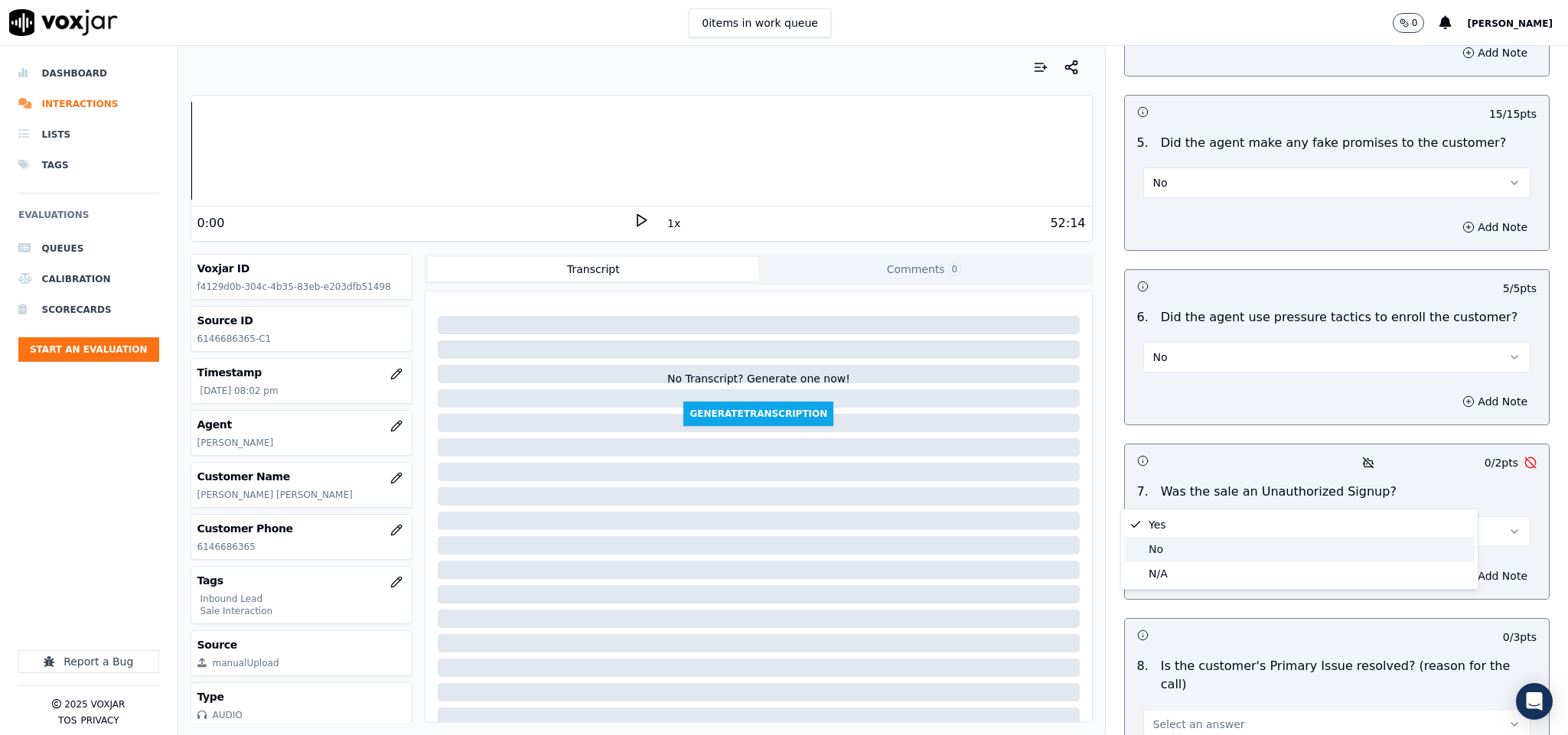
click at [1198, 553] on div "No" at bounding box center [1299, 549] width 351 height 25
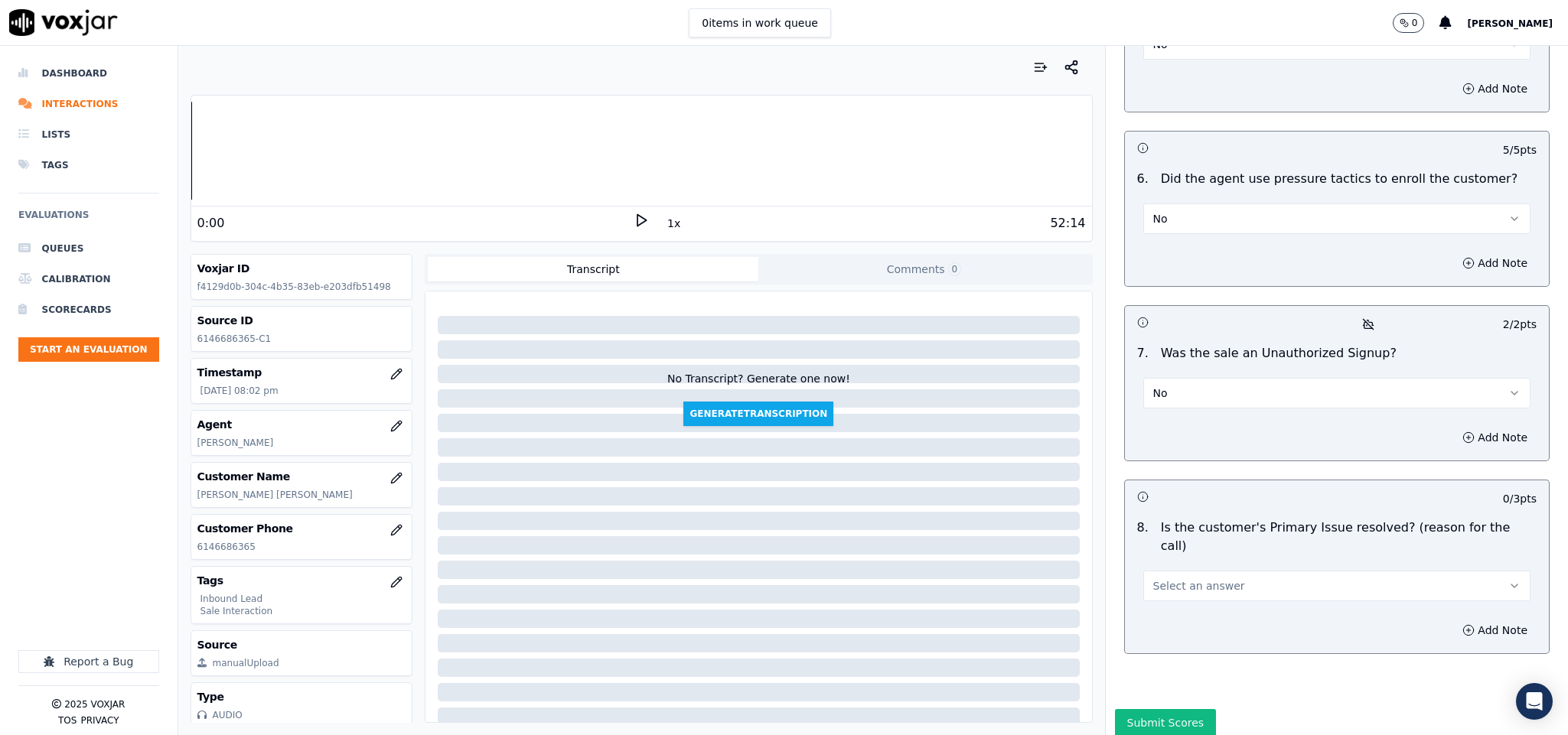
scroll to position [4042, 0]
click at [1240, 569] on button "Select an answer" at bounding box center [1336, 584] width 388 height 31
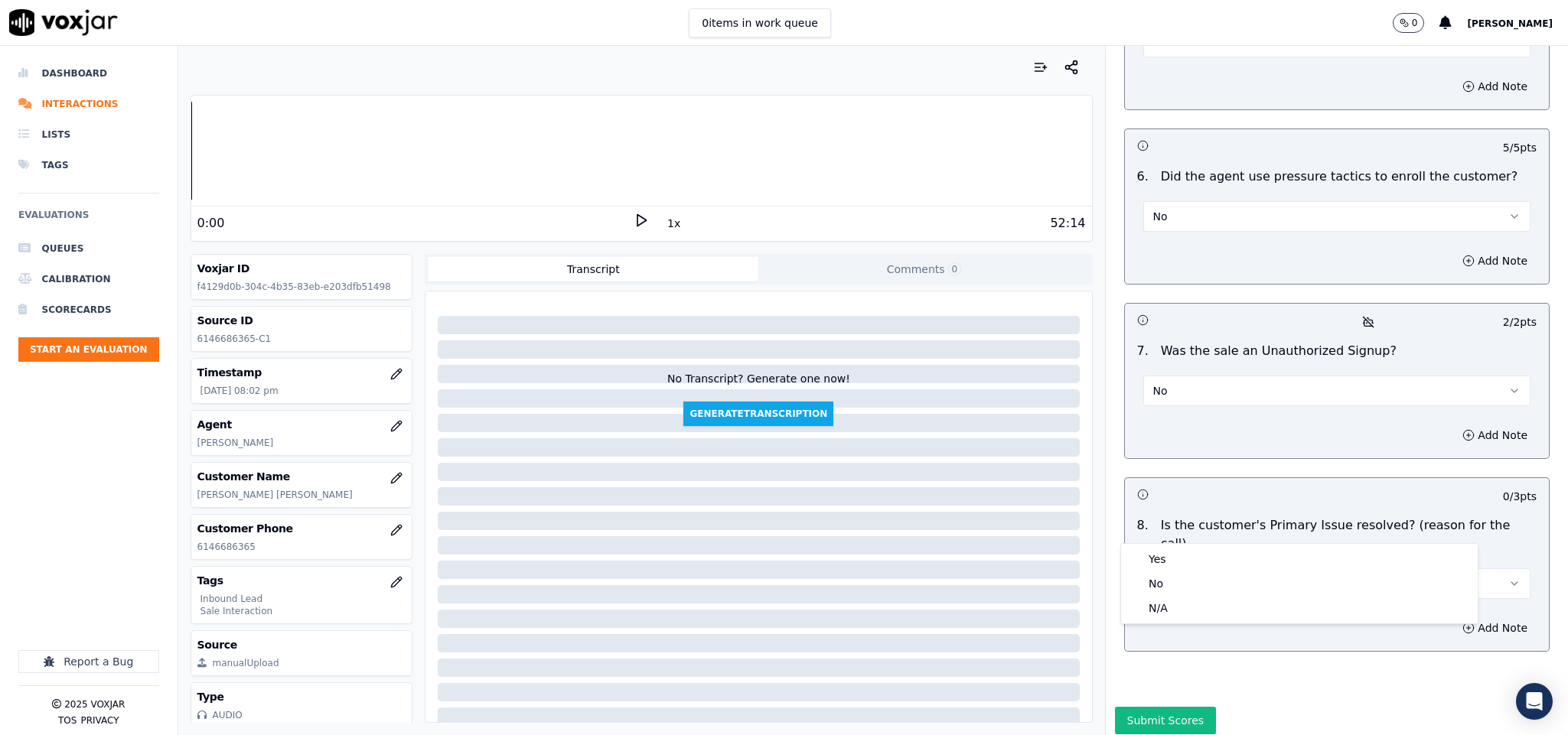
click at [1171, 543] on div "Yes No N/A" at bounding box center [1298, 583] width 358 height 81
click at [1169, 556] on div "Yes" at bounding box center [1299, 559] width 351 height 25
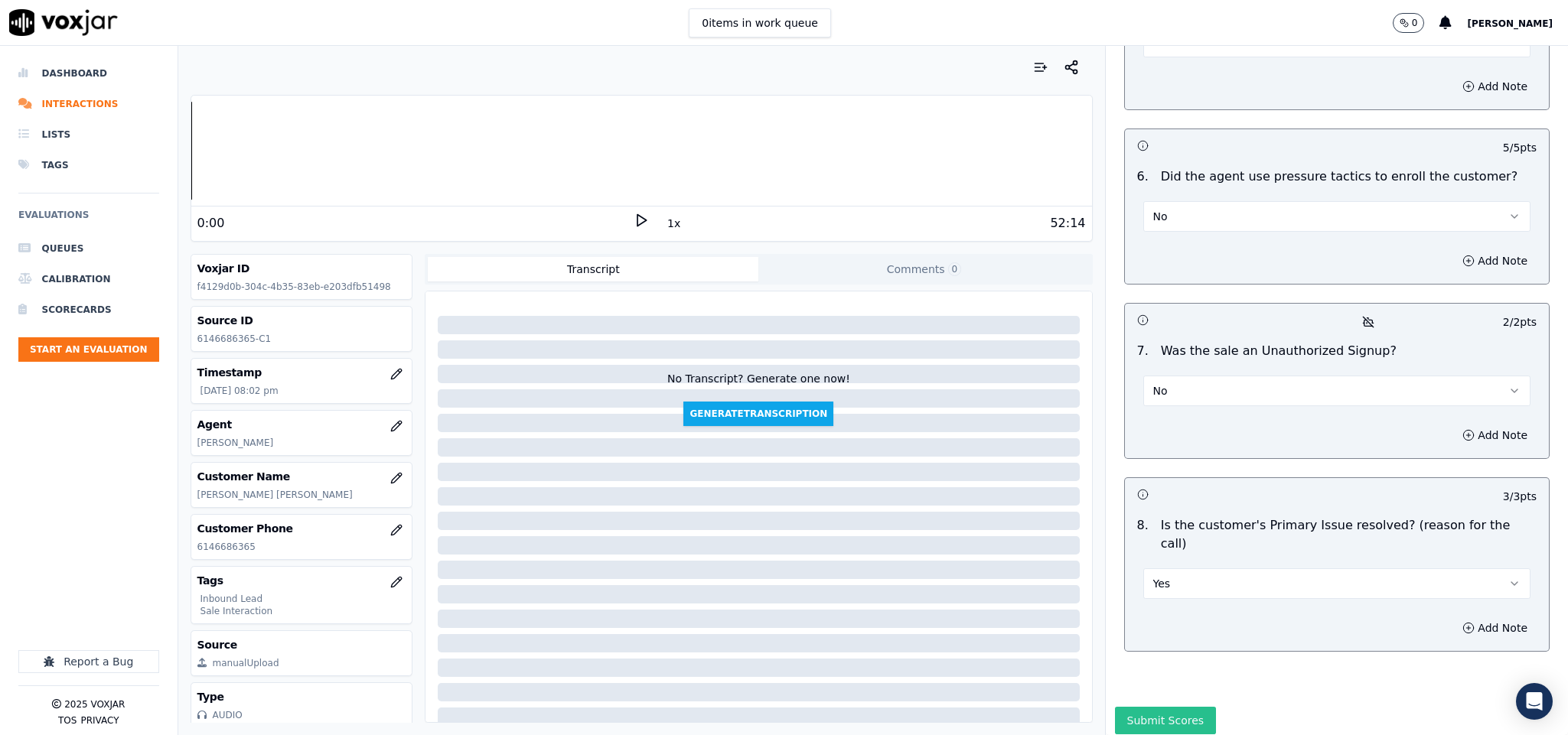
click at [1166, 707] on button "Submit Scores" at bounding box center [1166, 721] width 102 height 28
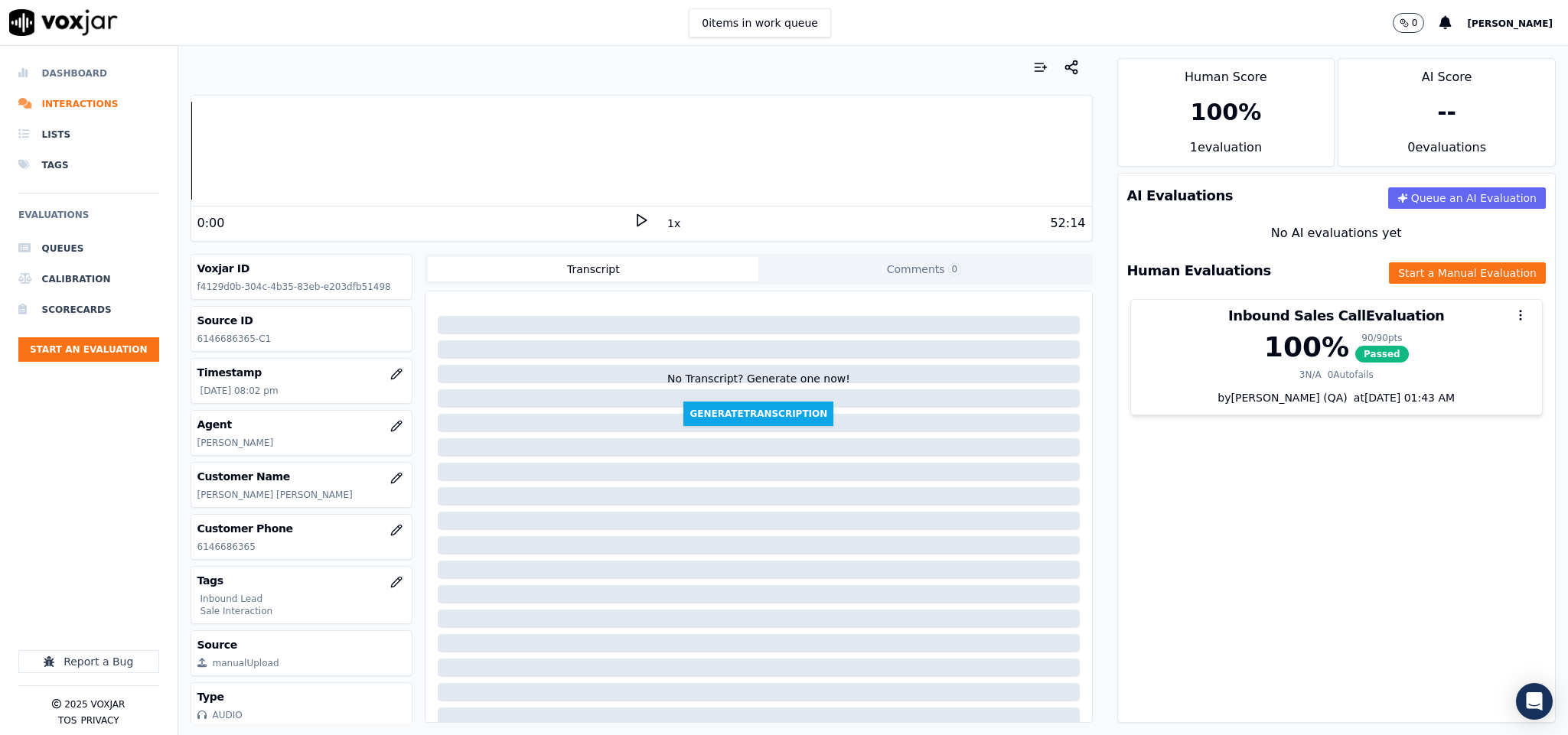
click at [90, 70] on li "Dashboard" at bounding box center [88, 73] width 140 height 31
